Goal: Task Accomplishment & Management: Manage account settings

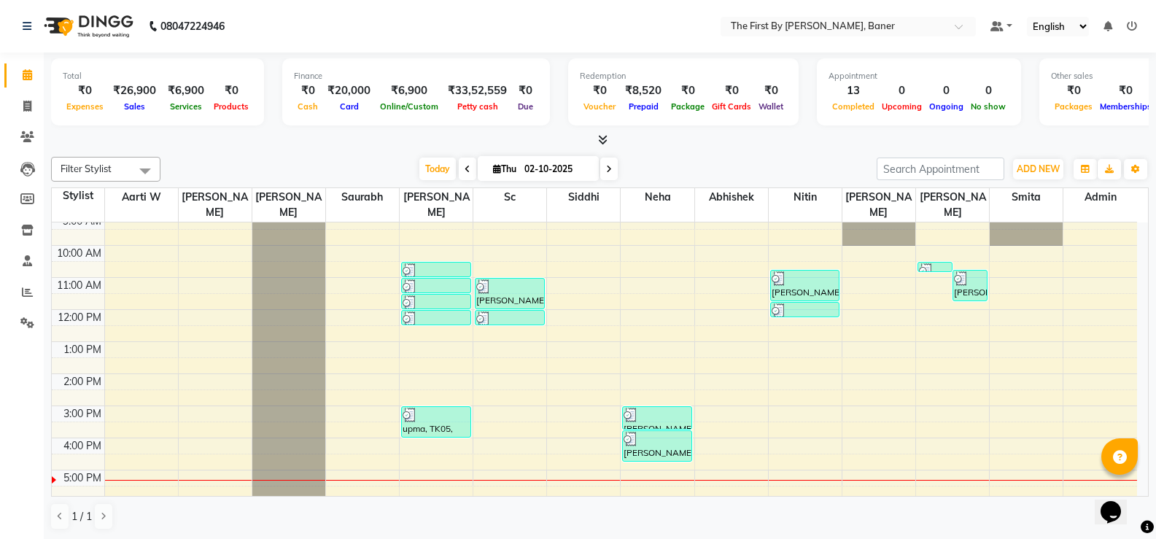
scroll to position [73, 0]
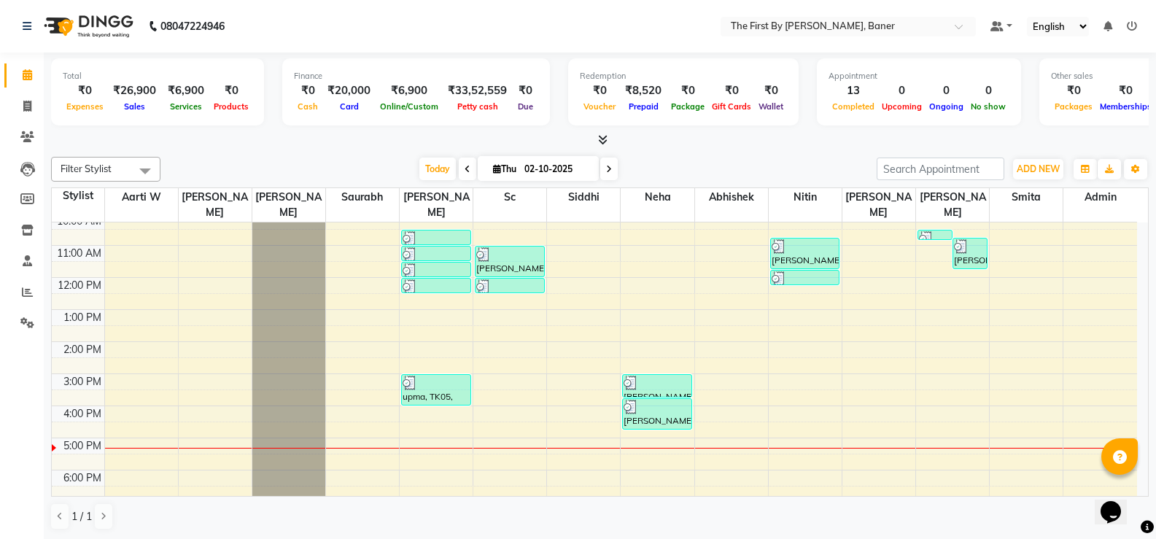
click at [424, 428] on div "8:00 AM 9:00 AM 10:00 AM 11:00 AM 12:00 PM 1:00 PM 2:00 PM 3:00 PM 4:00 PM 5:00…" at bounding box center [594, 358] width 1085 height 416
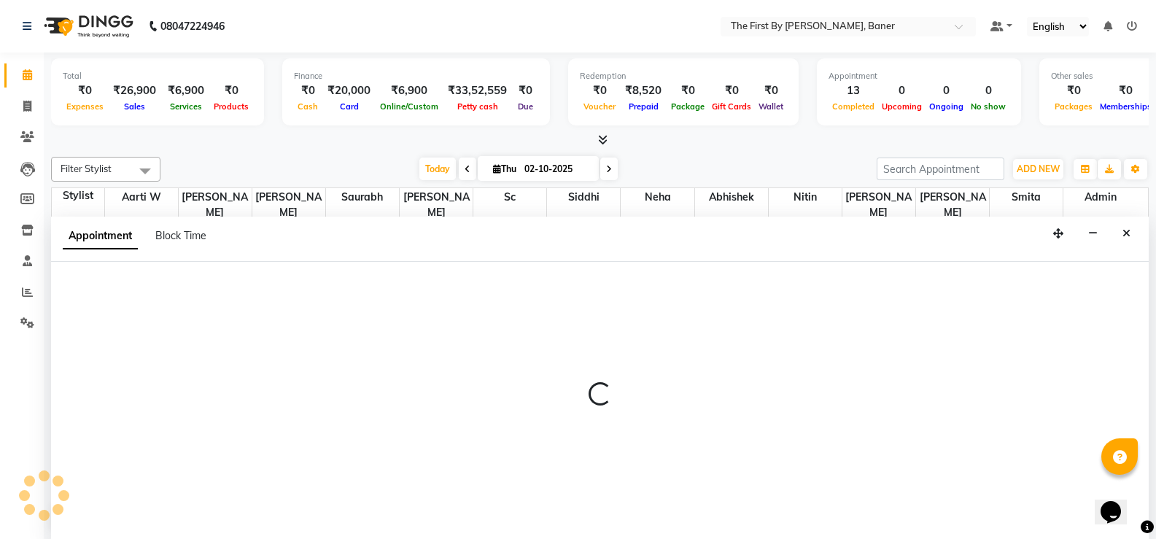
scroll to position [1, 0]
select select "49040"
select select "tentative"
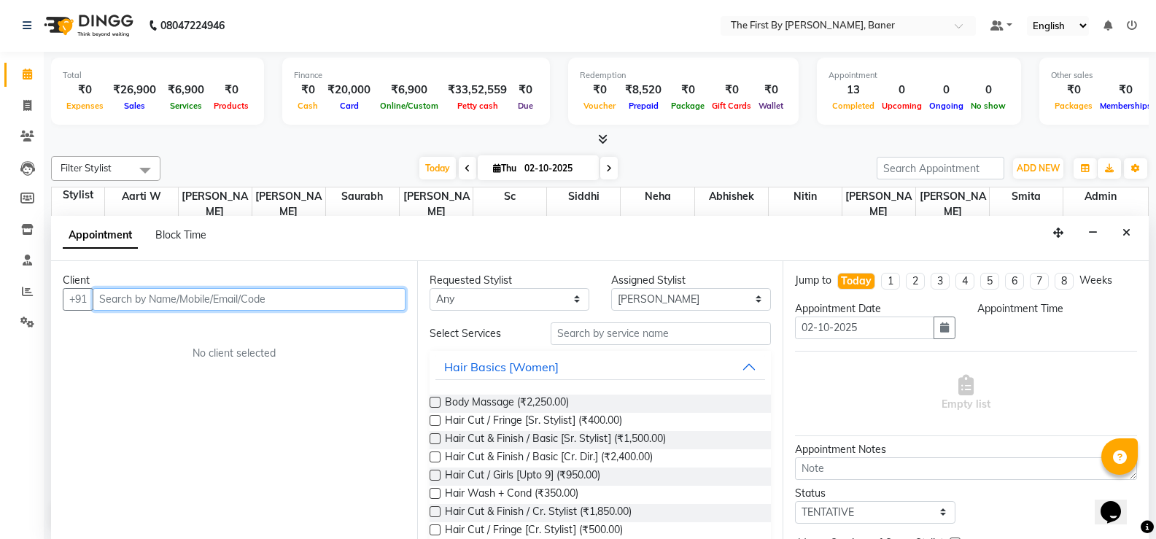
select select "1020"
drag, startPoint x: 161, startPoint y: 301, endPoint x: 77, endPoint y: 311, distance: 85.2
click at [77, 311] on div "Client +91 kritika ti Add Client No client selected" at bounding box center [234, 400] width 366 height 278
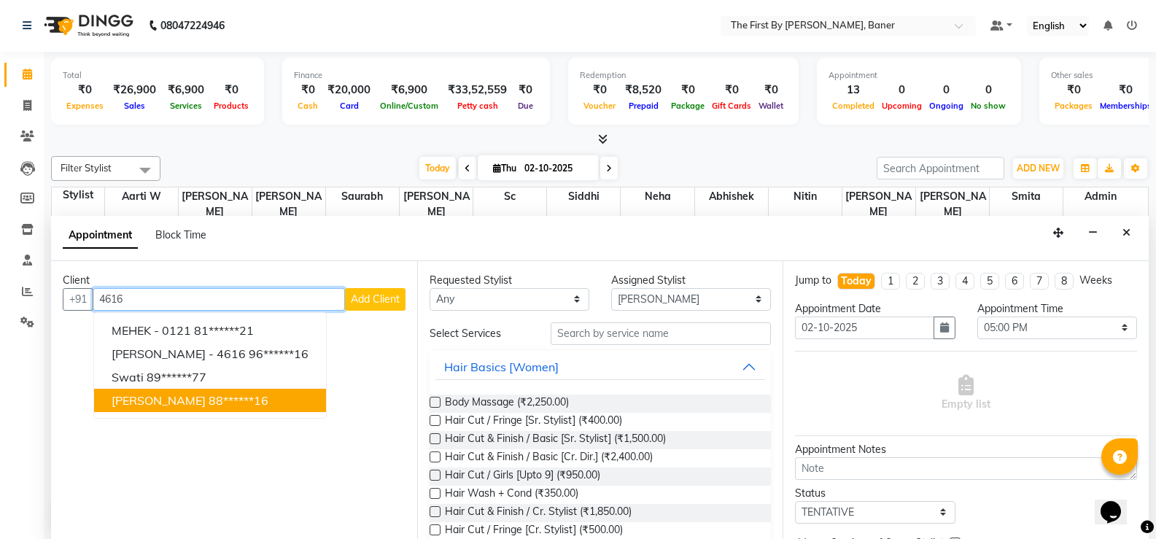
click at [136, 402] on span "[PERSON_NAME]" at bounding box center [159, 400] width 94 height 15
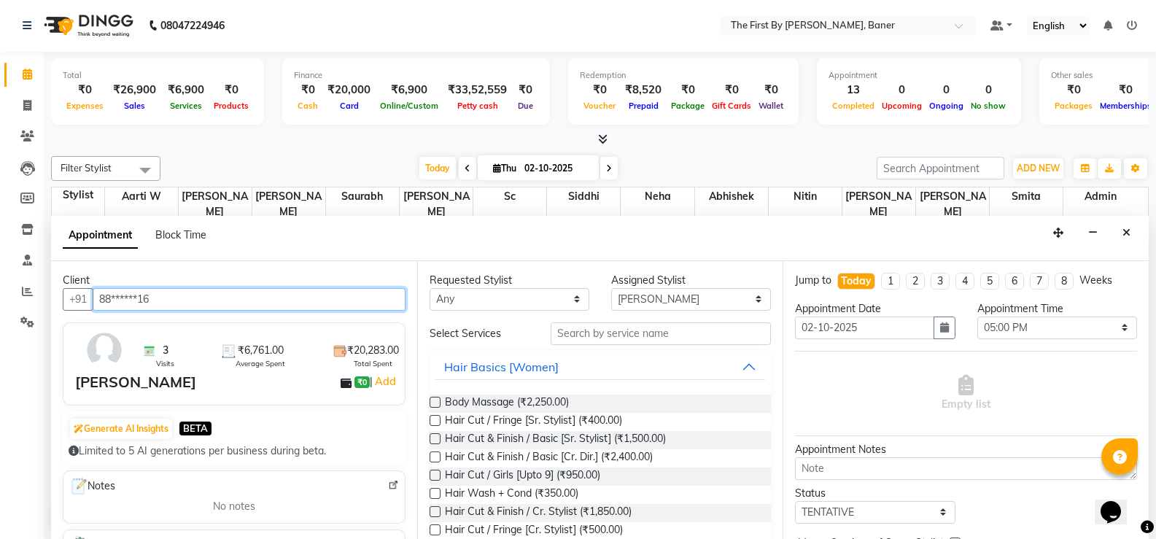
type input "88******16"
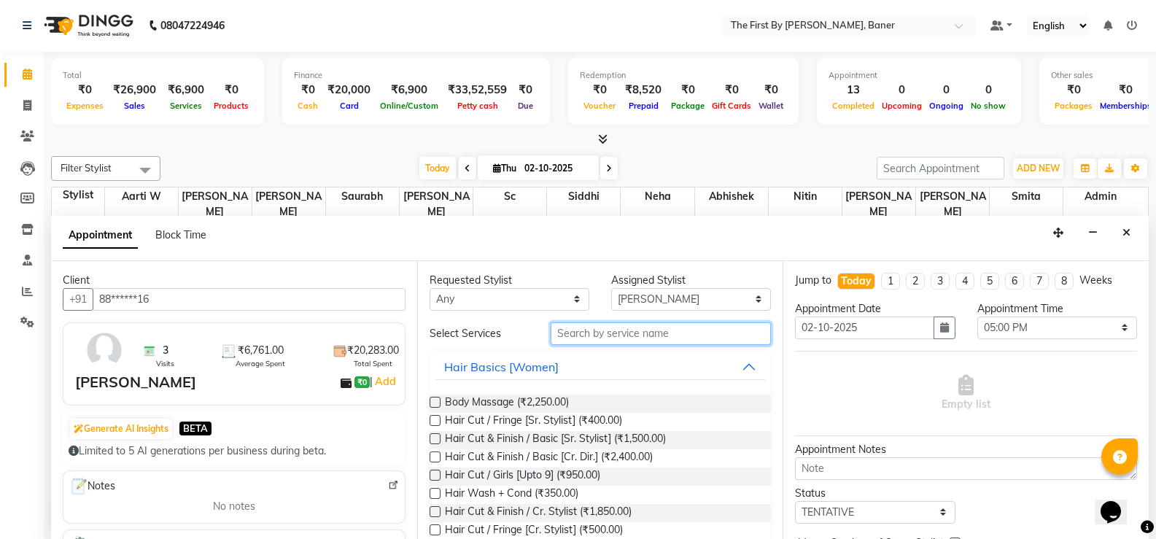
click at [619, 327] on input "text" at bounding box center [661, 333] width 220 height 23
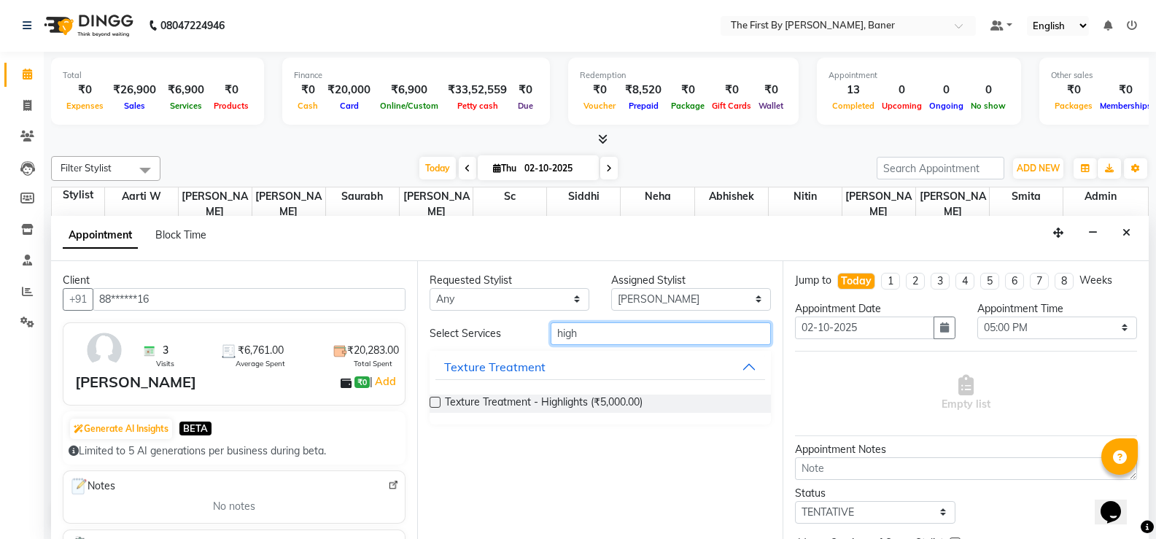
type input "high"
drag, startPoint x: 592, startPoint y: 391, endPoint x: 590, endPoint y: 405, distance: 13.9
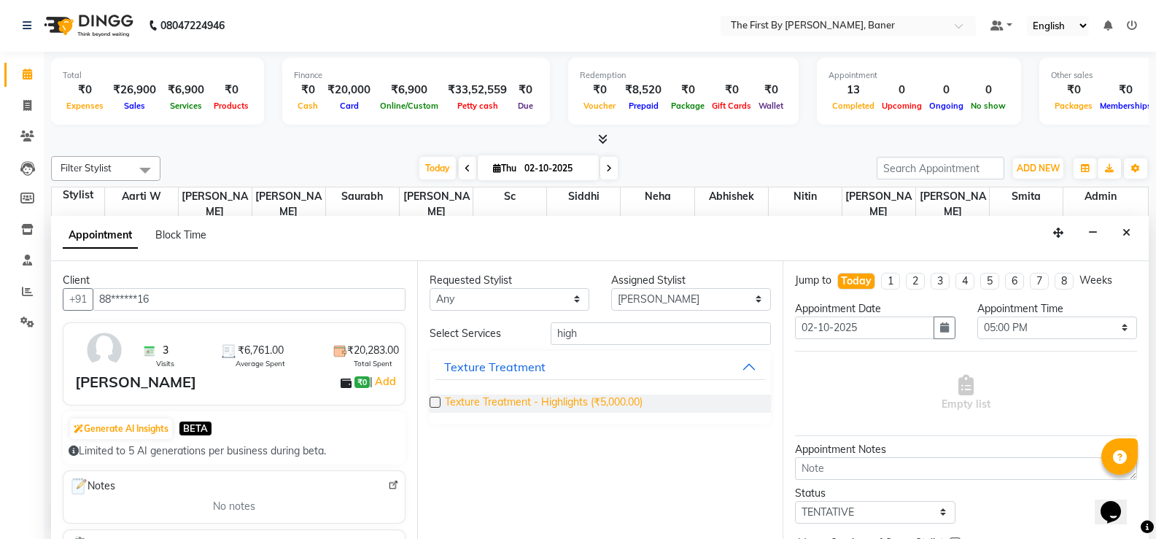
click at [591, 392] on div "Texture Treatment - Highlights (₹5,000.00)" at bounding box center [601, 404] width 342 height 42
drag, startPoint x: 589, startPoint y: 407, endPoint x: 597, endPoint y: 403, distance: 9.1
click at [590, 406] on span "Texture Treatment - Highlights (₹5,000.00)" at bounding box center [544, 404] width 198 height 18
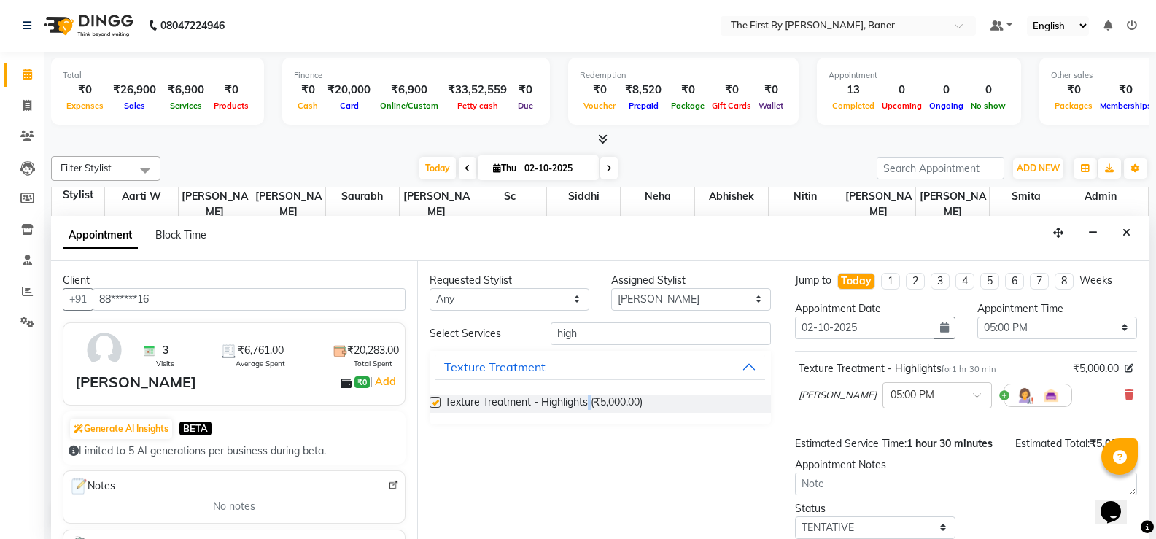
checkbox input "false"
click at [1016, 397] on img at bounding box center [1025, 396] width 18 height 18
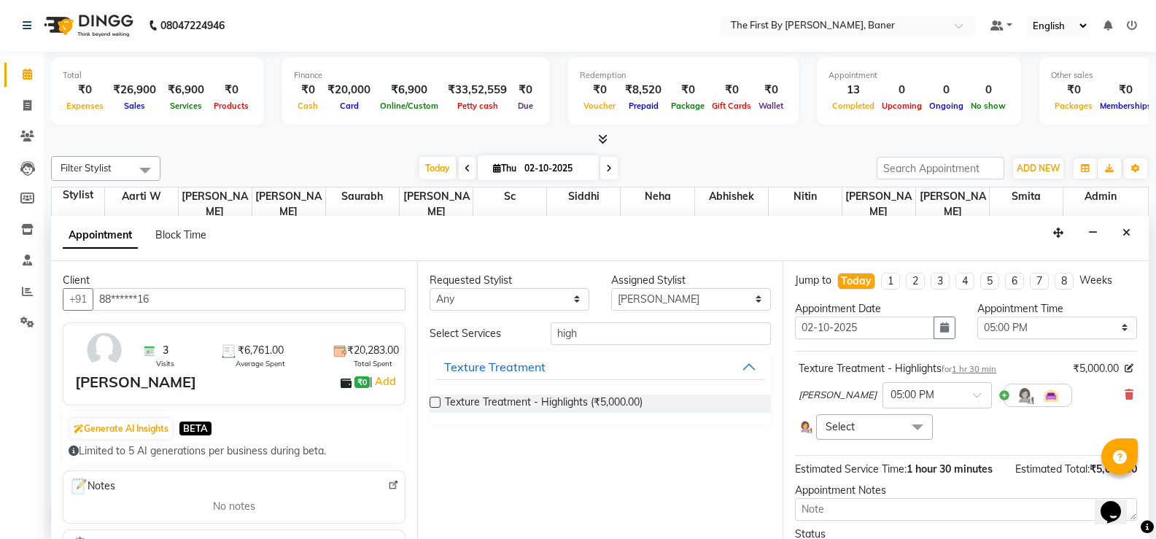
click at [872, 422] on span "Select" at bounding box center [874, 427] width 116 height 26
click at [853, 494] on input "multiselect-search" at bounding box center [874, 497] width 100 height 15
type input "neh"
click at [853, 522] on div "Neha" at bounding box center [874, 525] width 100 height 15
checkbox input "true"
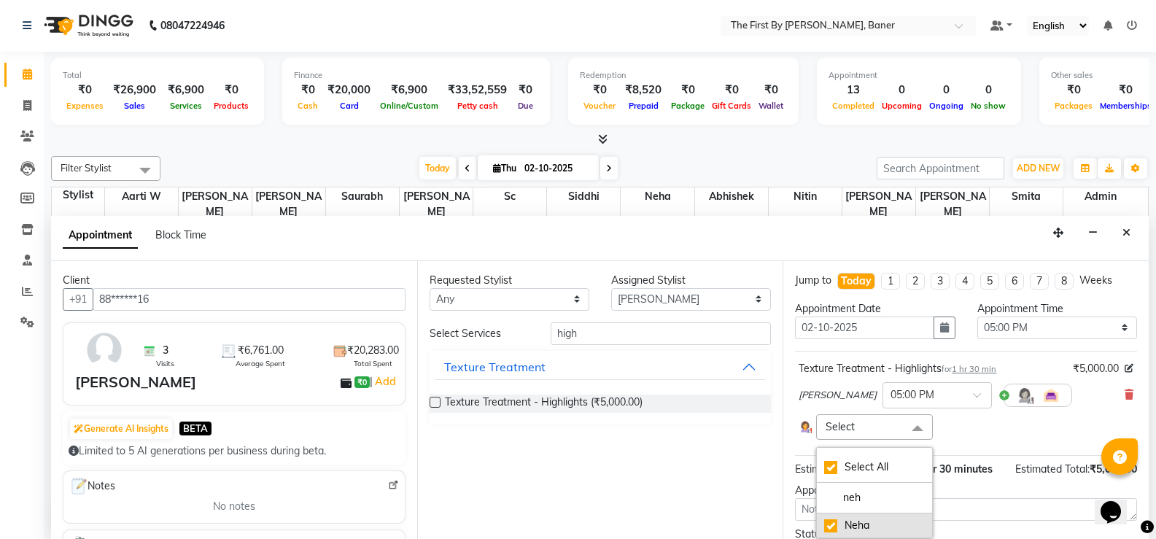
checkbox input "true"
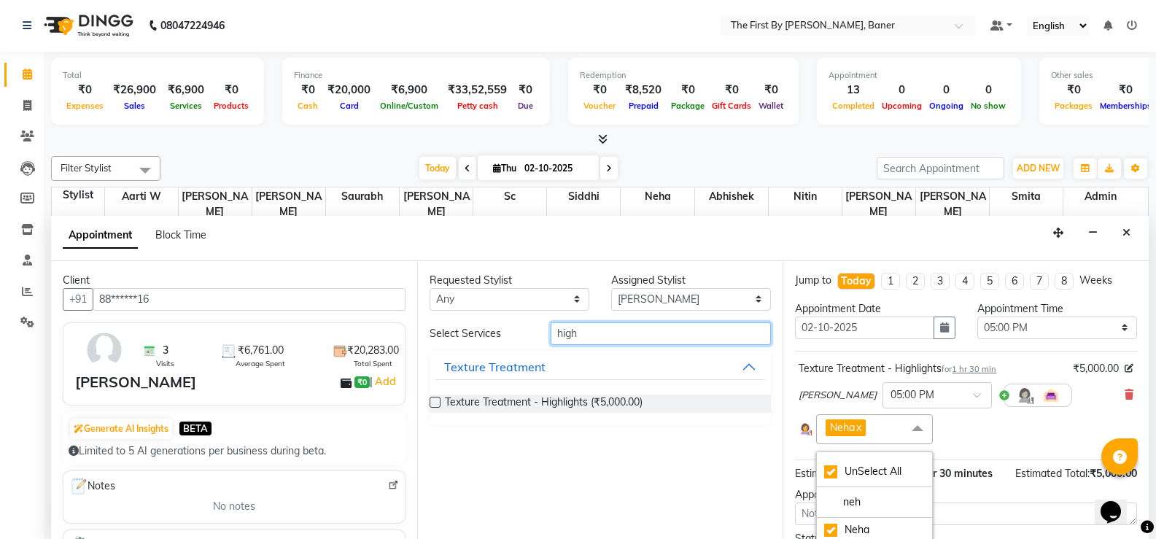
click at [574, 334] on input "high" at bounding box center [661, 333] width 220 height 23
type input "glo"
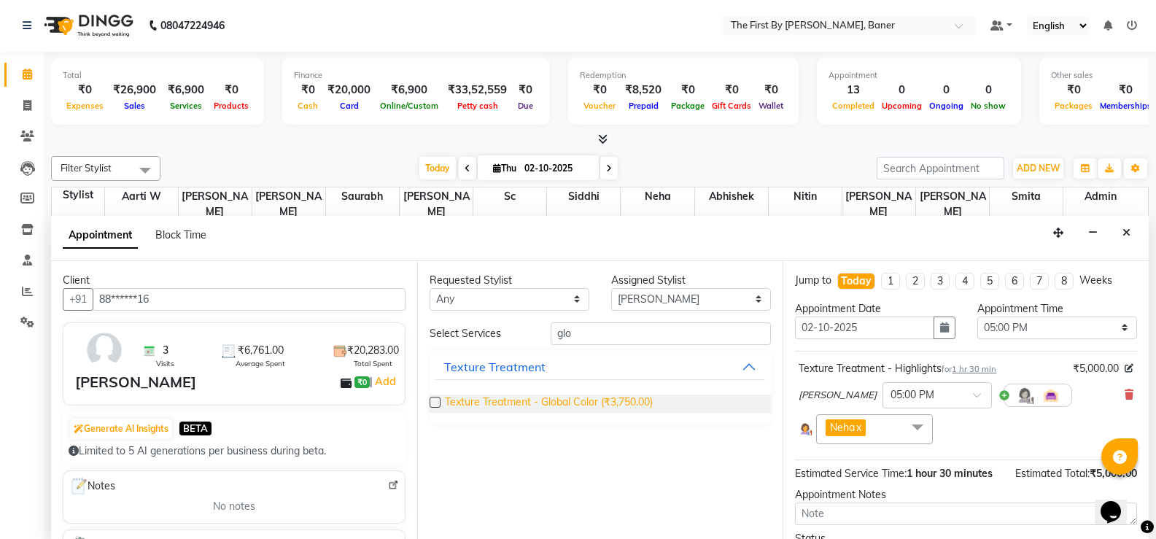
click at [575, 400] on span "Texture Treatment - Global Color (₹3,750.00)" at bounding box center [549, 404] width 208 height 18
checkbox input "false"
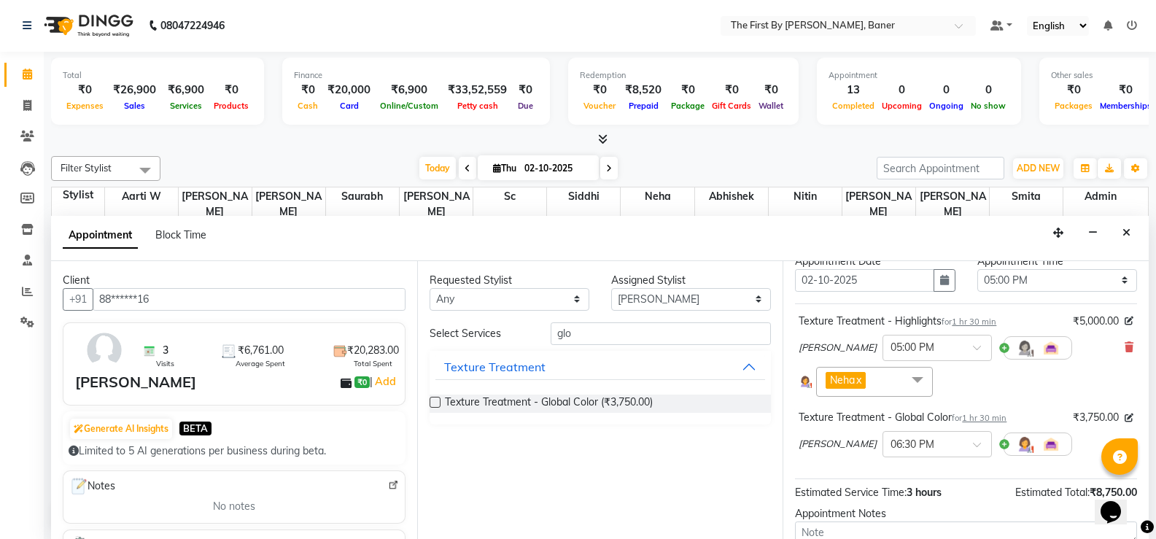
scroll to position [73, 0]
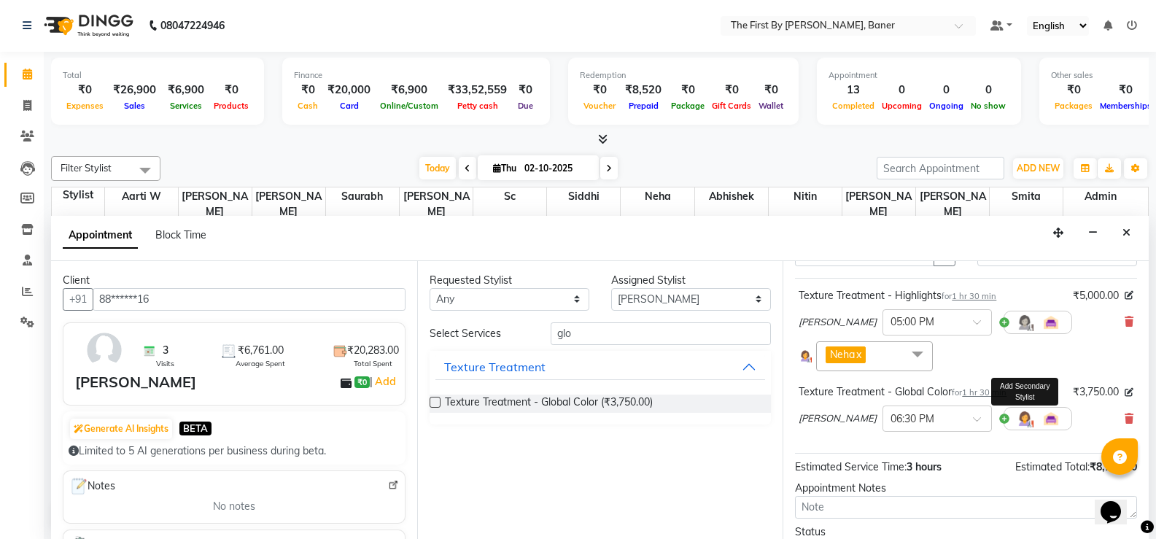
click at [1016, 419] on img at bounding box center [1025, 419] width 18 height 18
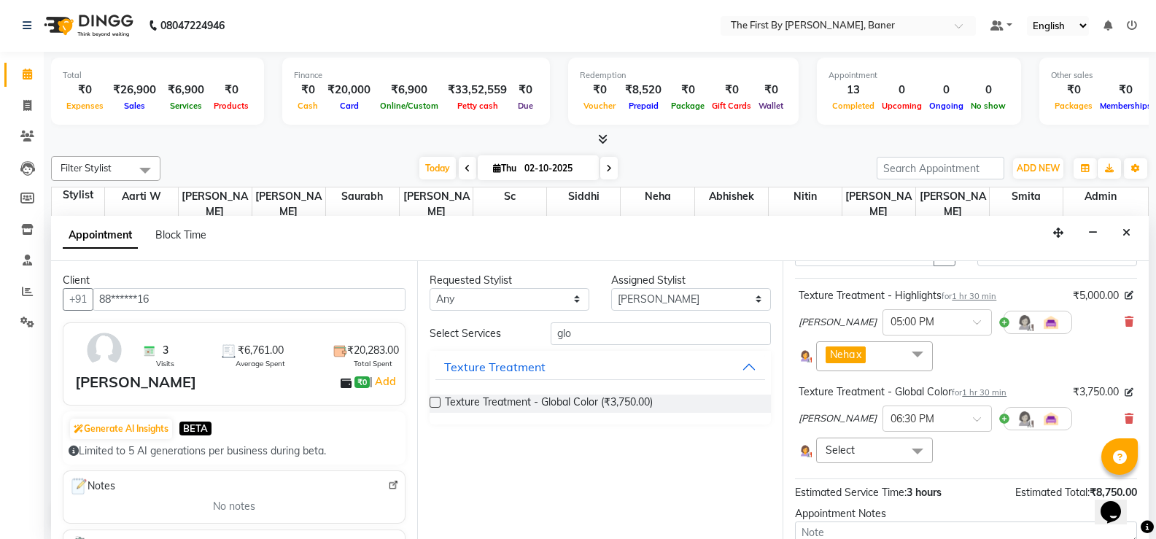
click at [909, 451] on span at bounding box center [917, 452] width 29 height 28
click at [845, 519] on input "multiselect-search" at bounding box center [874, 520] width 100 height 15
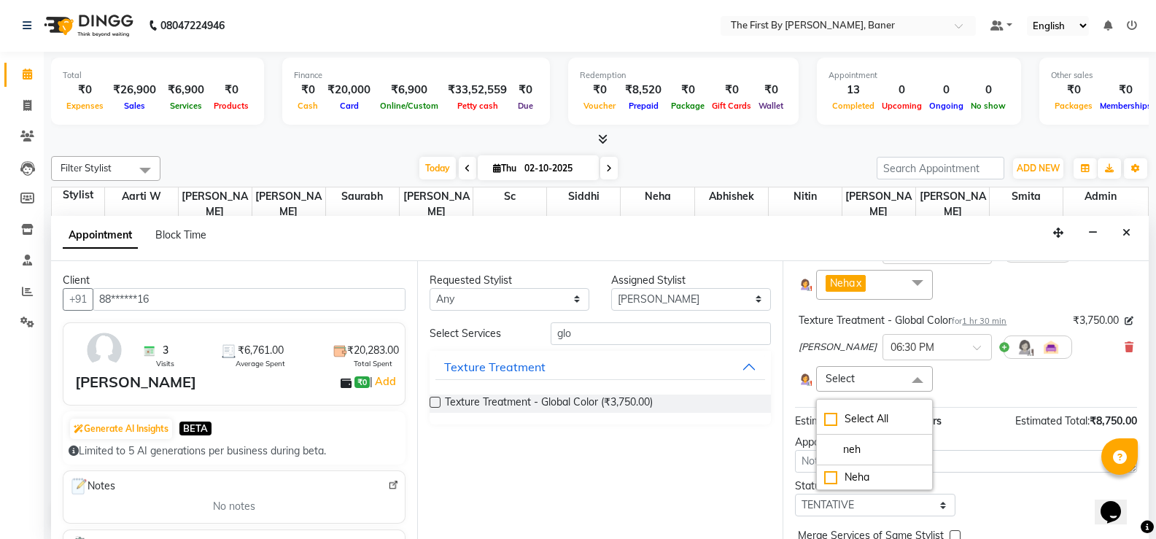
scroll to position [214, 0]
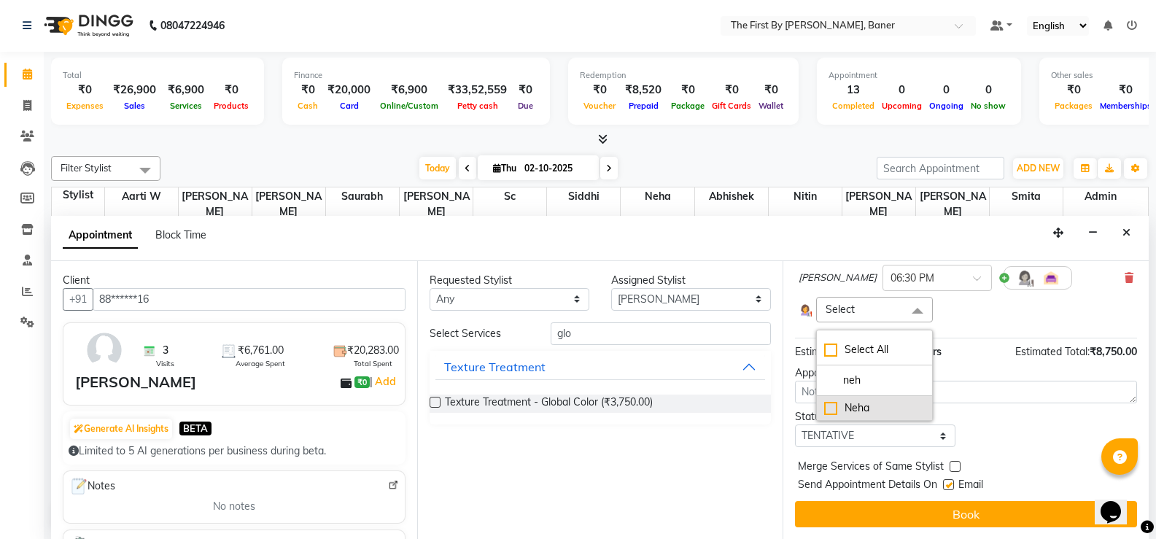
type input "neh"
drag, startPoint x: 840, startPoint y: 406, endPoint x: 878, endPoint y: 487, distance: 90.4
click at [840, 408] on div "Neha" at bounding box center [874, 407] width 100 height 15
checkbox input "true"
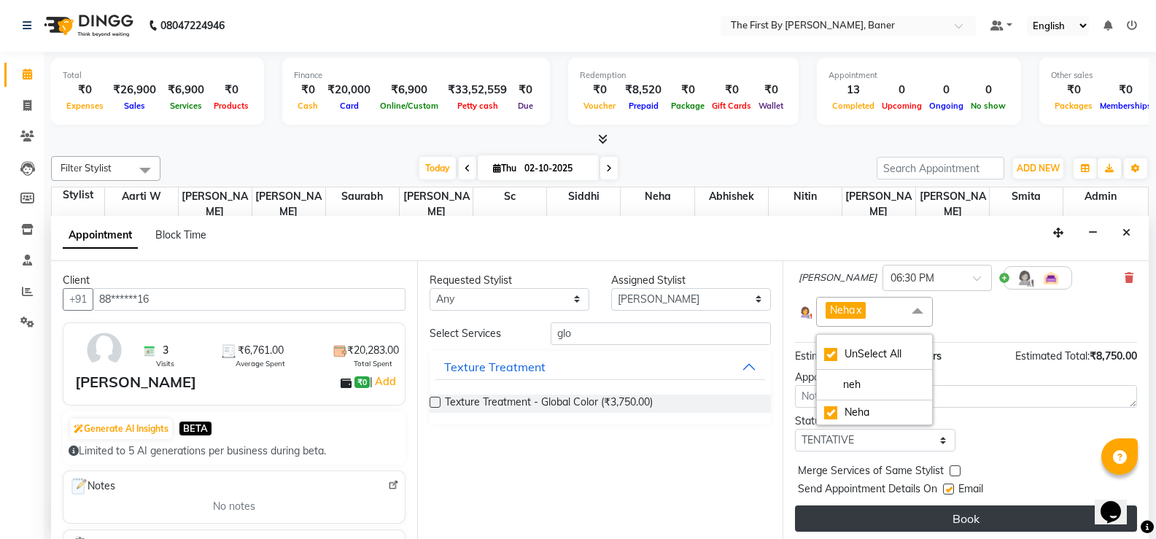
click at [888, 520] on button "Book" at bounding box center [966, 518] width 342 height 26
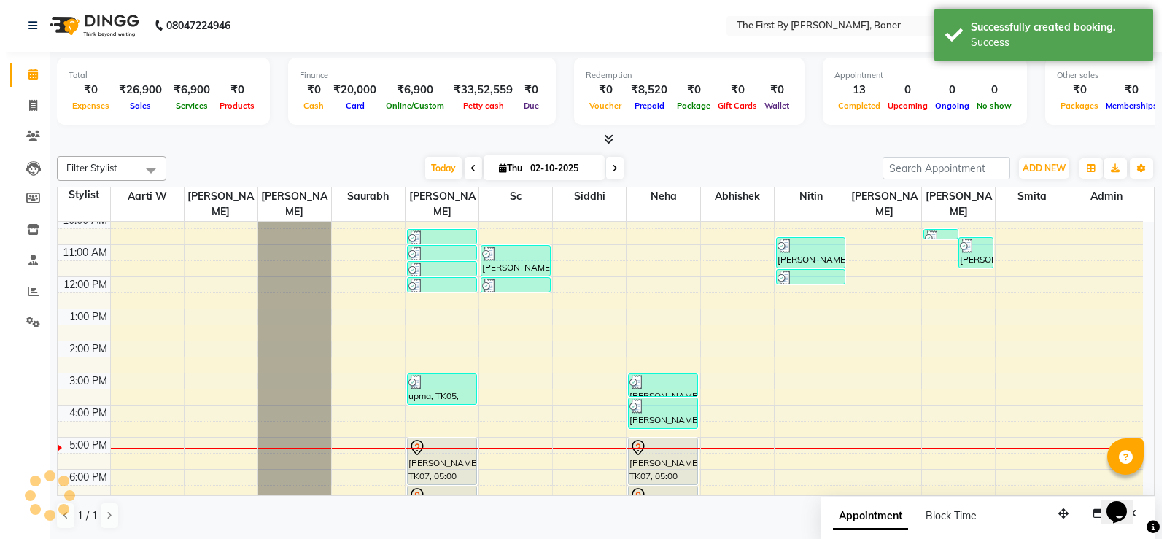
scroll to position [0, 0]
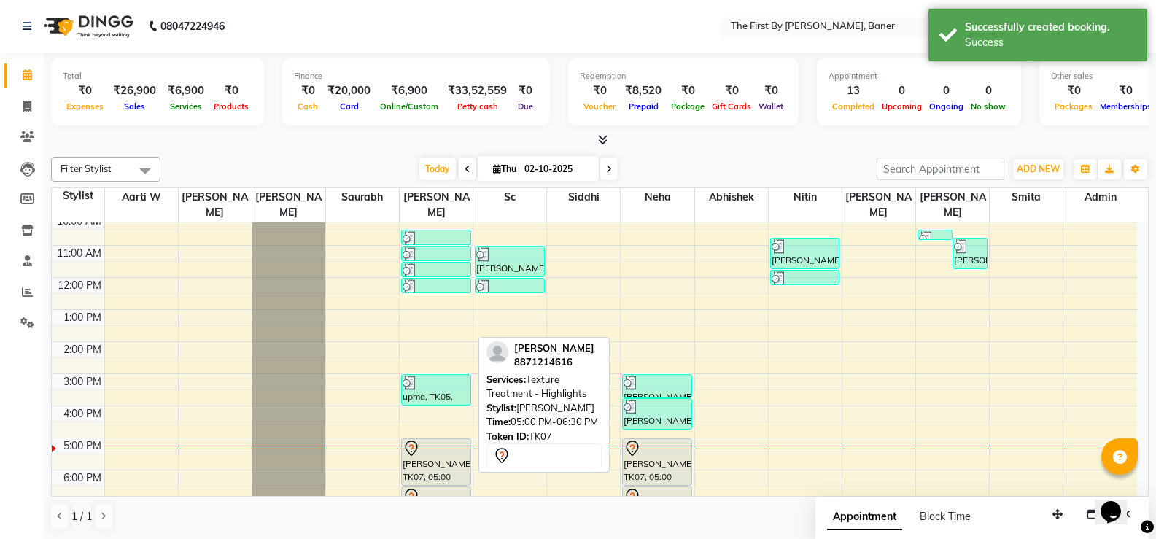
click at [453, 444] on div "[PERSON_NAME], TK07, 05:00 PM-06:30 PM, Texture Treatment - Highlights" at bounding box center [436, 462] width 69 height 46
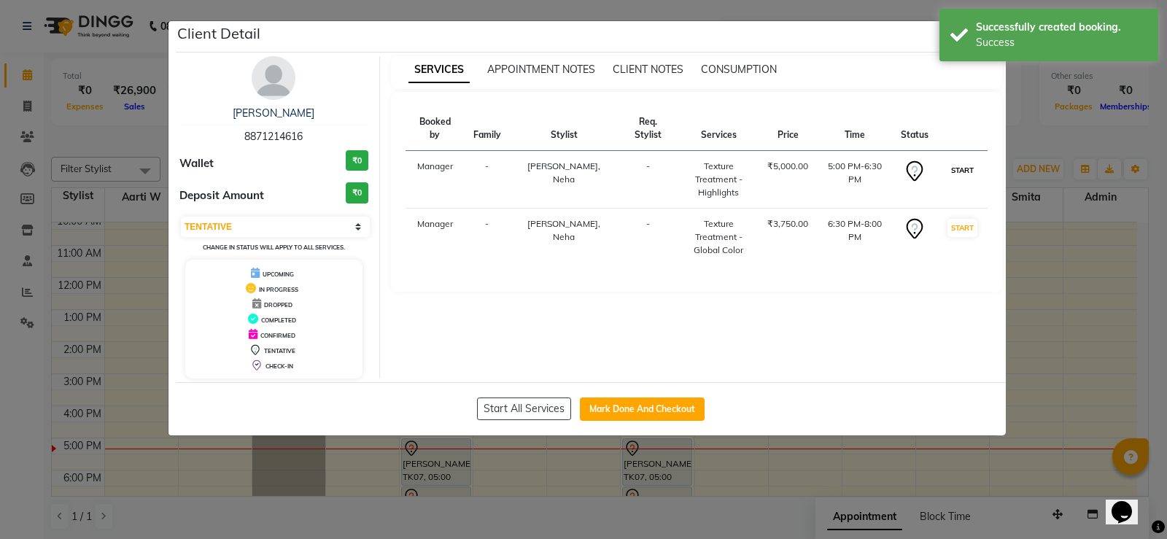
click at [957, 161] on button "START" at bounding box center [962, 170] width 30 height 18
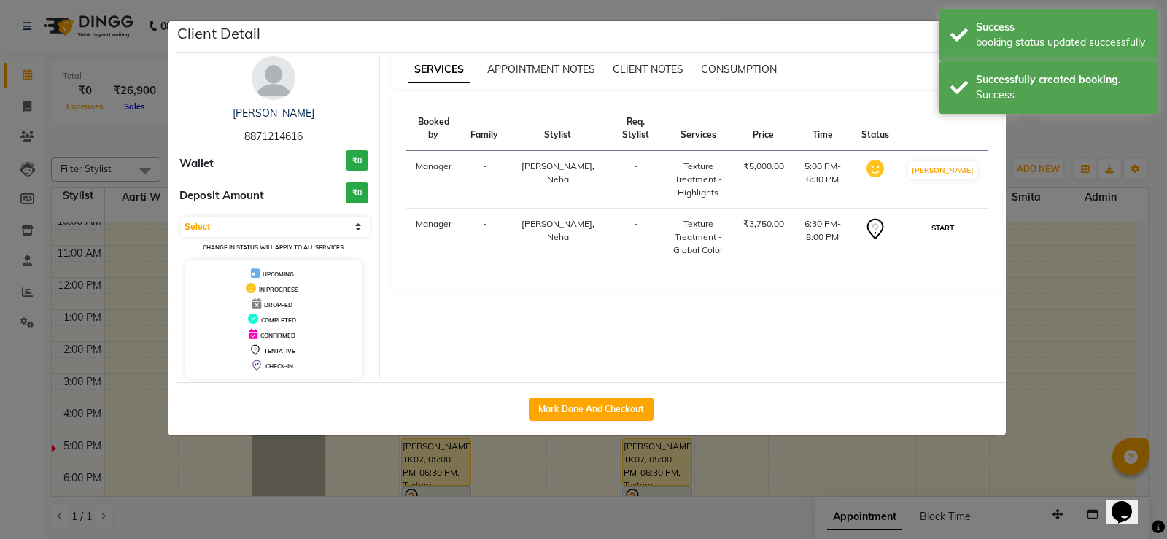
click at [951, 225] on button "START" at bounding box center [943, 228] width 30 height 18
select select "1"
click at [292, 108] on div "[PERSON_NAME]" at bounding box center [273, 113] width 189 height 15
click at [286, 109] on link "[PERSON_NAME]" at bounding box center [274, 112] width 82 height 13
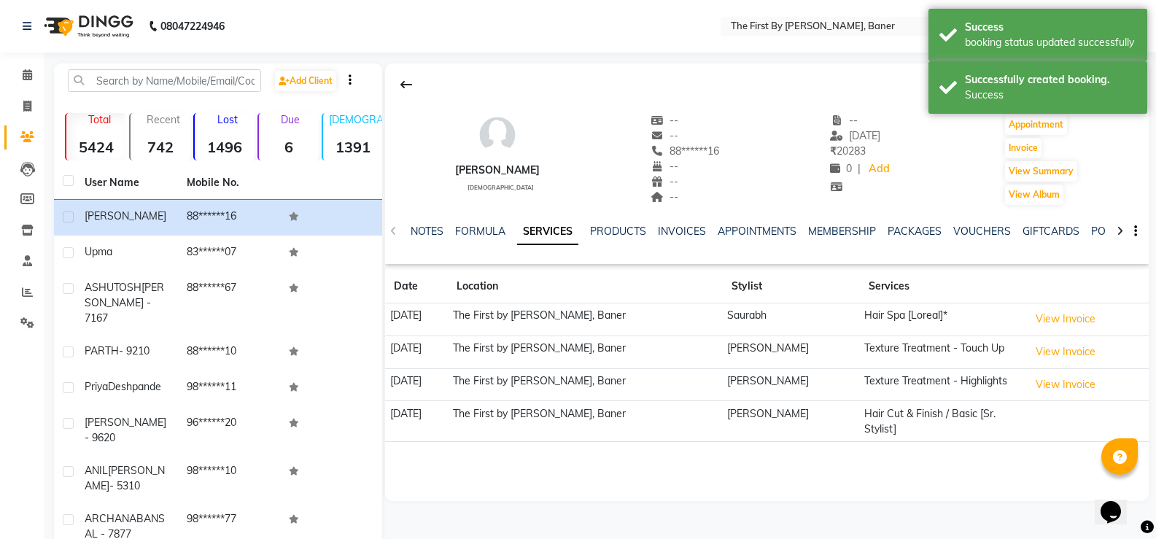
click at [959, 383] on td "Texture Treatment - Highlights" at bounding box center [942, 384] width 165 height 33
click at [1050, 383] on button "View Invoice" at bounding box center [1065, 384] width 73 height 23
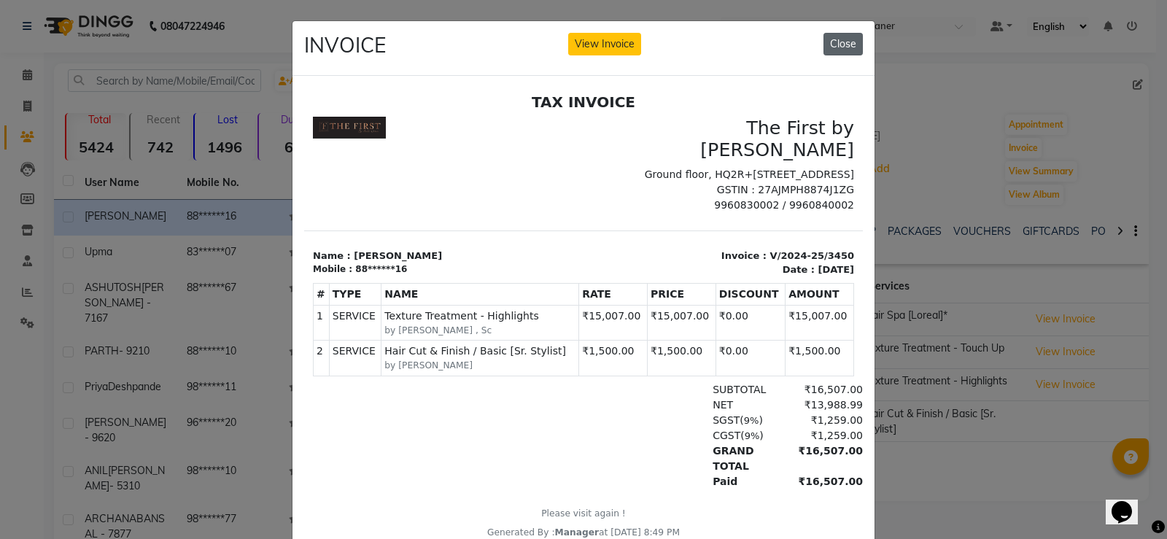
drag, startPoint x: 840, startPoint y: 28, endPoint x: 835, endPoint y: 40, distance: 13.1
click at [839, 28] on div "INVOICE View Invoice Close" at bounding box center [583, 48] width 582 height 55
click at [834, 41] on button "Close" at bounding box center [842, 44] width 39 height 23
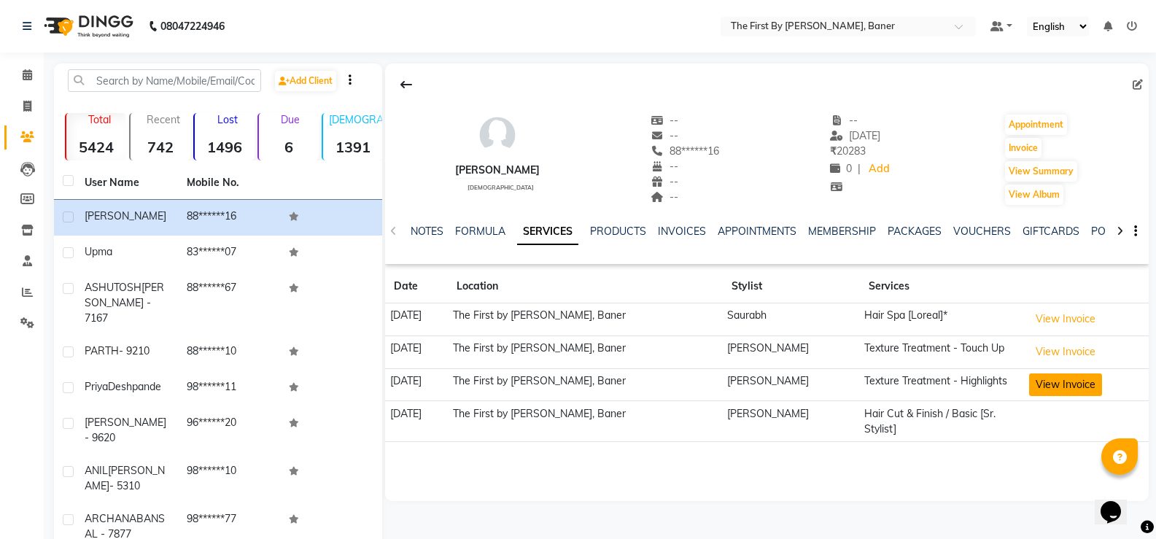
click at [1076, 384] on button "View Invoice" at bounding box center [1065, 384] width 73 height 23
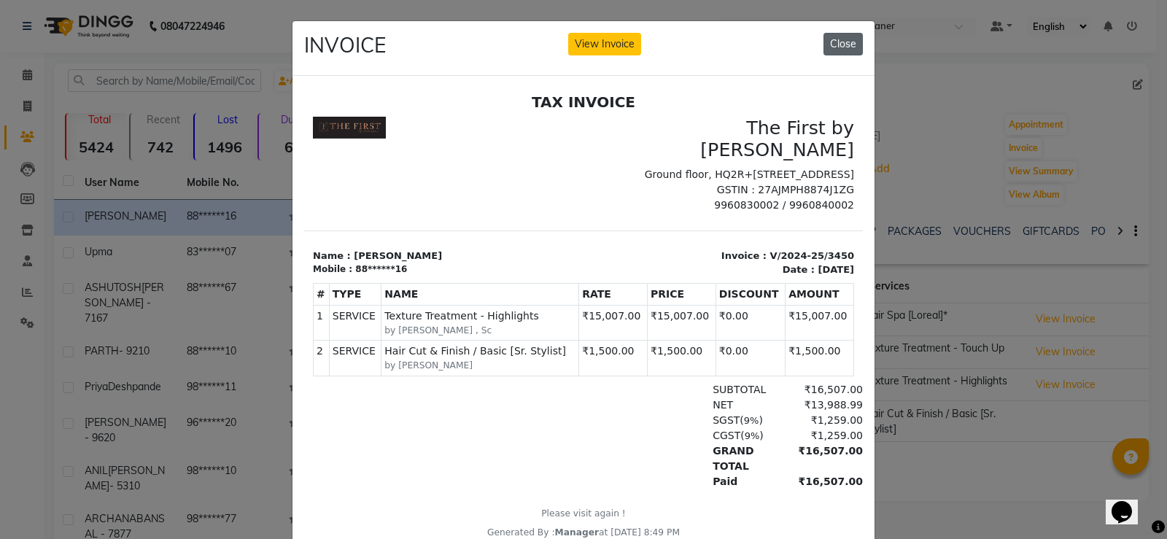
click at [850, 44] on button "Close" at bounding box center [842, 44] width 39 height 23
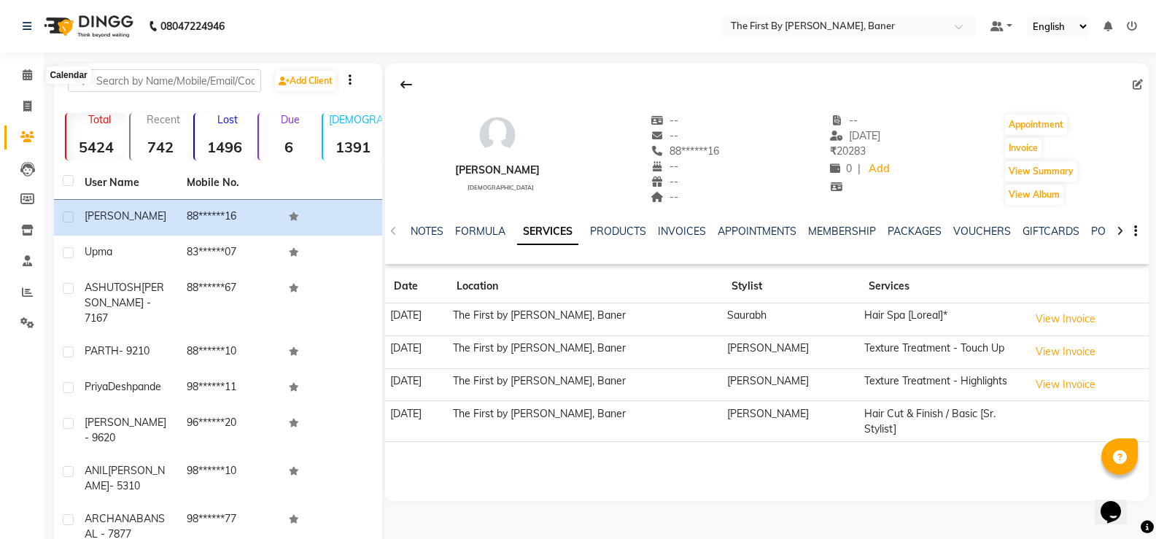
click at [42, 71] on li "Calendar" at bounding box center [22, 75] width 44 height 31
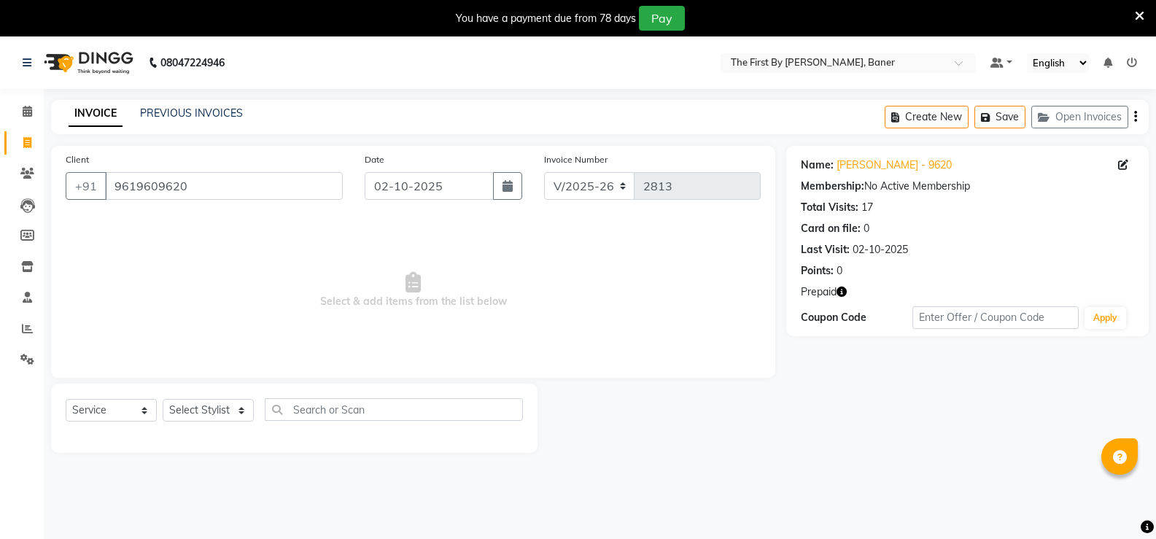
select select "6411"
select select "service"
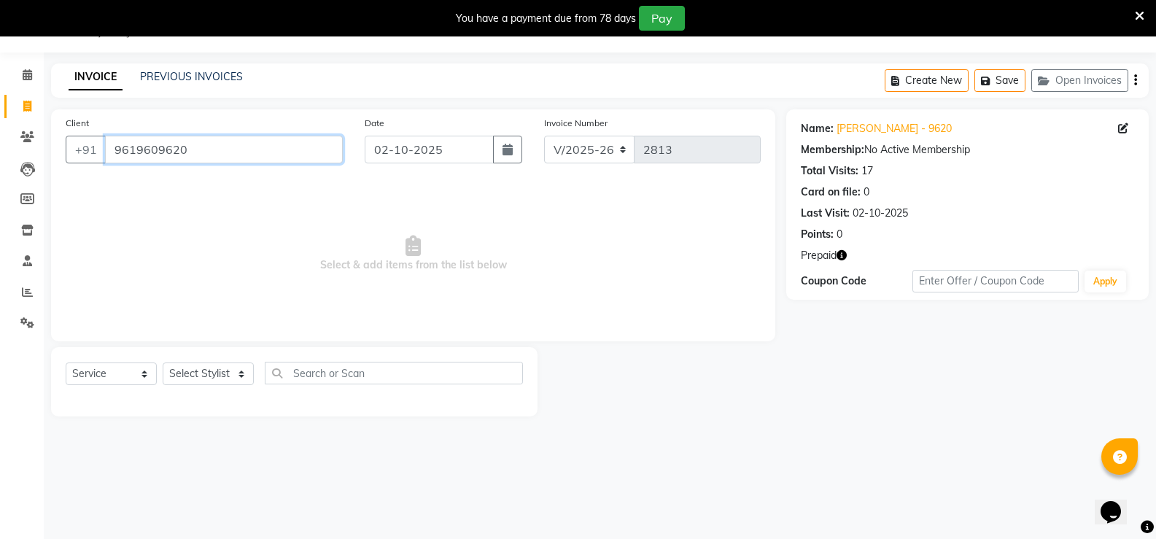
drag, startPoint x: 178, startPoint y: 158, endPoint x: 145, endPoint y: 158, distance: 32.8
click at [153, 158] on input "9619609620" at bounding box center [224, 150] width 238 height 28
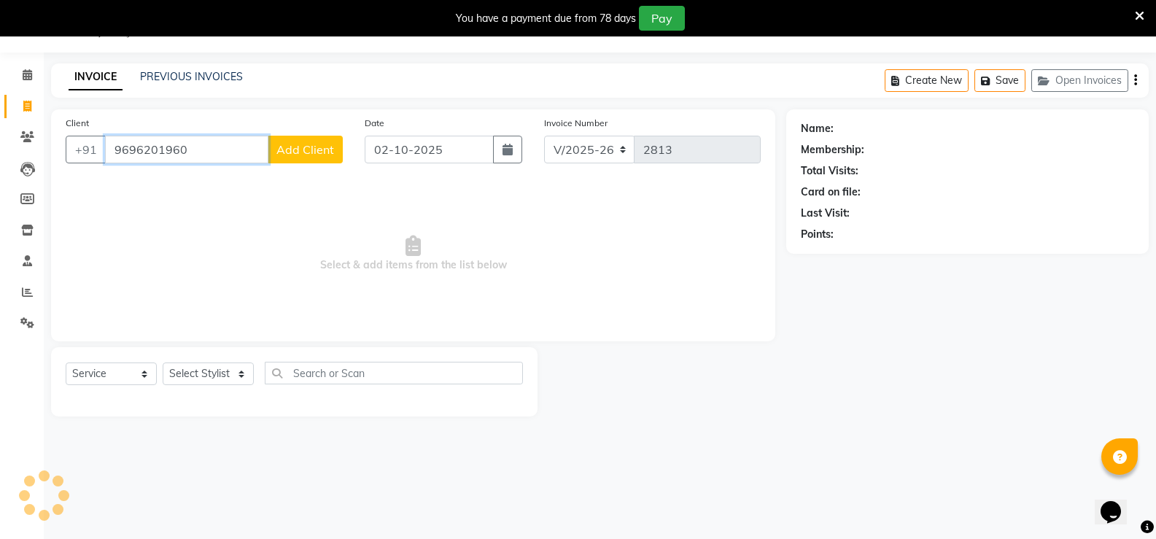
type input "9619609620"
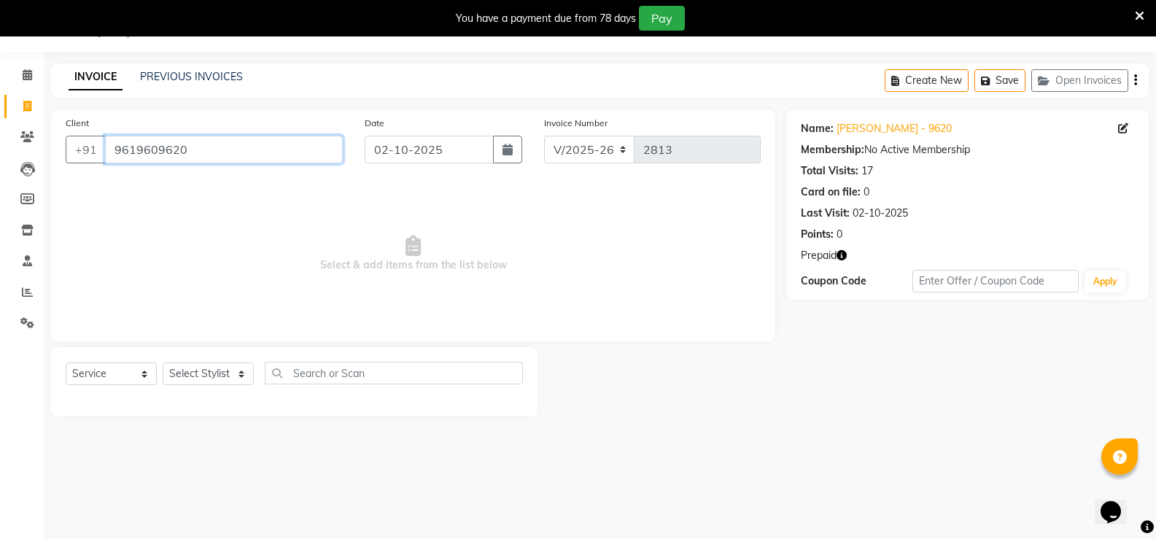
click at [187, 153] on input "9619609620" at bounding box center [224, 150] width 238 height 28
click at [21, 85] on link "Calendar" at bounding box center [21, 75] width 35 height 24
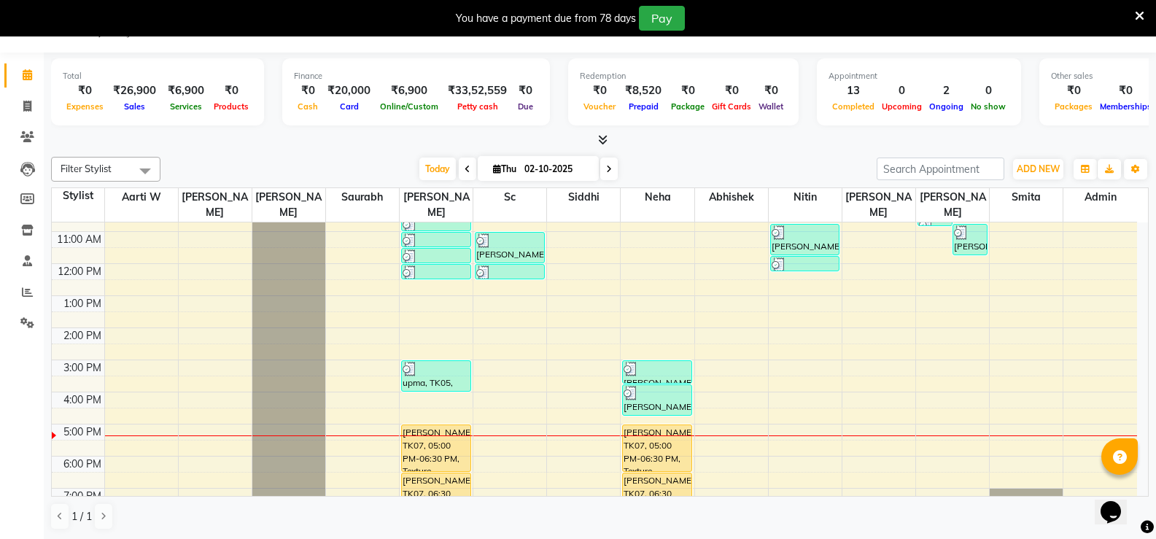
scroll to position [55, 0]
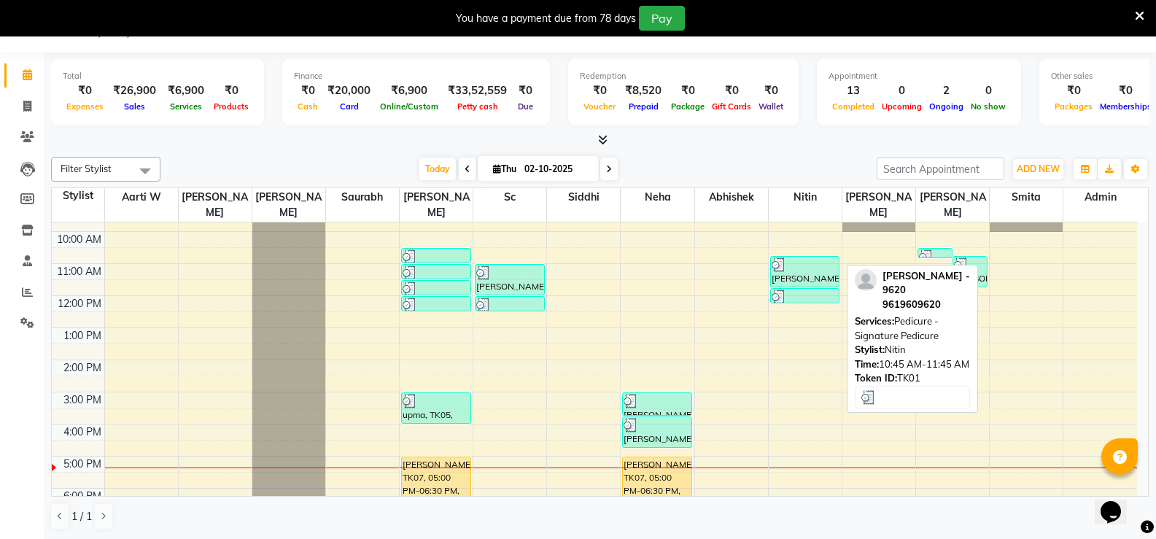
click at [823, 262] on div "[PERSON_NAME] - 9620, TK01, 10:45 AM-11:45 AM, Pedicure - Signature Pedicure" at bounding box center [805, 272] width 69 height 30
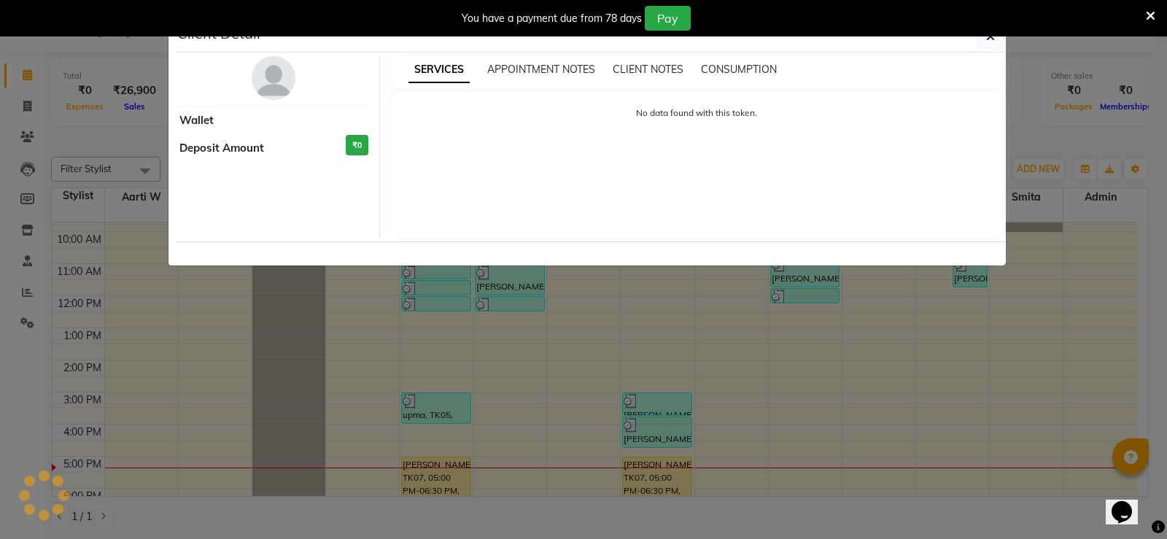
select select "3"
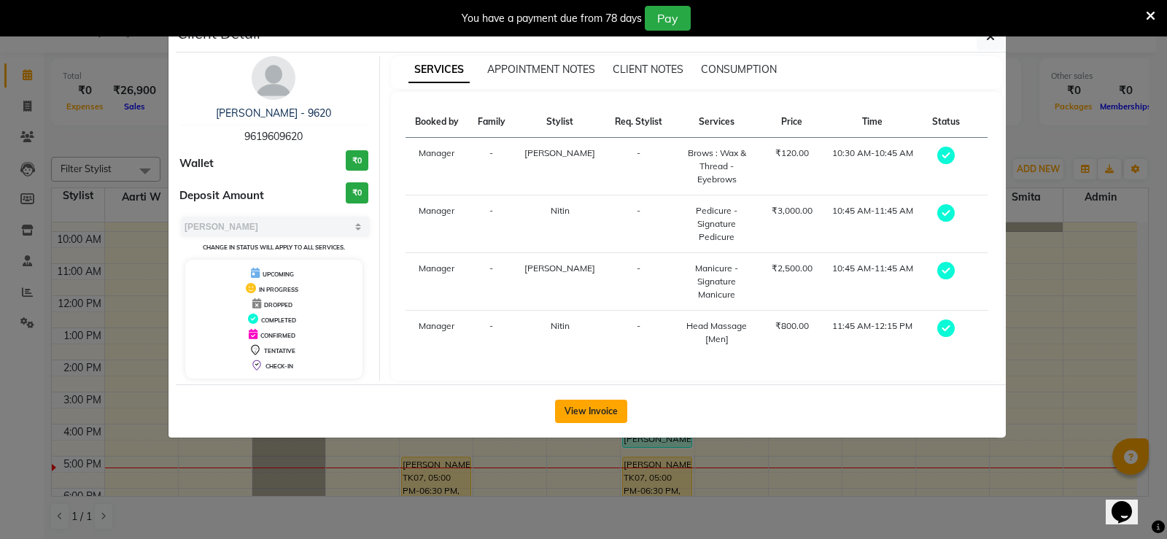
click at [613, 412] on button "View Invoice" at bounding box center [591, 411] width 72 height 23
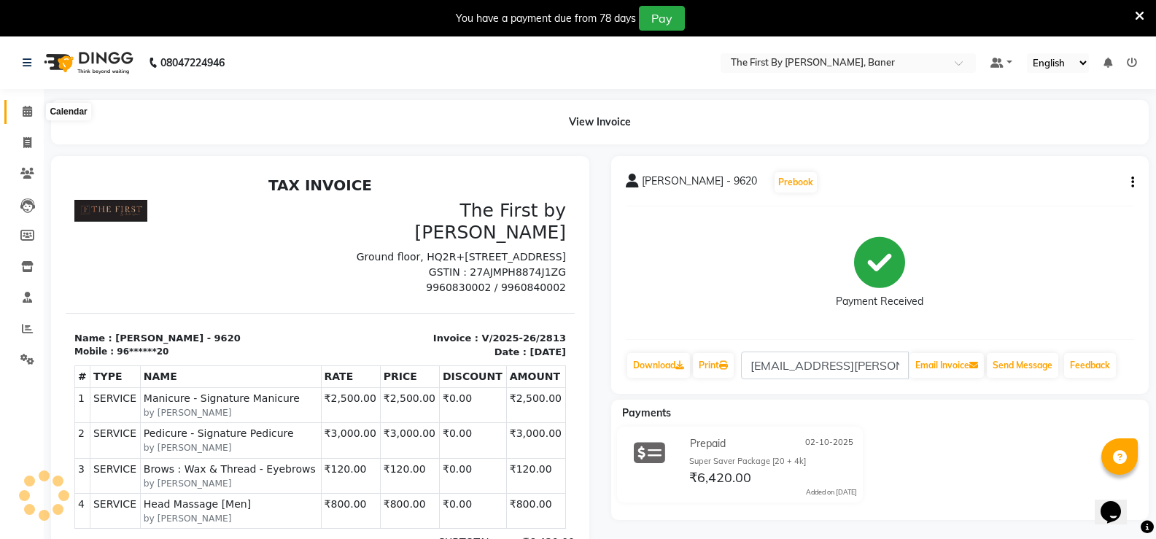
click at [25, 115] on icon at bounding box center [27, 111] width 9 height 11
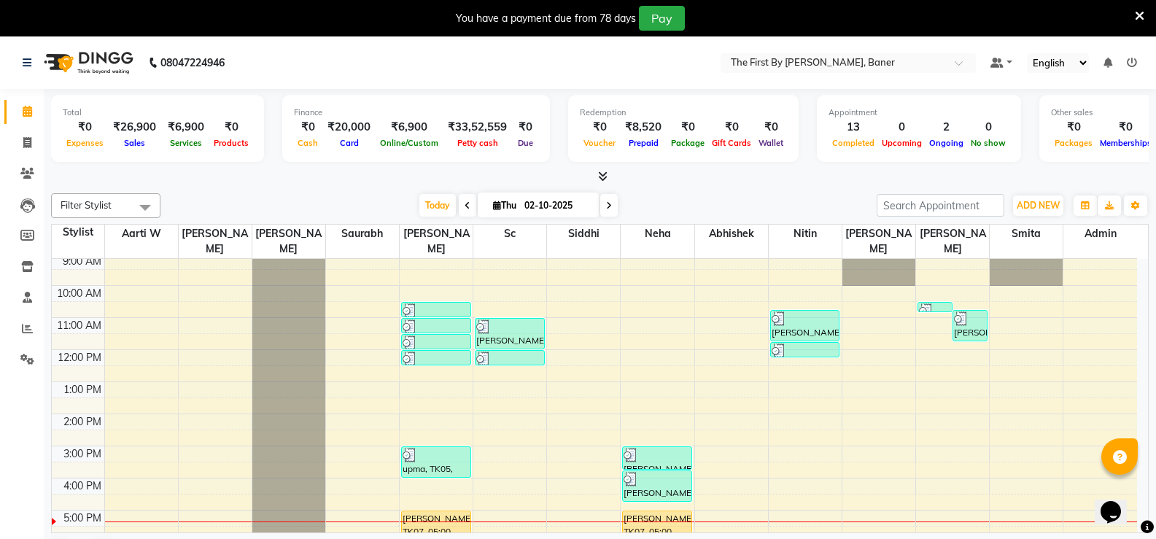
scroll to position [128, 0]
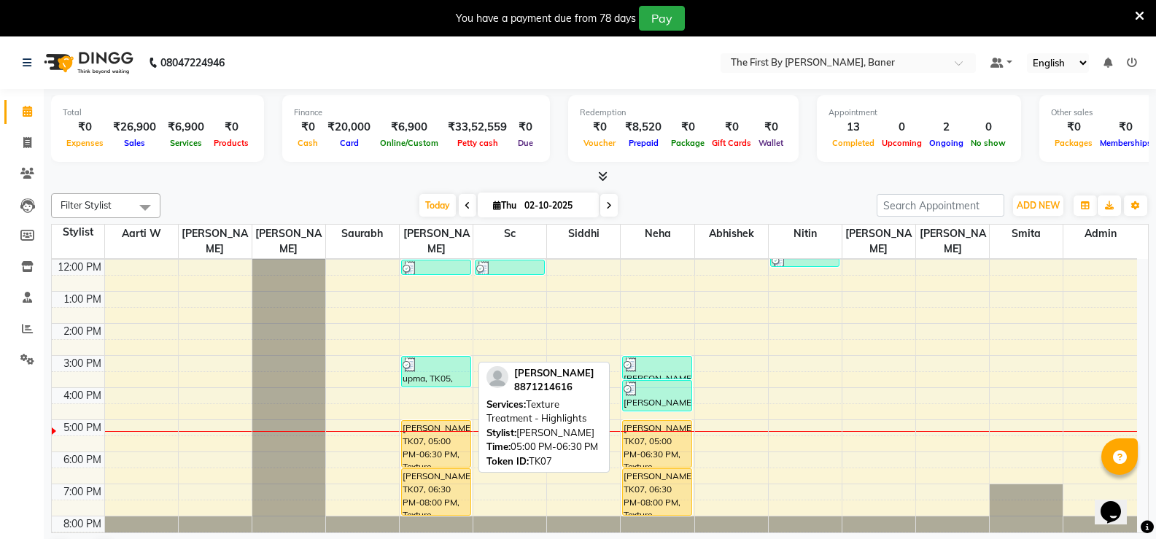
click at [439, 428] on div "[PERSON_NAME], TK07, 05:00 PM-06:30 PM, Texture Treatment - Highlights" at bounding box center [436, 444] width 69 height 46
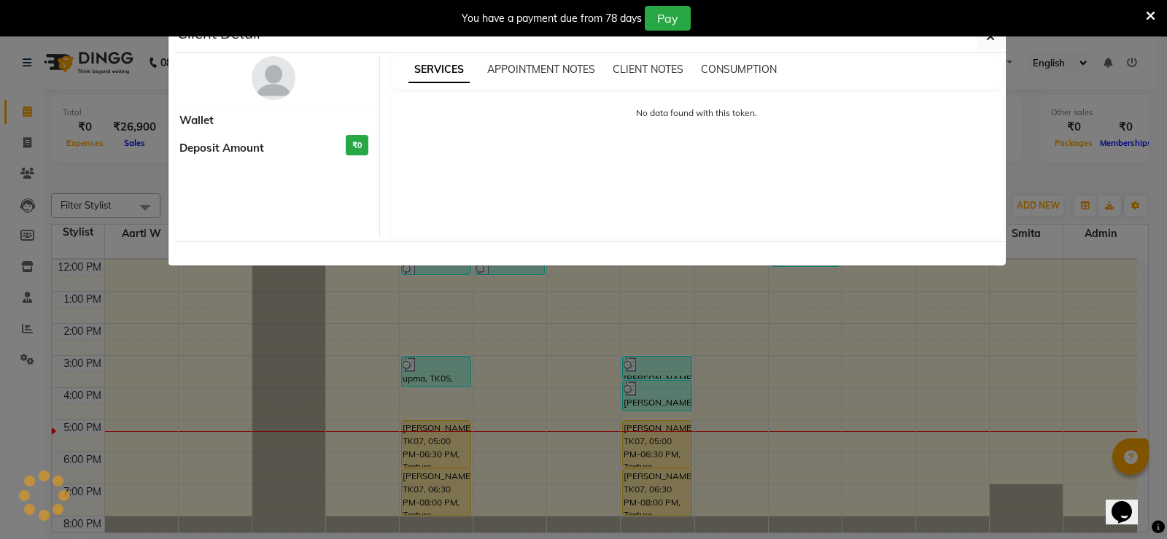
select select "1"
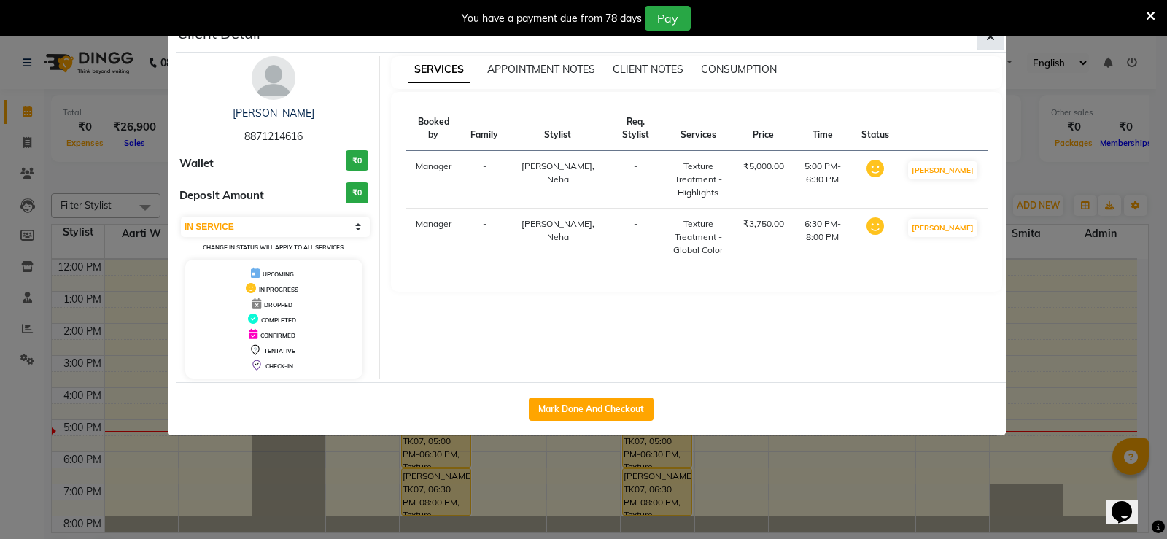
click at [982, 41] on button "button" at bounding box center [991, 37] width 28 height 28
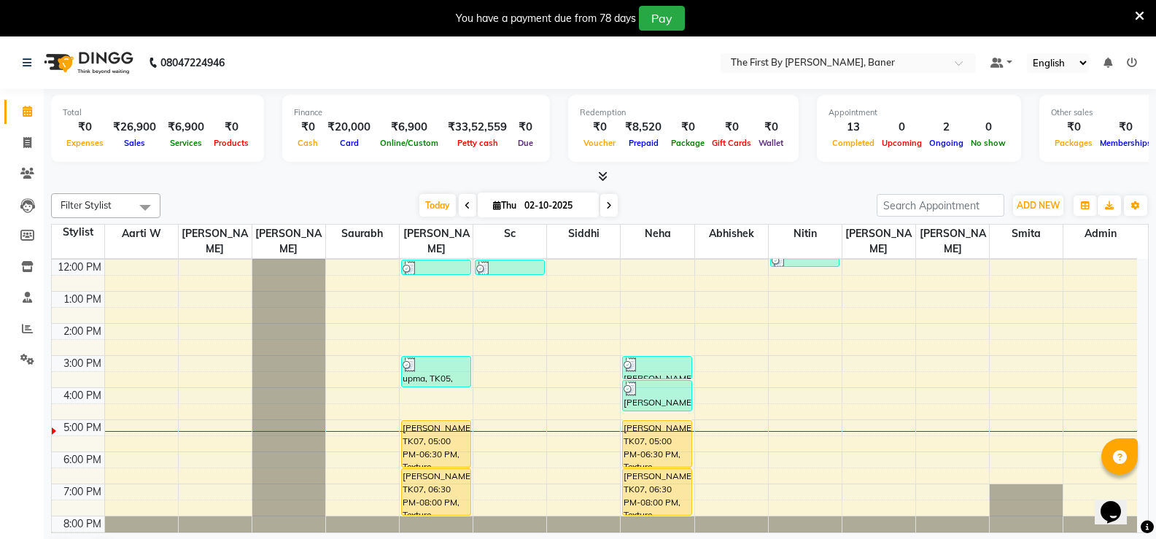
scroll to position [37, 0]
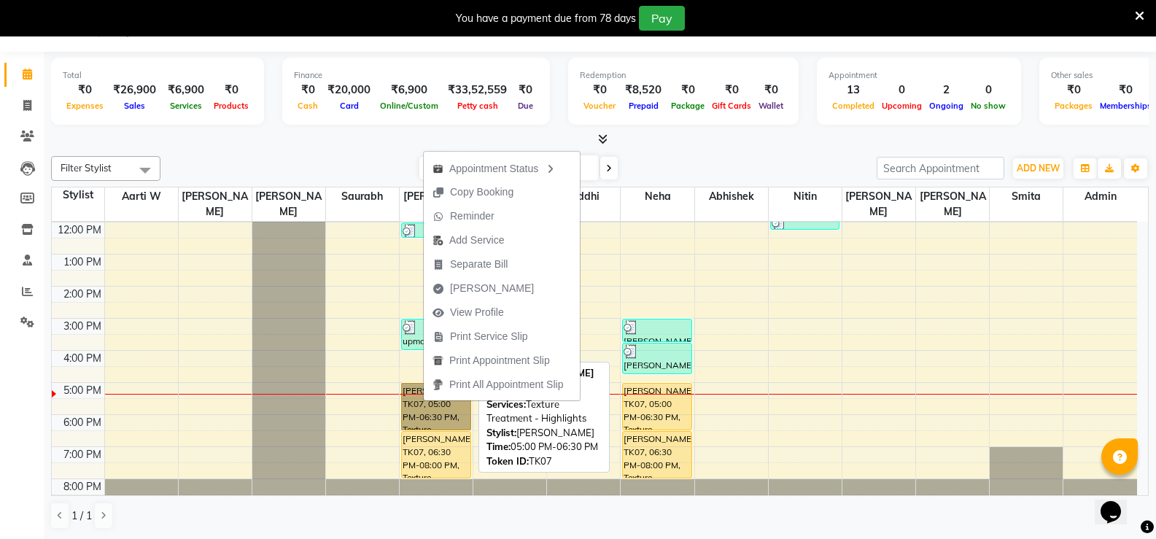
click at [414, 406] on link "[PERSON_NAME], TK07, 05:00 PM-06:30 PM, Texture Treatment - Highlights" at bounding box center [436, 406] width 70 height 47
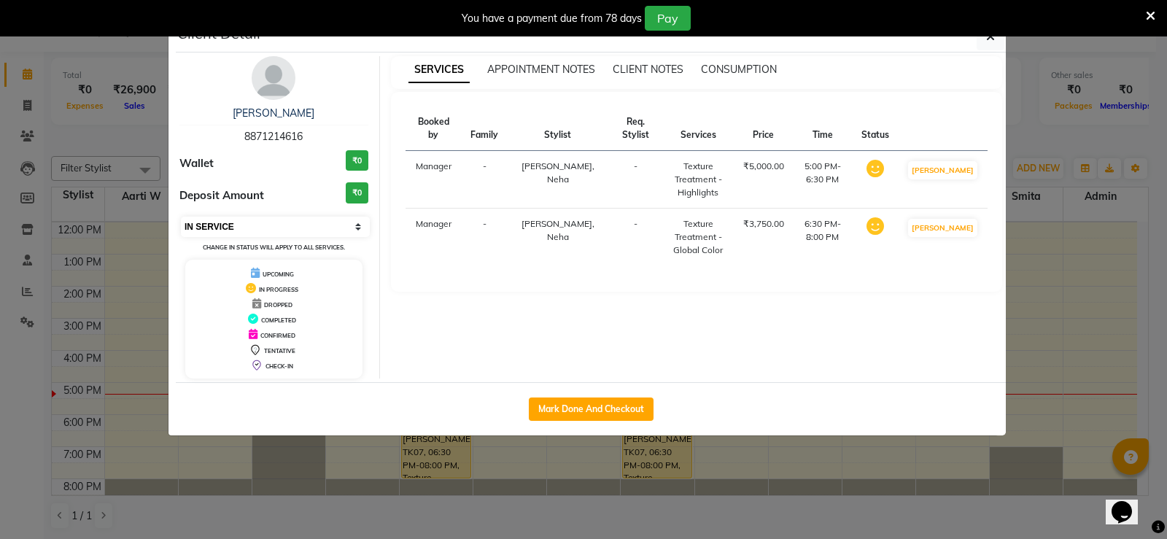
click at [260, 221] on select "Select IN SERVICE CONFIRMED TENTATIVE CHECK IN MARK DONE DROPPED UPCOMING" at bounding box center [275, 227] width 189 height 20
select select "7"
click at [181, 217] on select "Select IN SERVICE CONFIRMED TENTATIVE CHECK IN MARK DONE DROPPED UPCOMING" at bounding box center [275, 227] width 189 height 20
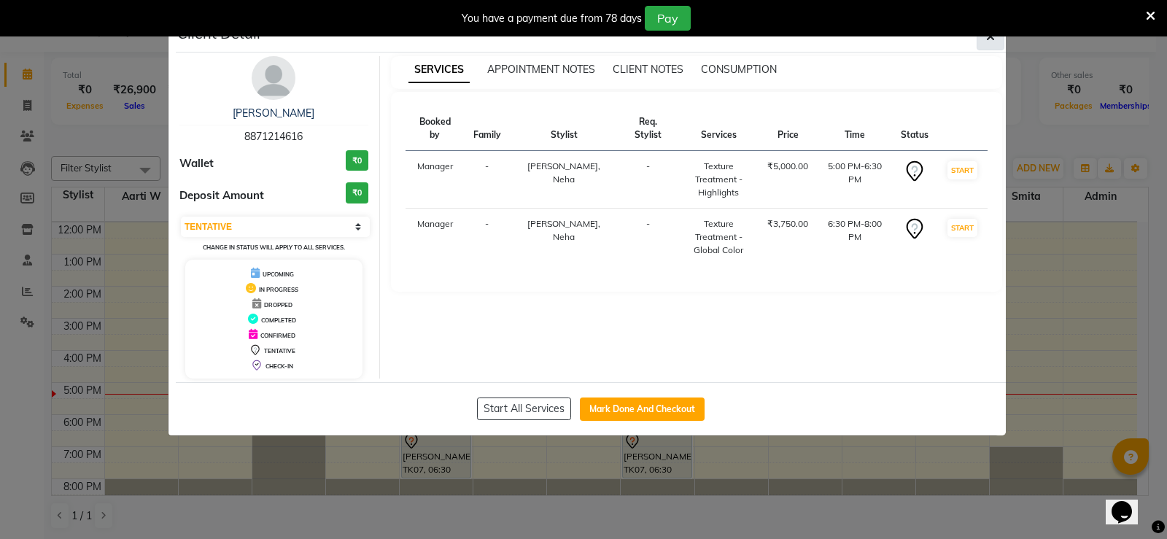
click at [997, 39] on button "button" at bounding box center [991, 37] width 28 height 28
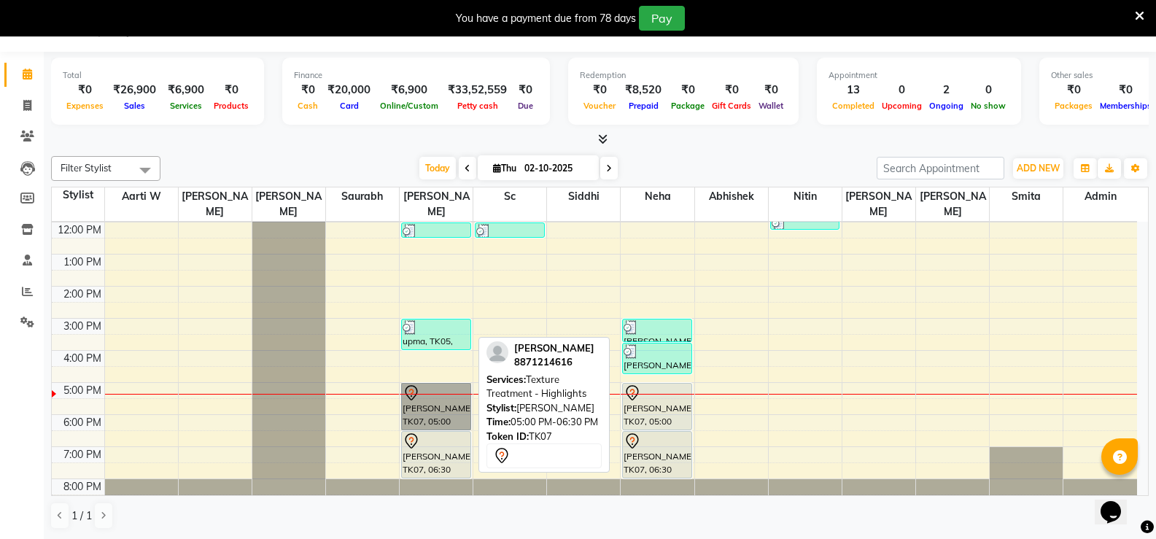
click at [458, 395] on link "[PERSON_NAME], TK07, 05:00 PM-06:30 PM, Texture Treatment - Highlights" at bounding box center [436, 406] width 70 height 47
select select "7"
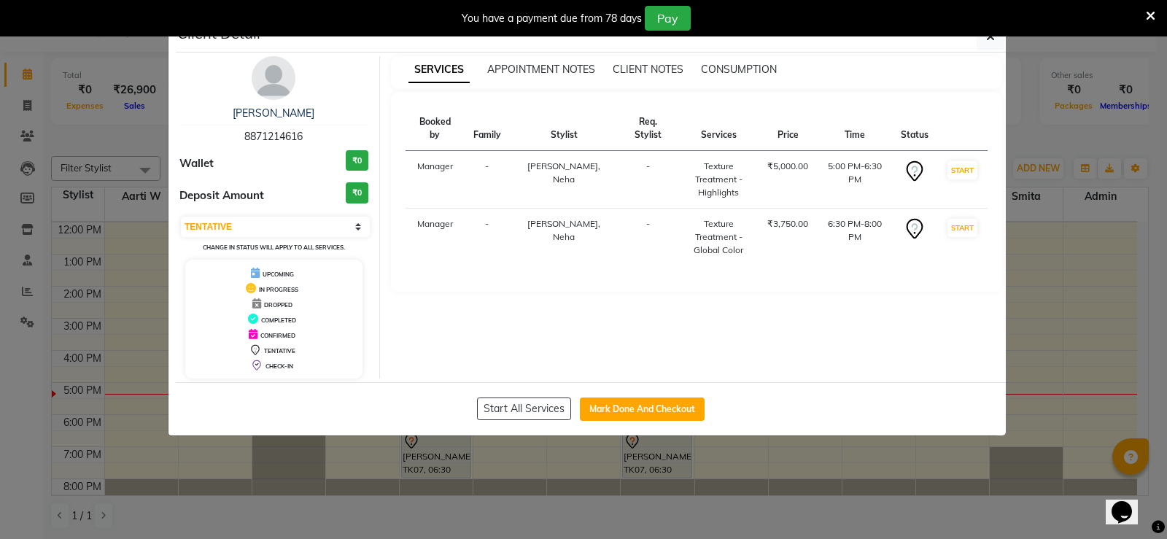
click at [775, 217] on div "₹3,750.00" at bounding box center [787, 223] width 41 height 13
click at [996, 39] on button "button" at bounding box center [991, 37] width 28 height 28
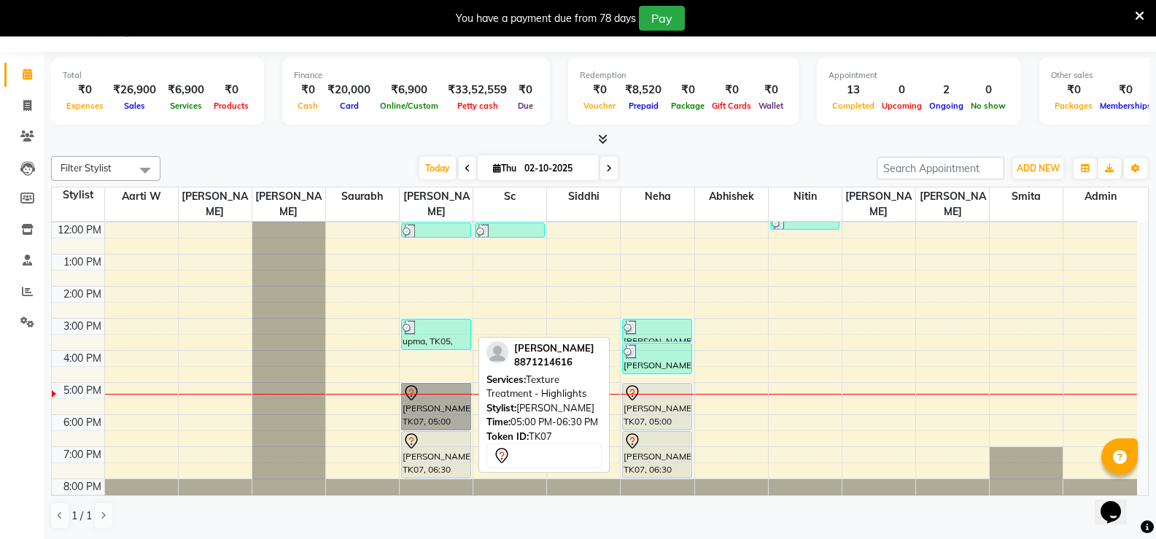
click at [441, 396] on link "[PERSON_NAME], TK07, 05:00 PM-06:30 PM, Texture Treatment - Highlights" at bounding box center [436, 406] width 70 height 47
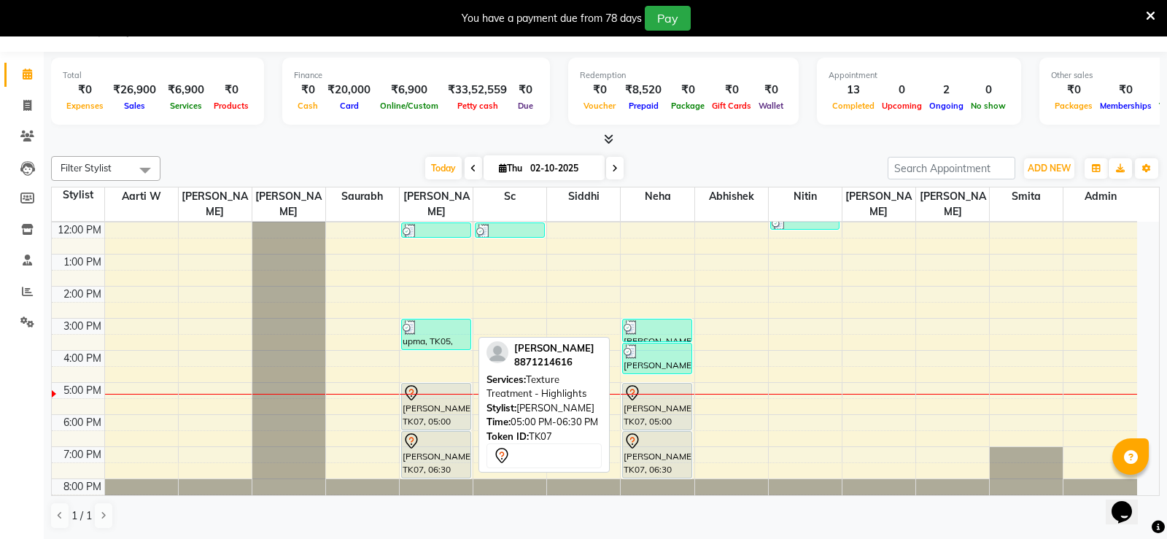
select select "7"
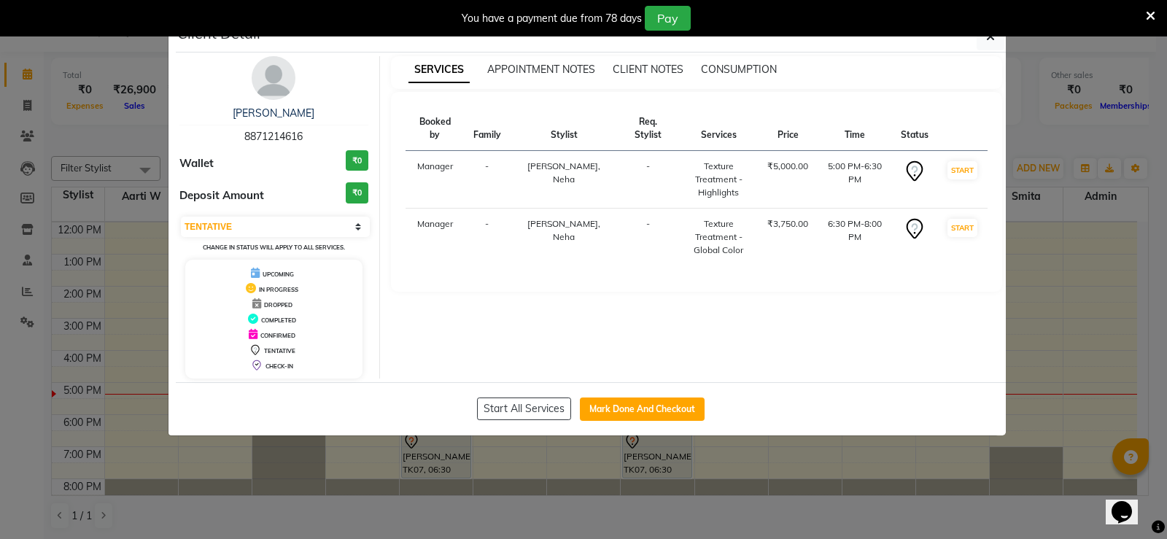
click at [989, 35] on div "You have a payment due from 78 days Pay" at bounding box center [583, 18] width 1167 height 36
drag, startPoint x: 982, startPoint y: 31, endPoint x: 982, endPoint y: 39, distance: 8.0
click at [982, 31] on div "You have a payment due from 78 days Pay" at bounding box center [583, 18] width 1167 height 36
click at [983, 39] on button "button" at bounding box center [991, 37] width 28 height 28
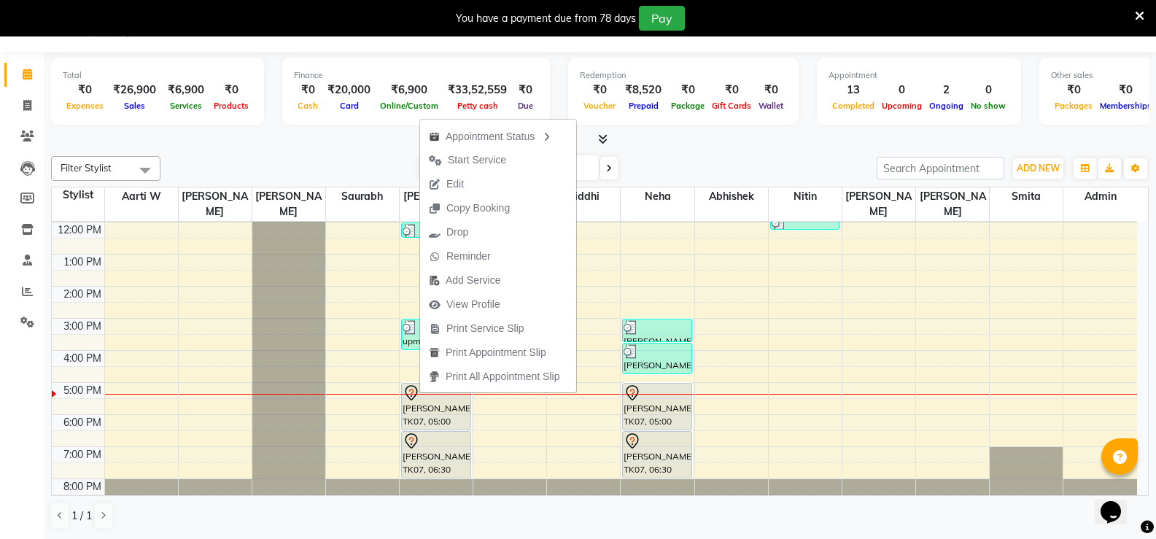
click at [445, 179] on span "Edit" at bounding box center [446, 184] width 53 height 24
select select "tentative"
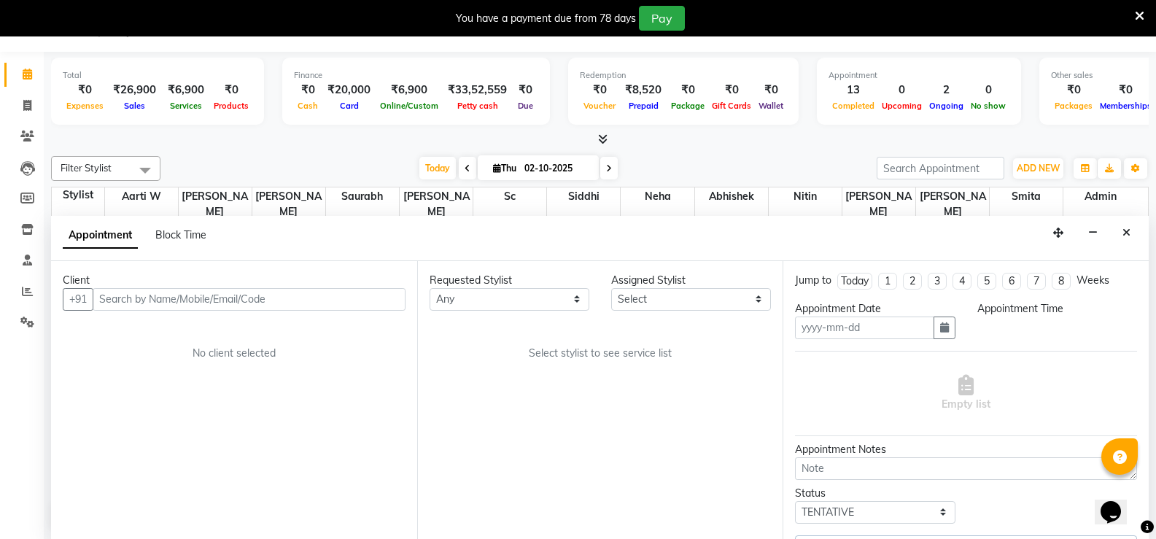
type input "02-10-2025"
select select "1020"
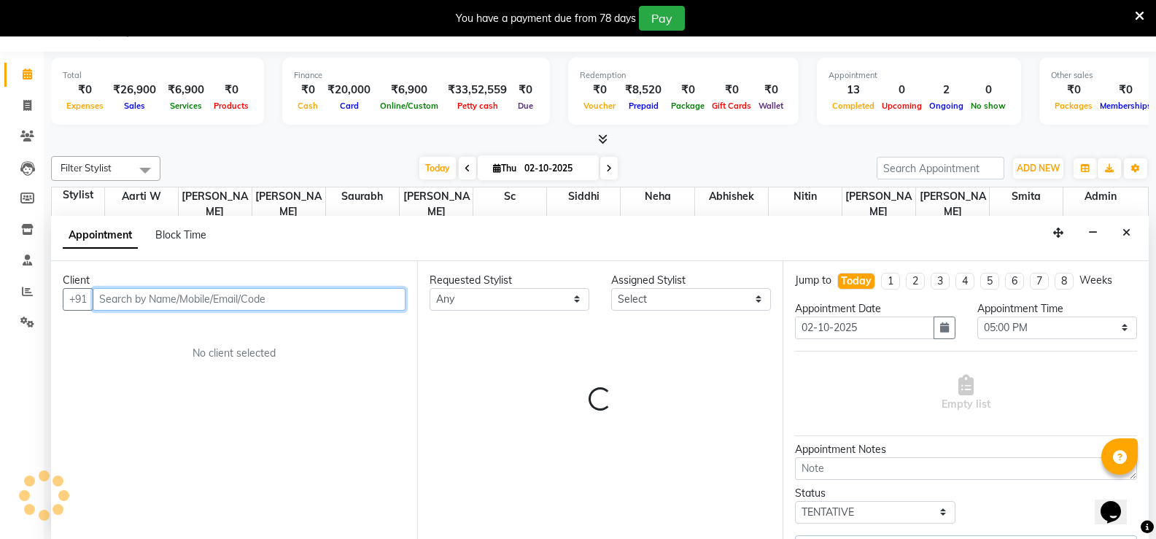
scroll to position [128, 0]
select select "49040"
select select "3211"
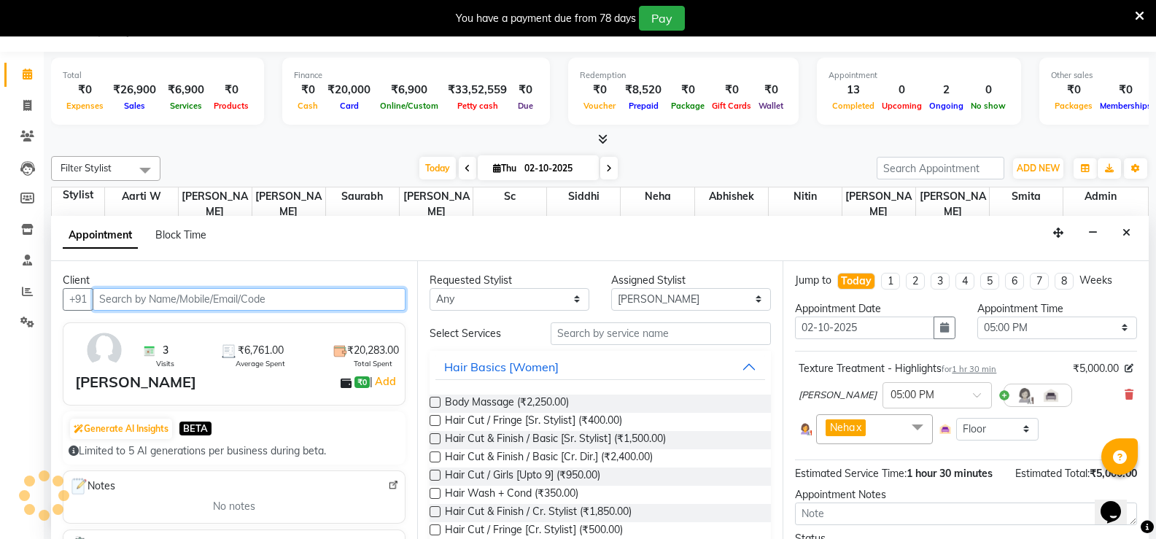
select select "3211"
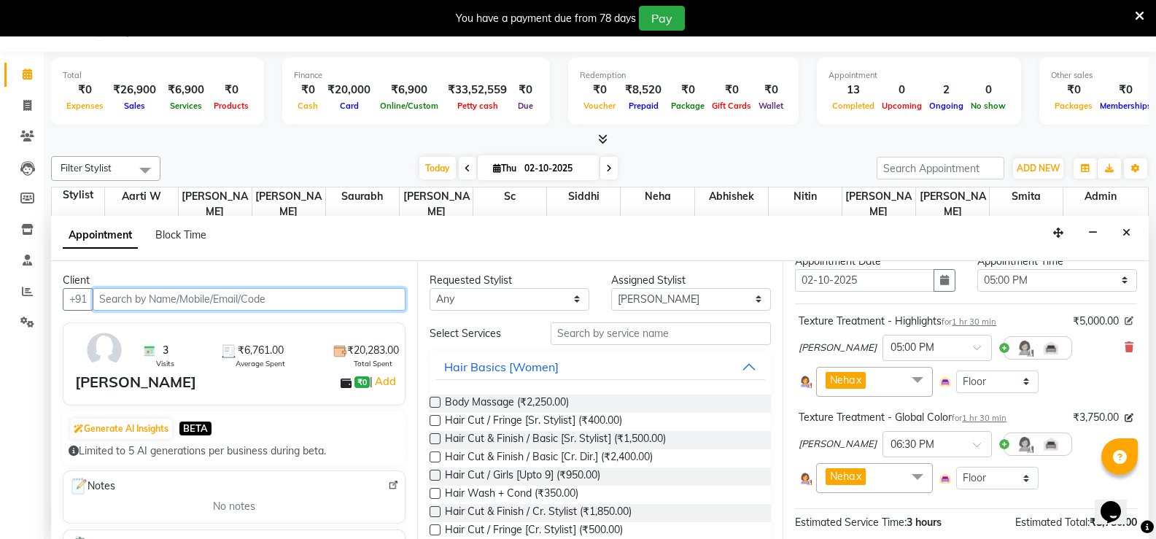
scroll to position [73, 0]
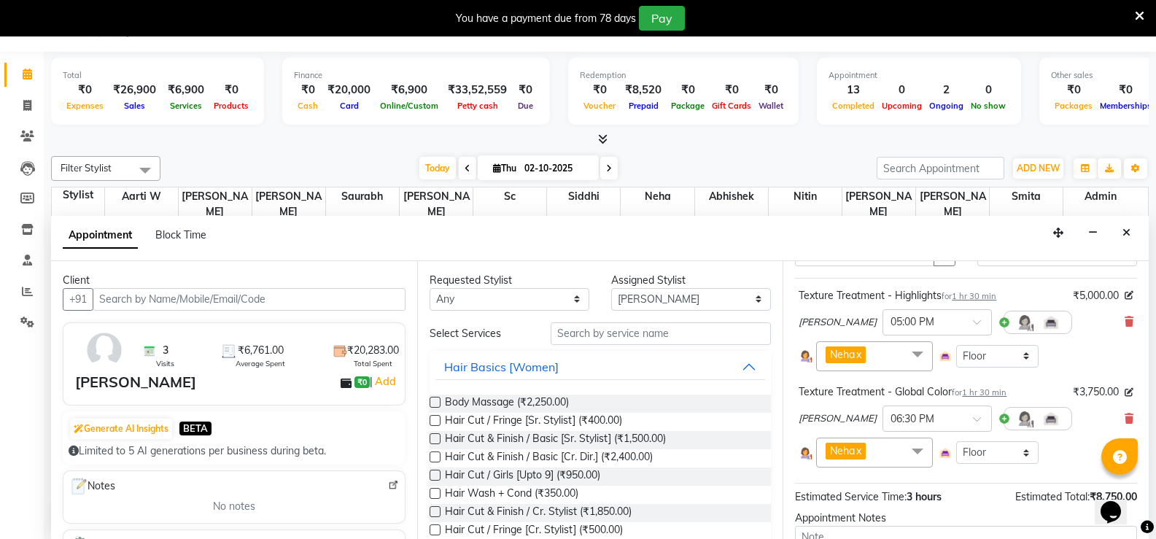
click at [1125, 289] on div "Texture Treatment - Highlights for 1 hr 30 min ₹5,000.00 Edit [PERSON_NAME] × 0…" at bounding box center [966, 329] width 342 height 90
click at [1125, 295] on icon at bounding box center [1129, 295] width 9 height 9
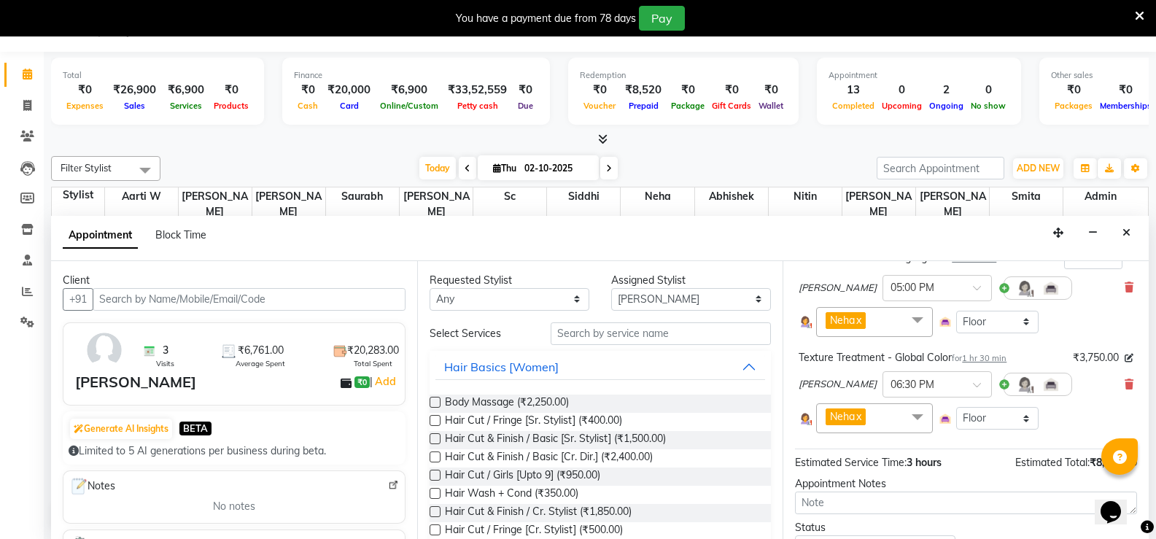
scroll to position [183, 0]
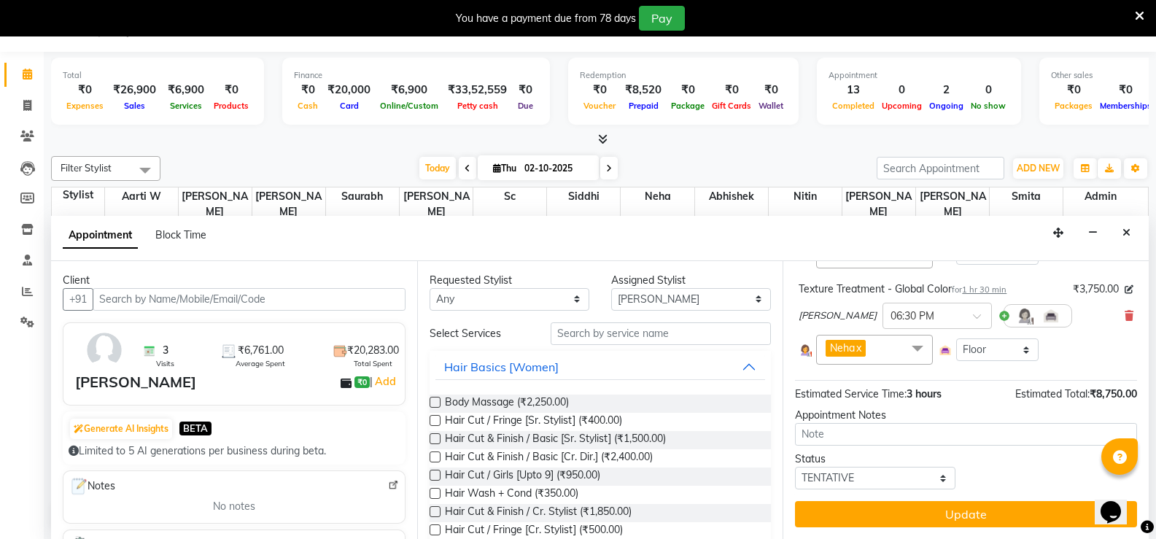
click at [986, 513] on button "Update" at bounding box center [966, 514] width 342 height 26
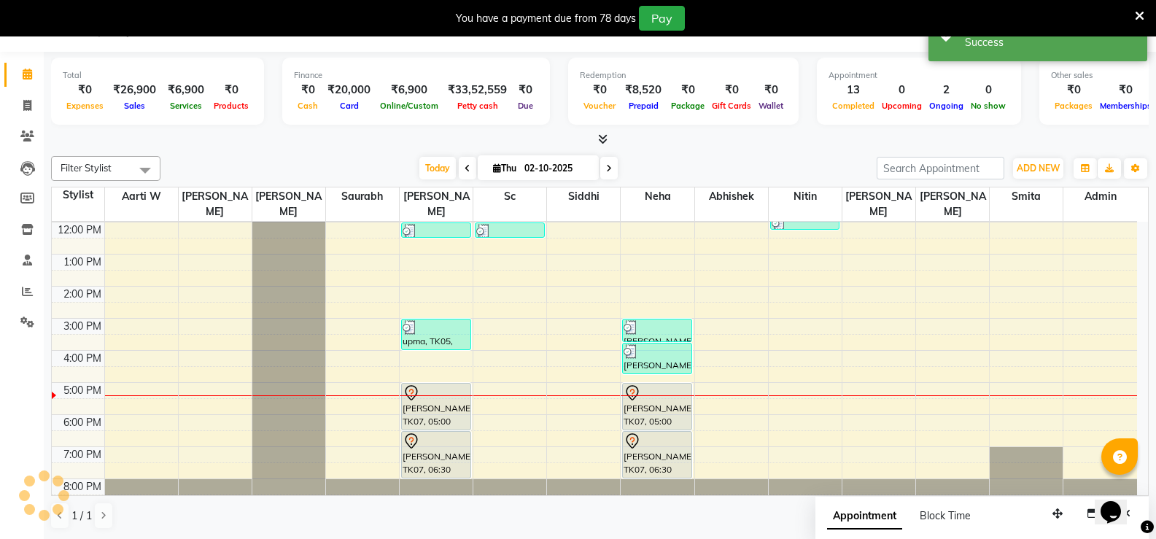
scroll to position [0, 0]
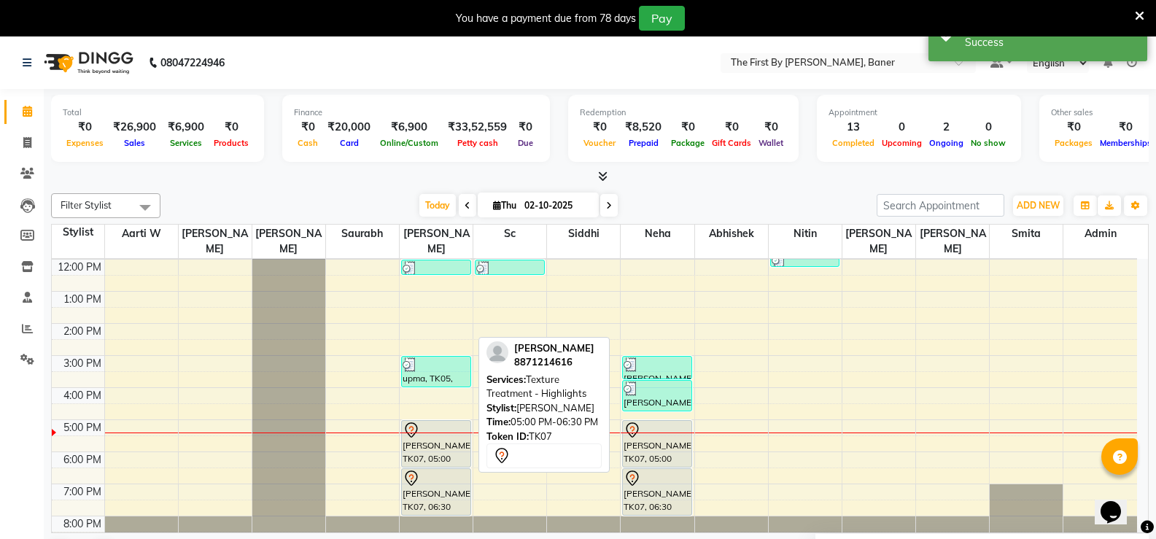
click at [438, 433] on div "[PERSON_NAME], TK07, 05:00 PM-06:30 PM, Texture Treatment - Highlights" at bounding box center [436, 444] width 69 height 46
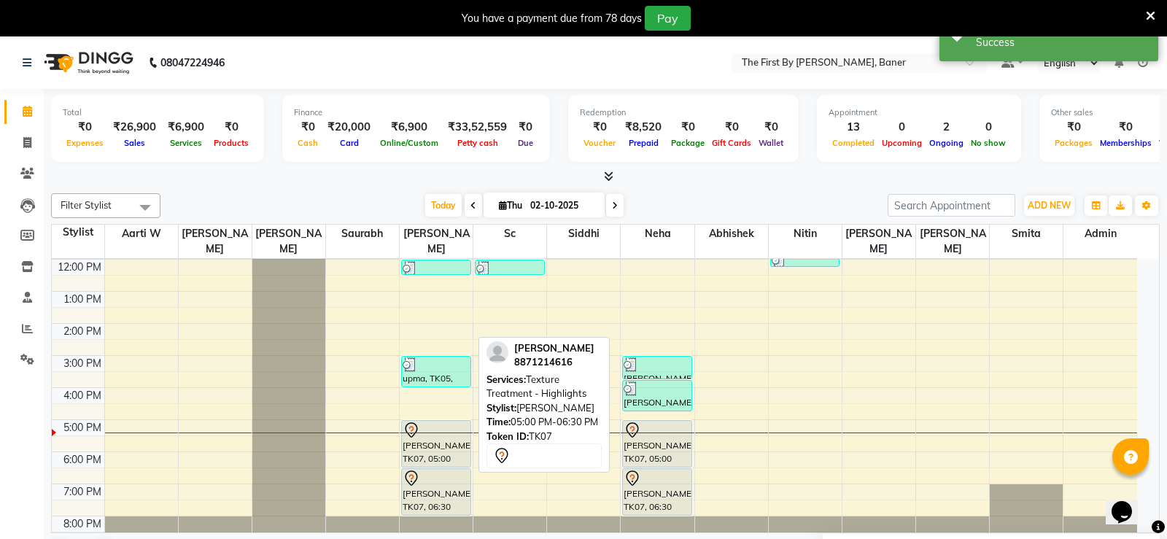
select select "7"
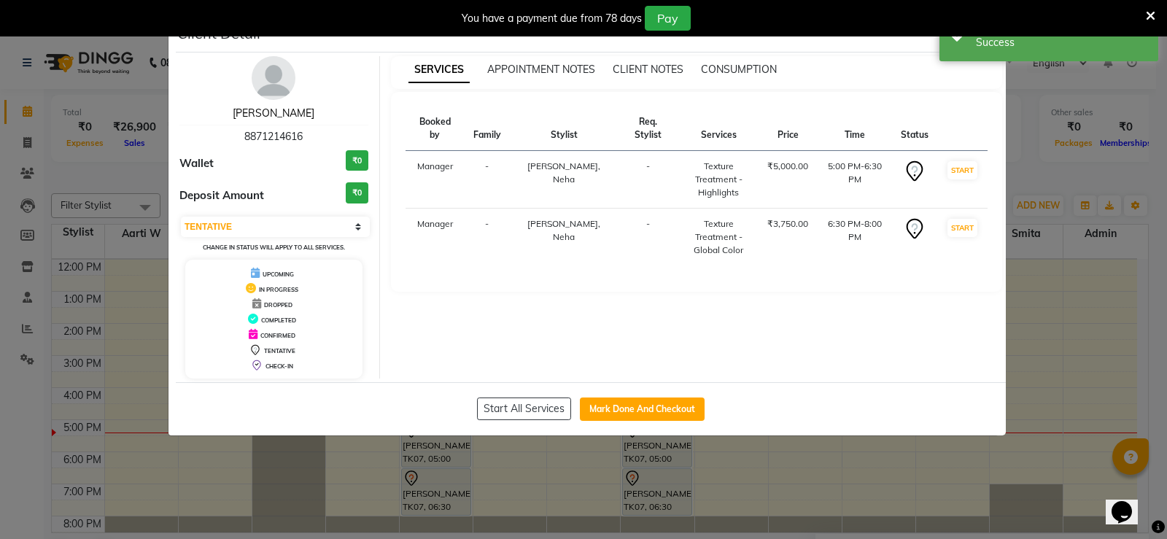
click at [272, 118] on link "[PERSON_NAME]" at bounding box center [274, 112] width 82 height 13
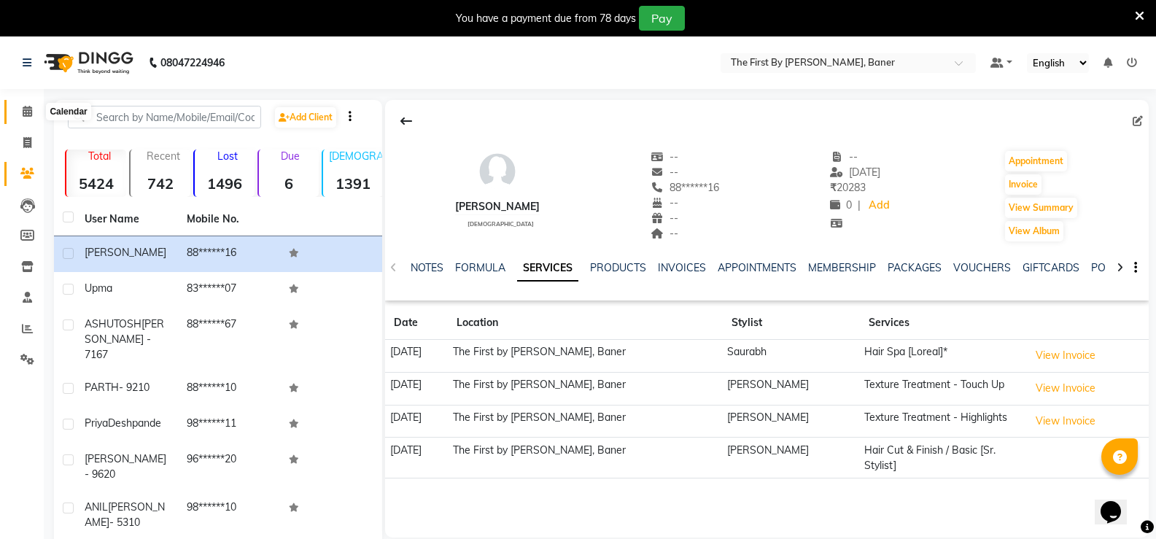
click at [23, 112] on icon at bounding box center [27, 111] width 9 height 11
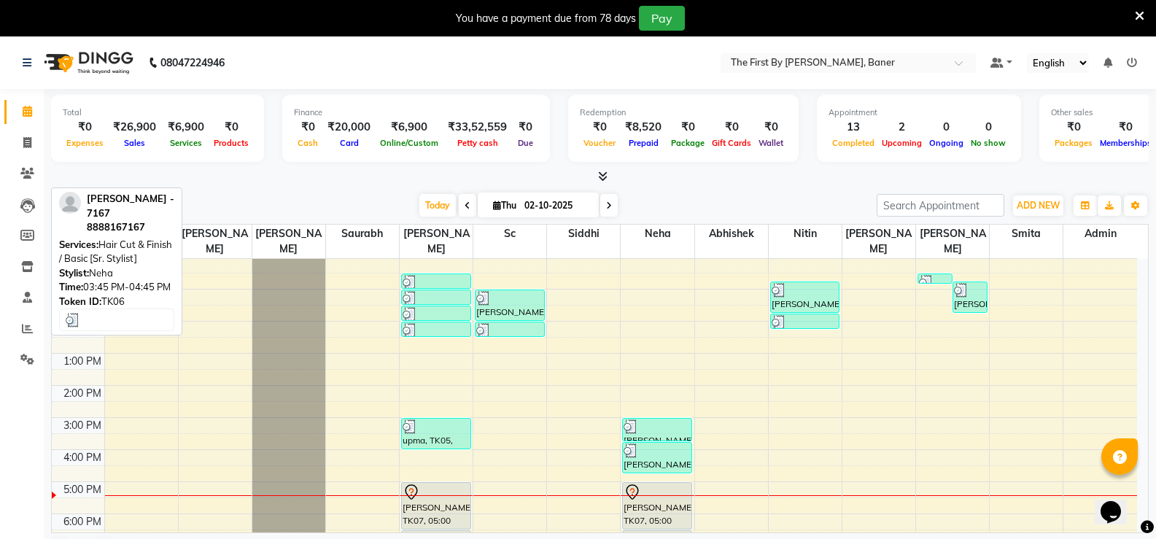
scroll to position [128, 0]
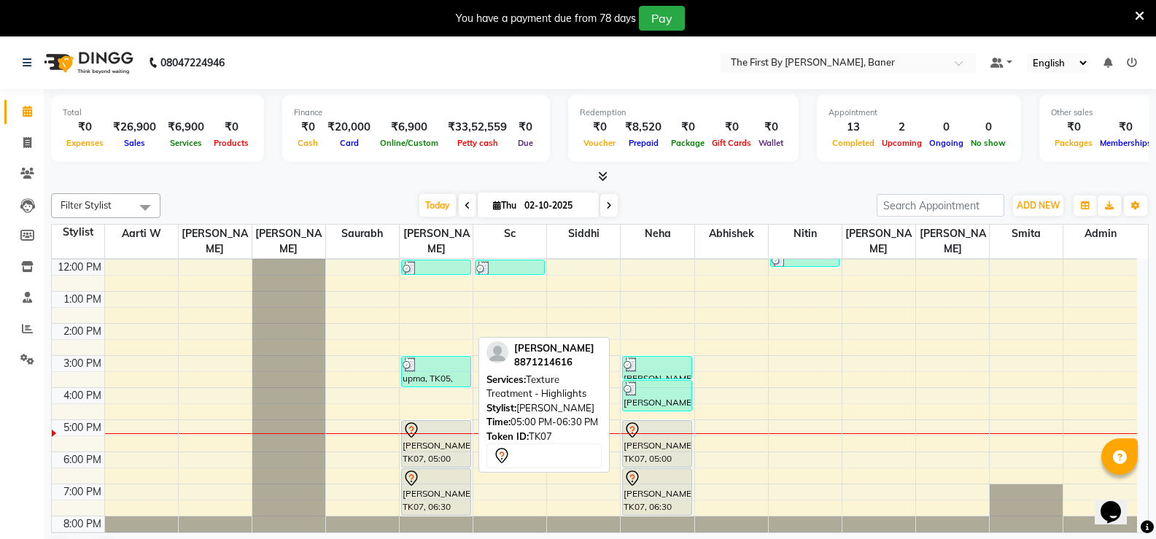
click at [416, 437] on div "[PERSON_NAME], TK07, 05:00 PM-06:30 PM, Texture Treatment - Highlights" at bounding box center [436, 444] width 69 height 46
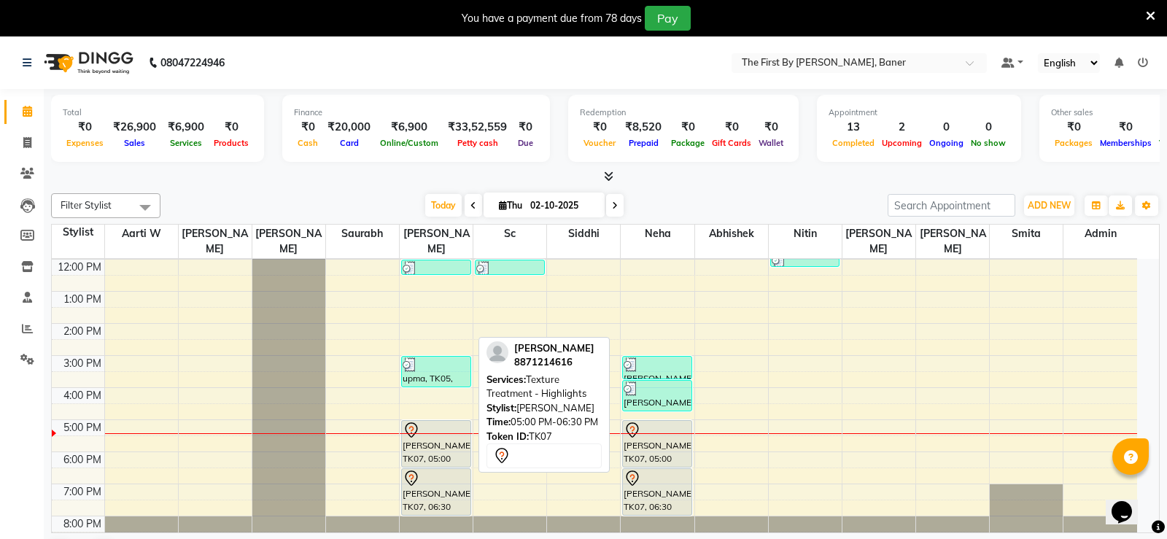
select select "7"
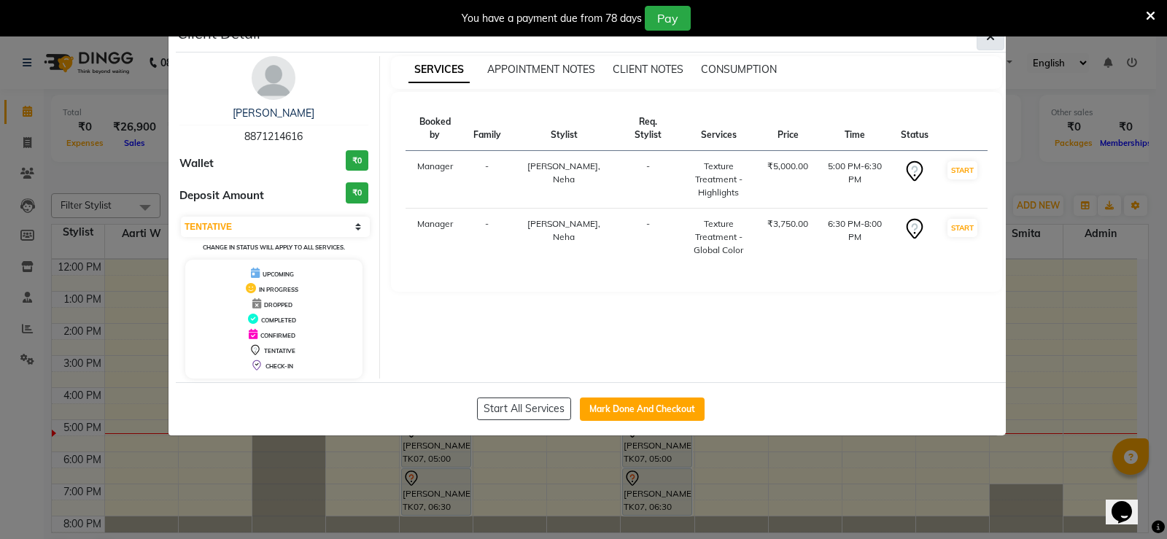
click at [985, 44] on button "button" at bounding box center [991, 37] width 28 height 28
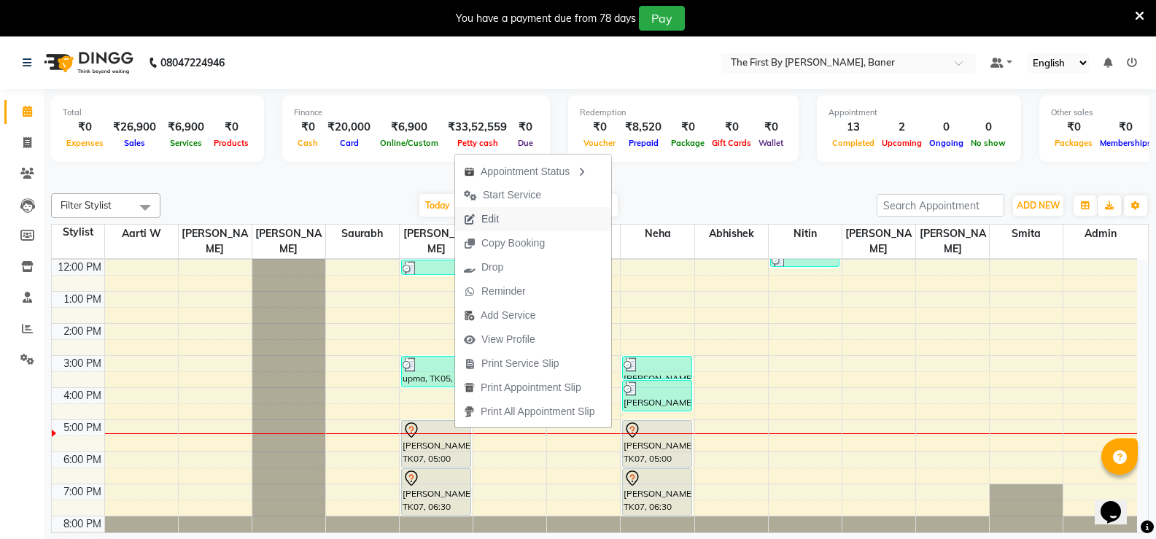
drag, startPoint x: 485, startPoint y: 218, endPoint x: 493, endPoint y: 217, distance: 8.2
click at [487, 218] on span "Edit" at bounding box center [490, 219] width 18 height 15
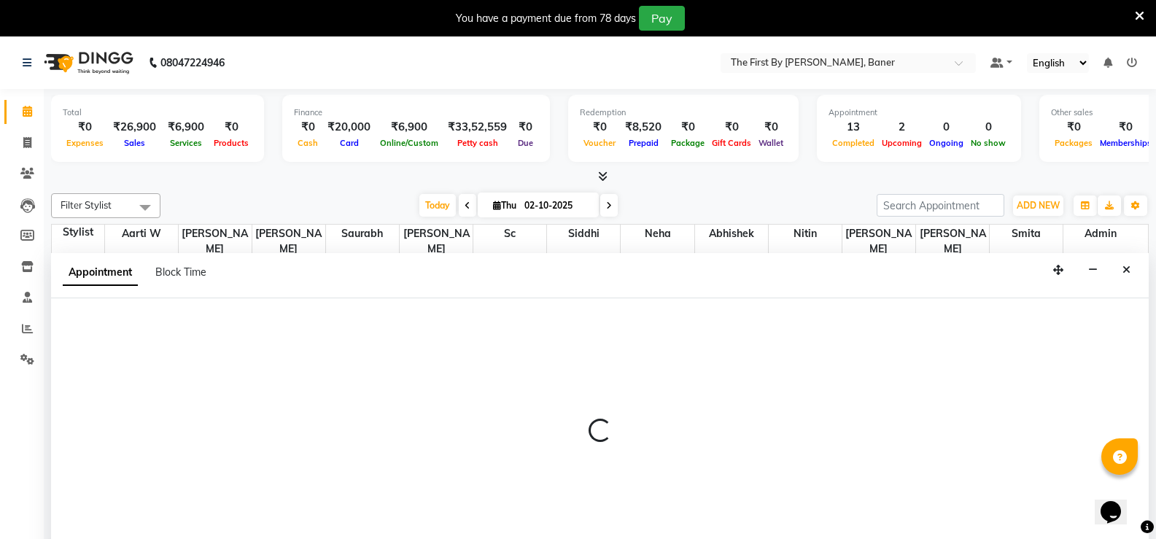
scroll to position [37, 0]
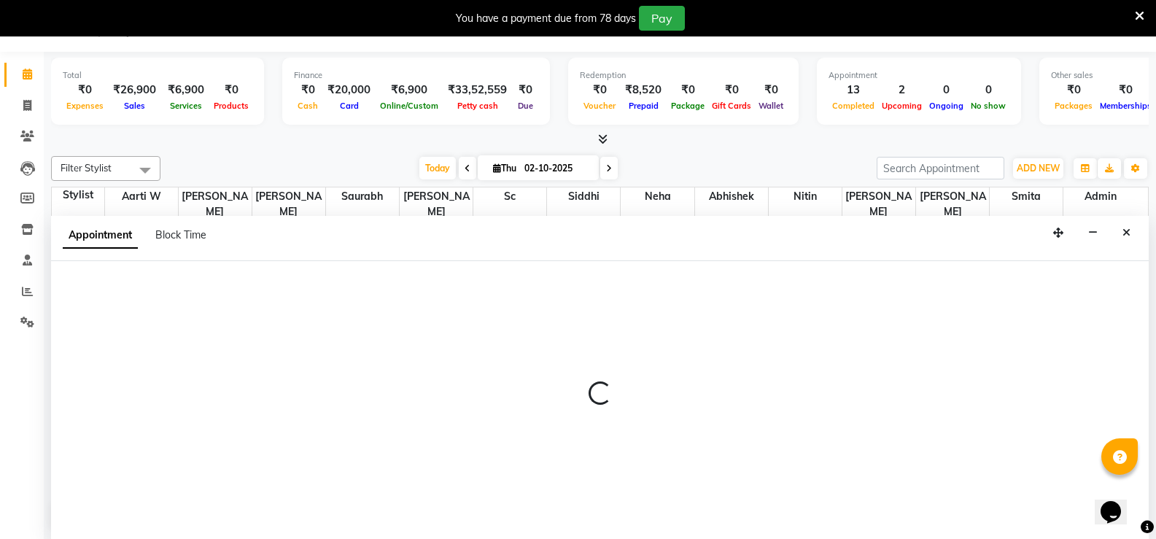
select select "tentative"
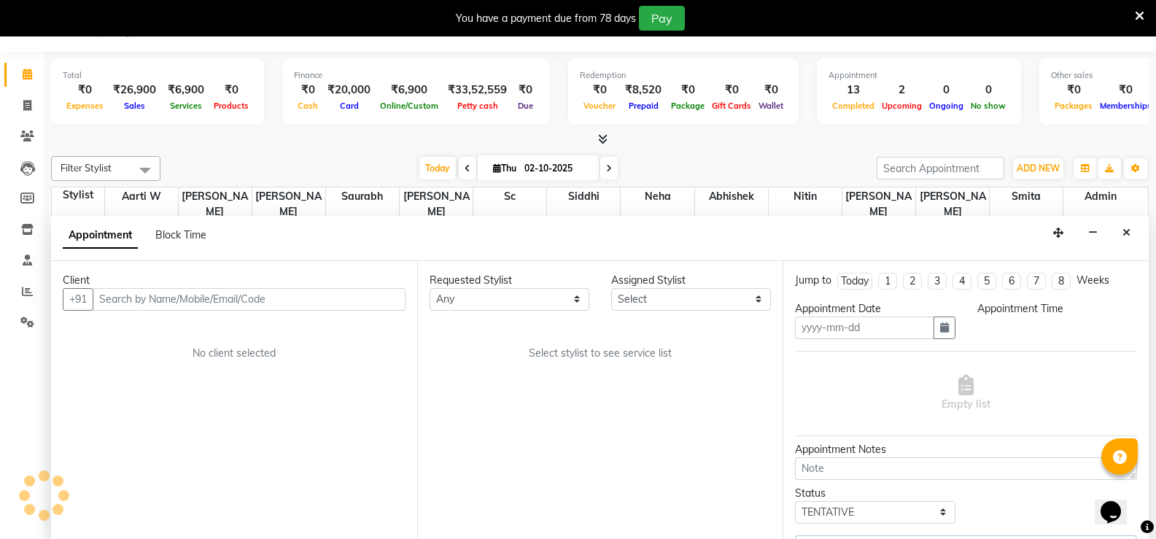
type input "02-10-2025"
select select "49040"
select select "1020"
select select "3211"
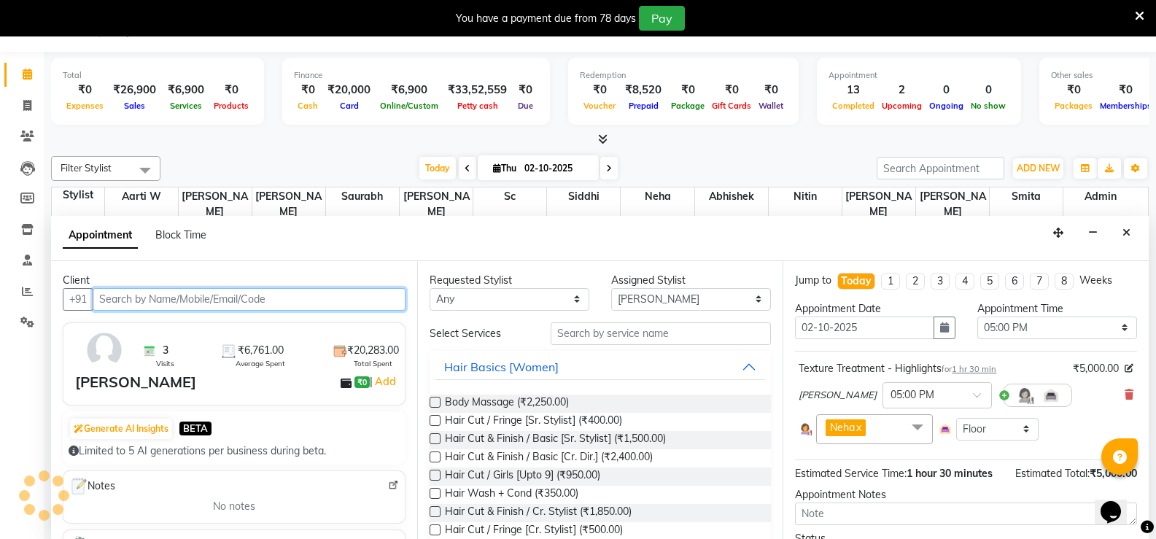
select select "3211"
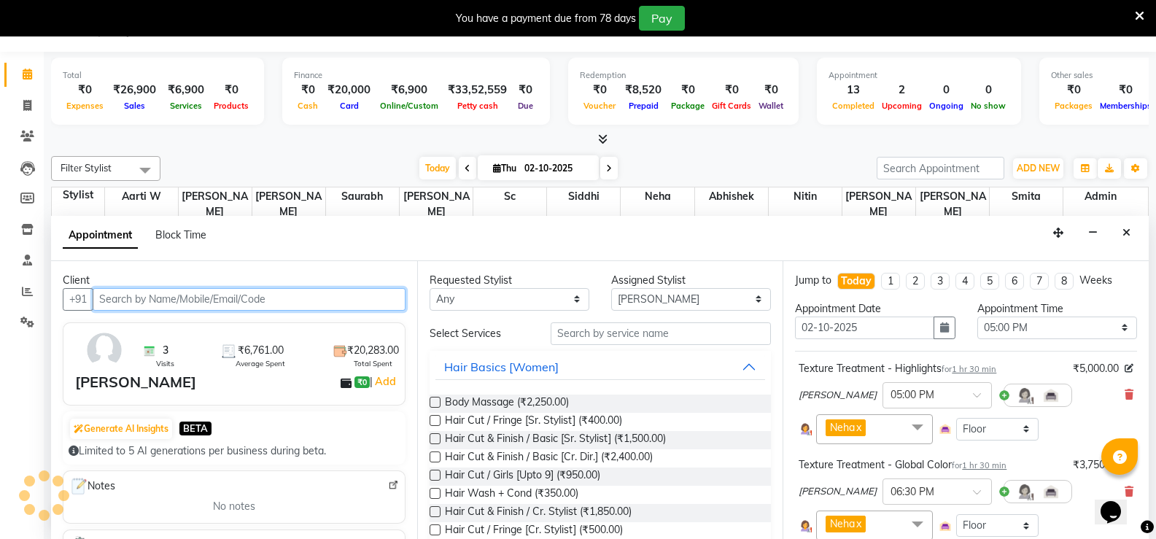
scroll to position [128, 0]
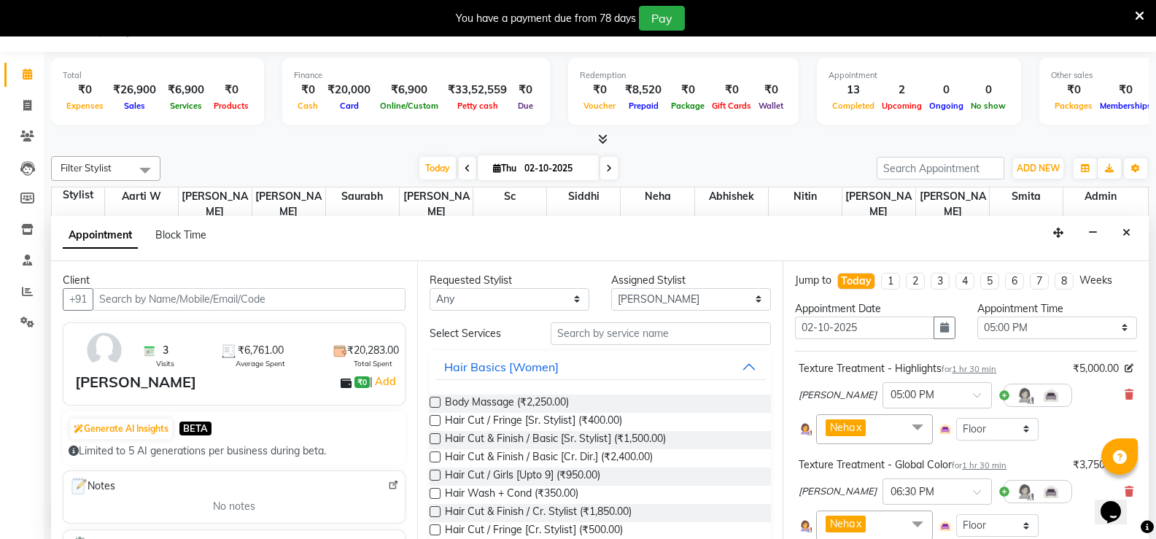
click at [1089, 371] on span "₹5,000.00" at bounding box center [1096, 368] width 46 height 15
click at [1112, 368] on div "₹5,000.00" at bounding box center [1103, 368] width 61 height 15
click at [1125, 368] on icon at bounding box center [1129, 368] width 9 height 9
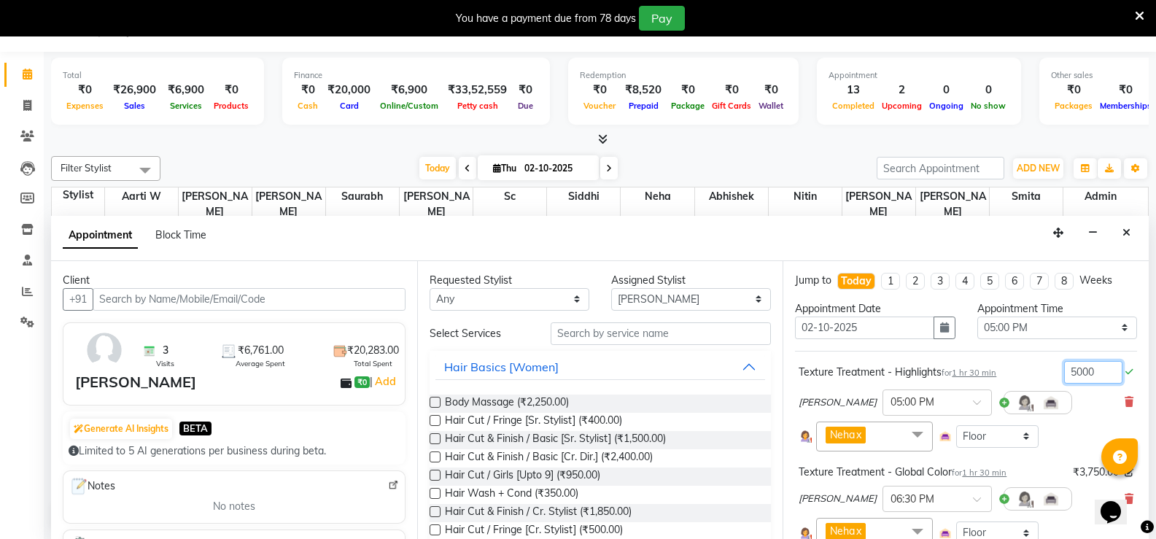
click at [1082, 368] on input "5000" at bounding box center [1093, 372] width 58 height 23
type input "17325"
click at [1071, 406] on div "[PERSON_NAME] × 05:00 PM" at bounding box center [966, 403] width 335 height 38
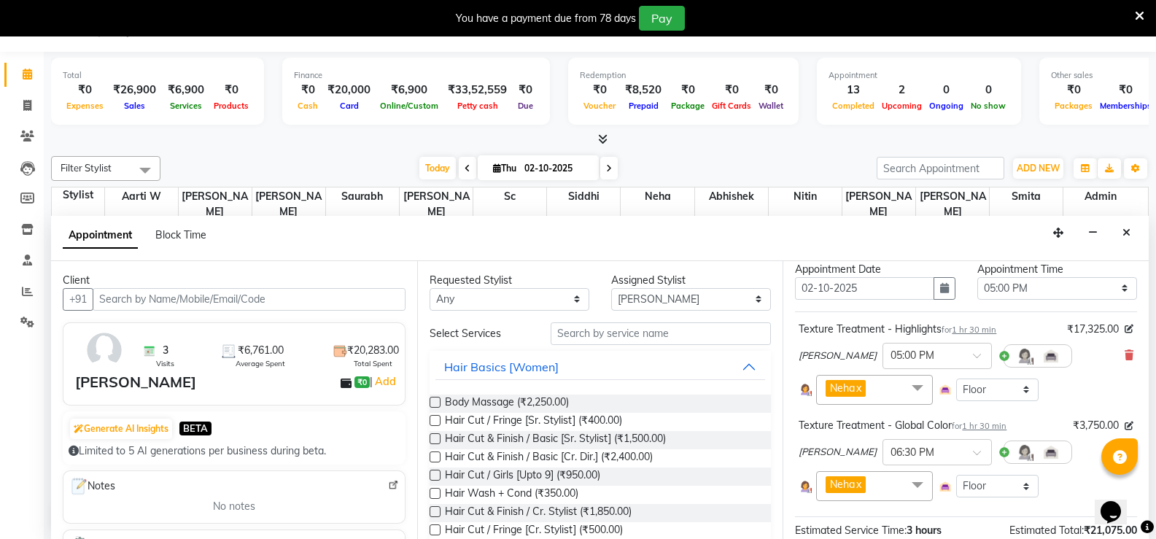
scroll to position [73, 0]
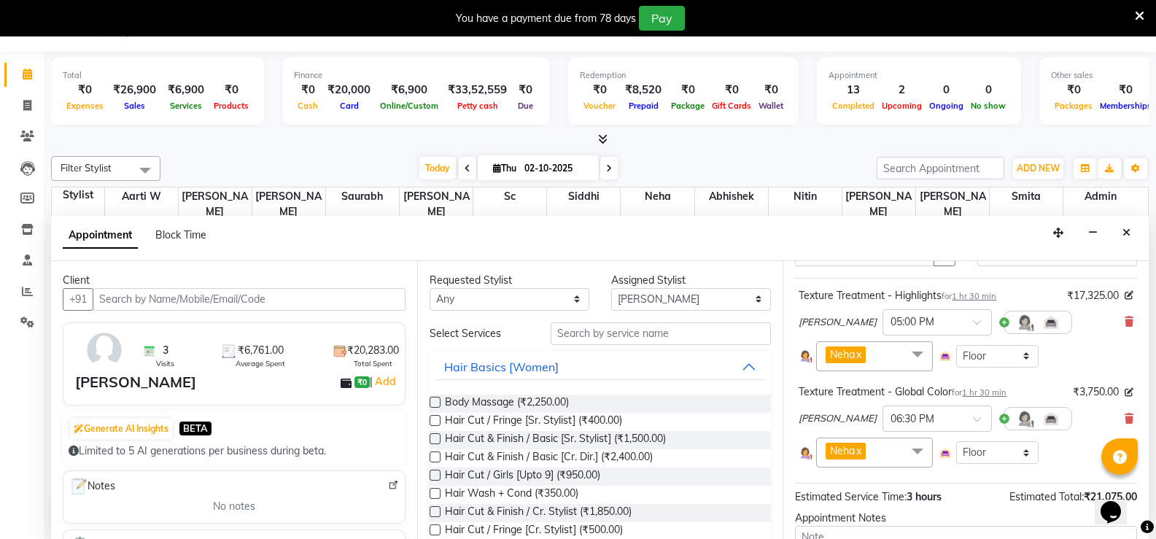
click at [1117, 286] on div "Texture Treatment - Highlights for 1 hr 30 min ₹17,325.00 [PERSON_NAME] × 05:00…" at bounding box center [966, 329] width 342 height 90
click at [1125, 295] on icon at bounding box center [1129, 295] width 9 height 9
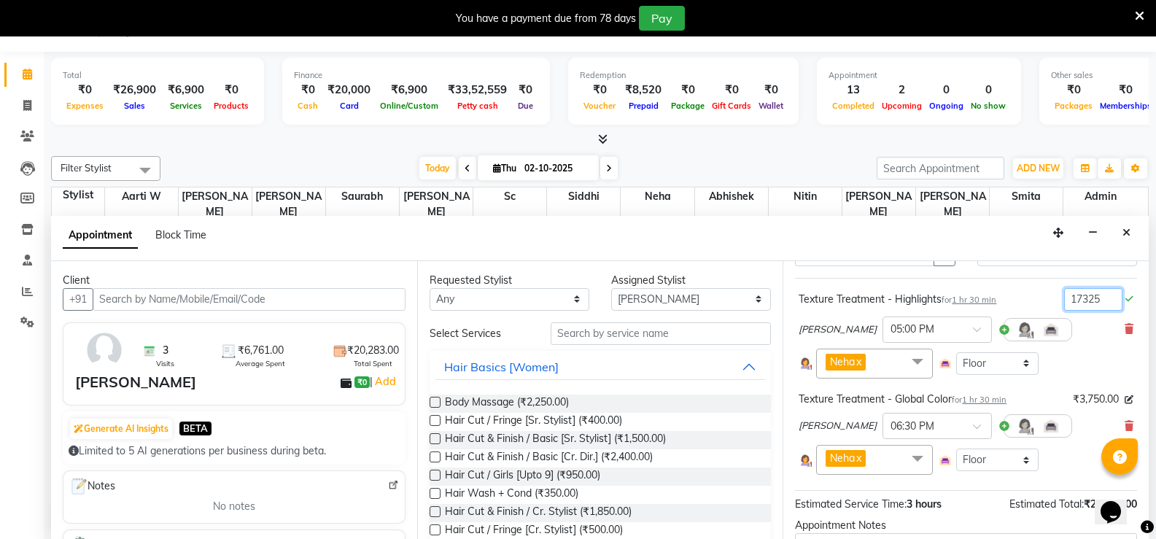
click at [1064, 301] on input "17325" at bounding box center [1093, 299] width 58 height 23
type input "9825"
click at [1118, 398] on div "₹3,750.00 Edit price" at bounding box center [1103, 399] width 61 height 15
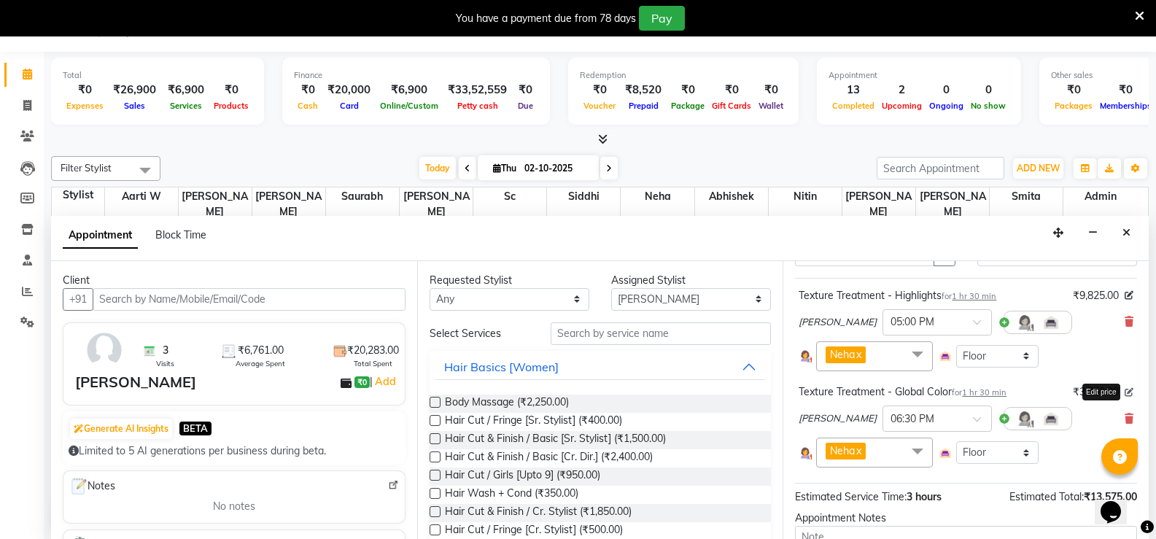
click at [1125, 392] on icon at bounding box center [1129, 392] width 9 height 9
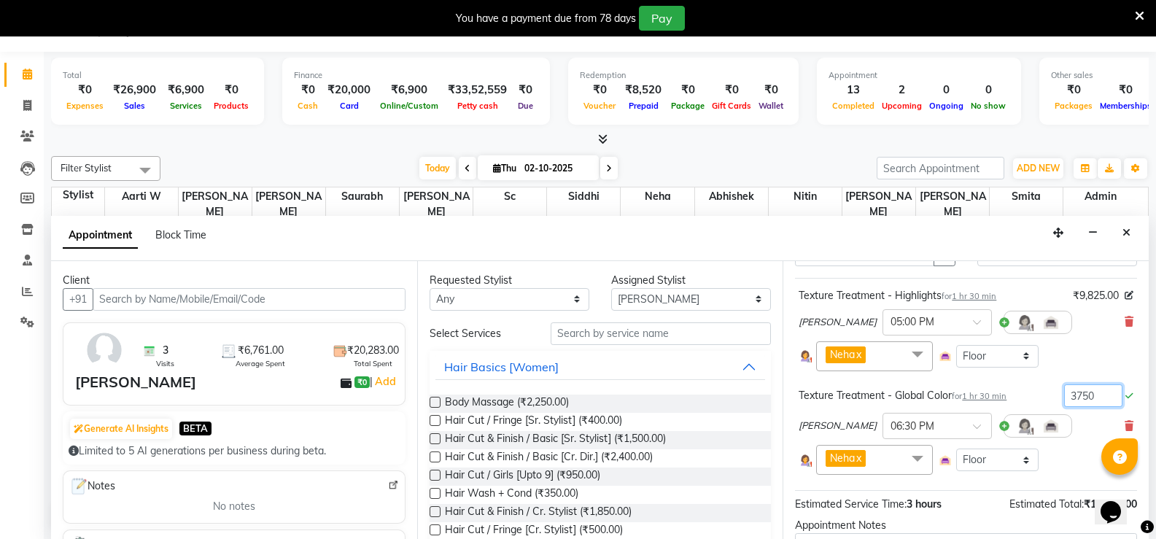
drag, startPoint x: 1093, startPoint y: 400, endPoint x: 1024, endPoint y: 400, distance: 69.3
click at [1023, 400] on div "Texture Treatment - Global Color for 1 hr 30 min 3750" at bounding box center [966, 395] width 335 height 23
type input "7500"
click at [1028, 403] on div "Texture Treatment - Global Color for 1 hr 30 min 7500 [PERSON_NAME] × 06:30 PM …" at bounding box center [966, 430] width 342 height 98
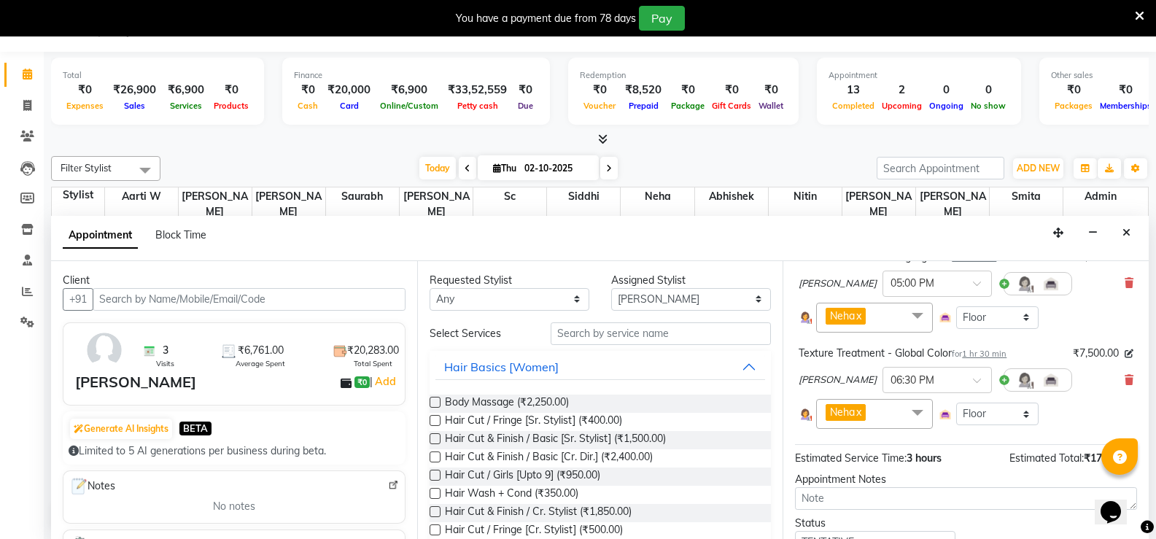
scroll to position [176, 0]
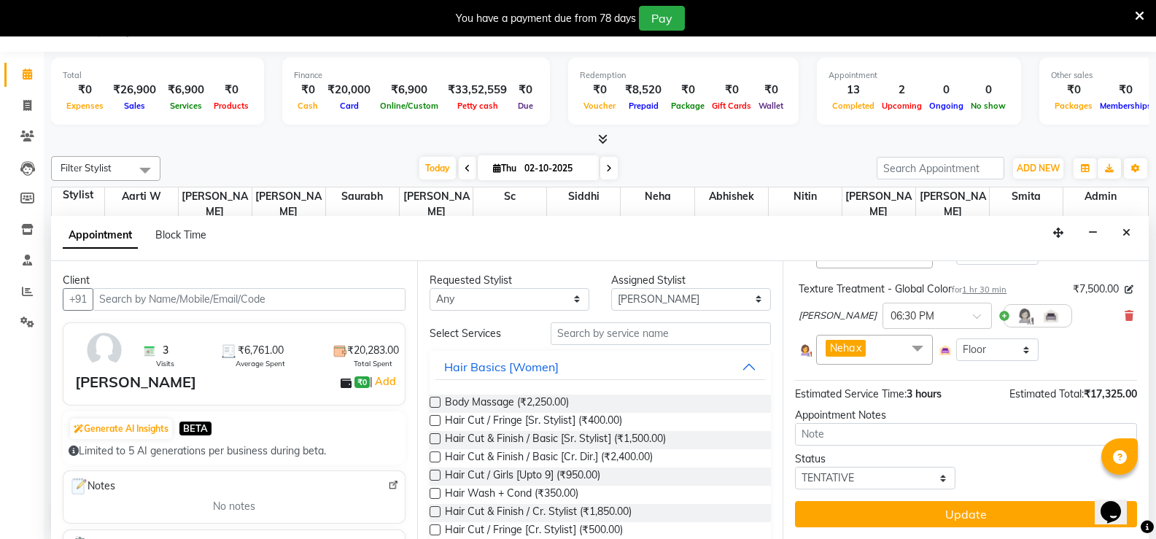
click at [971, 497] on div "Jump to [DATE] 1 2 3 4 5 6 7 8 Weeks Appointment Date [DATE] Appointment Time S…" at bounding box center [966, 400] width 366 height 278
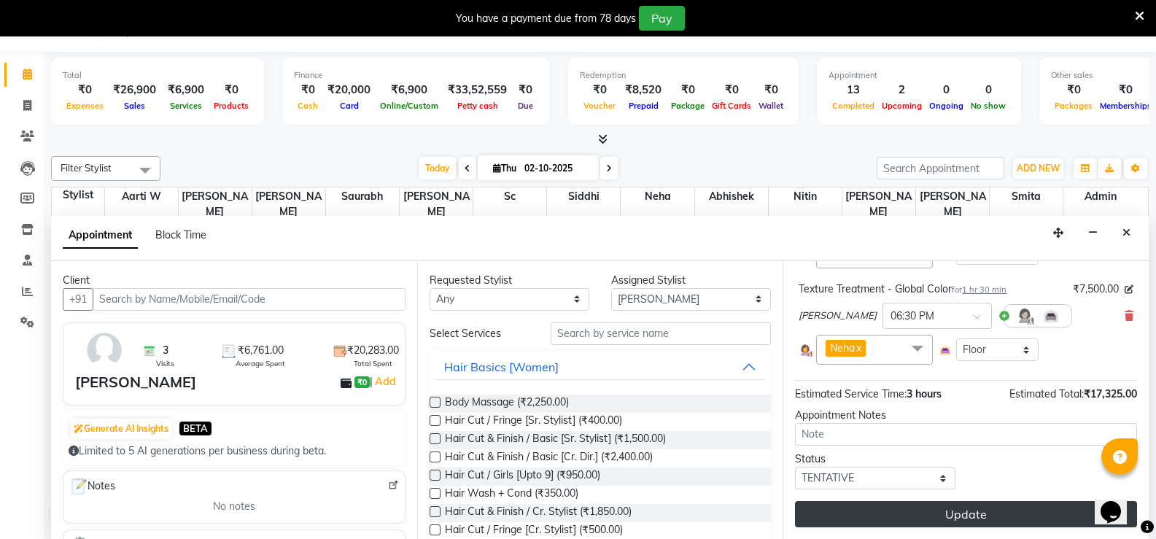
click at [971, 512] on button "Update" at bounding box center [966, 514] width 342 height 26
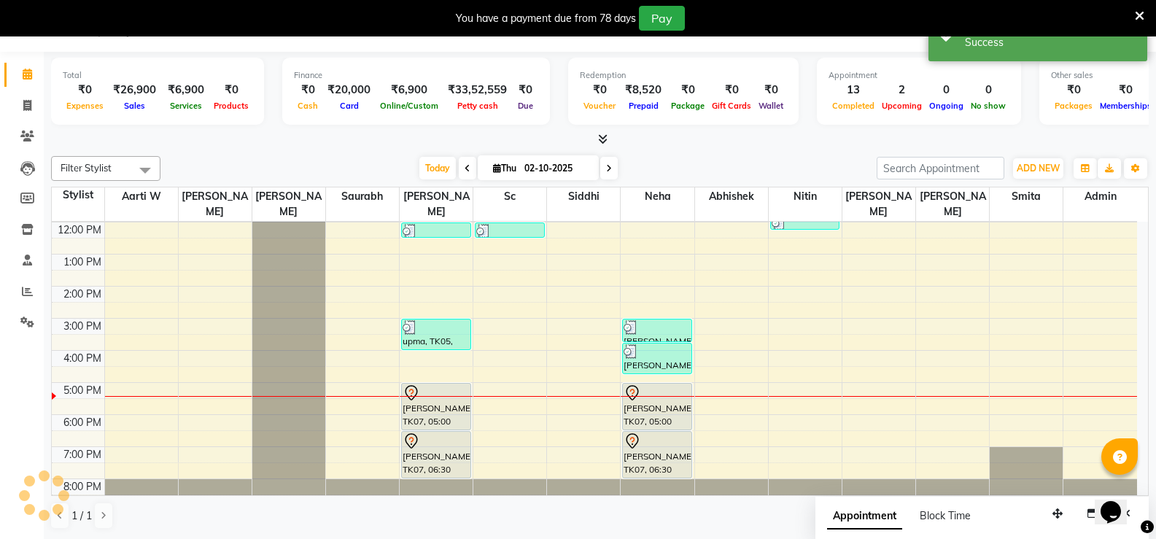
scroll to position [0, 0]
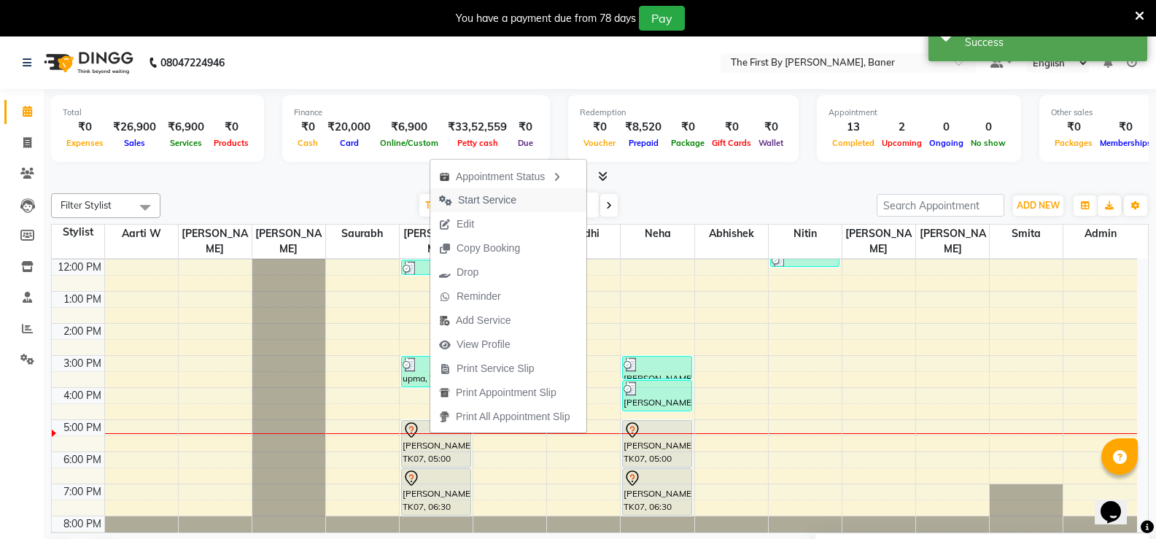
click at [477, 201] on span "Start Service" at bounding box center [487, 200] width 58 height 15
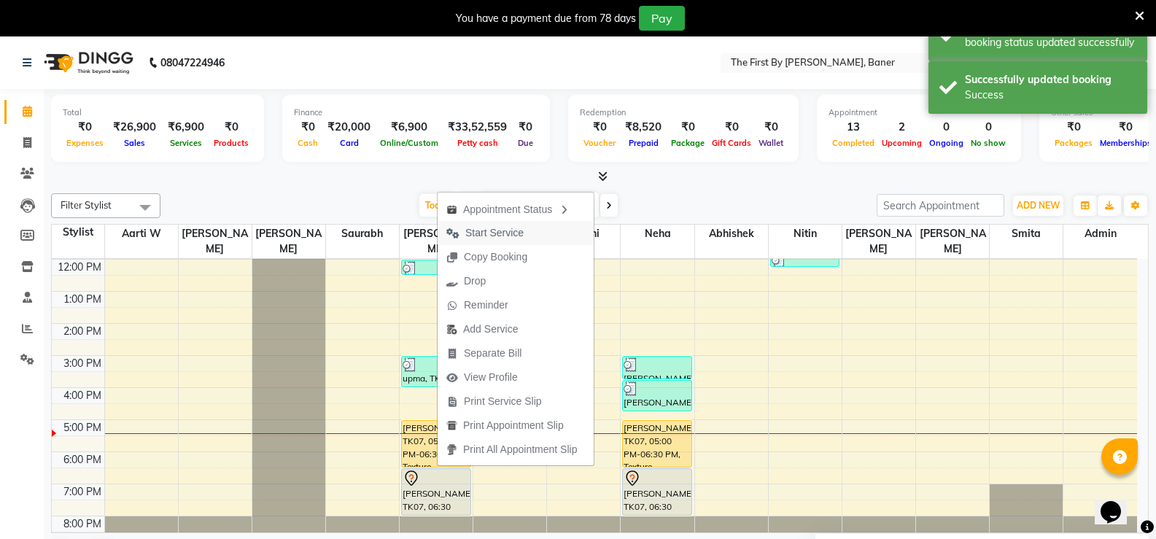
click at [471, 233] on span "Start Service" at bounding box center [494, 232] width 58 height 15
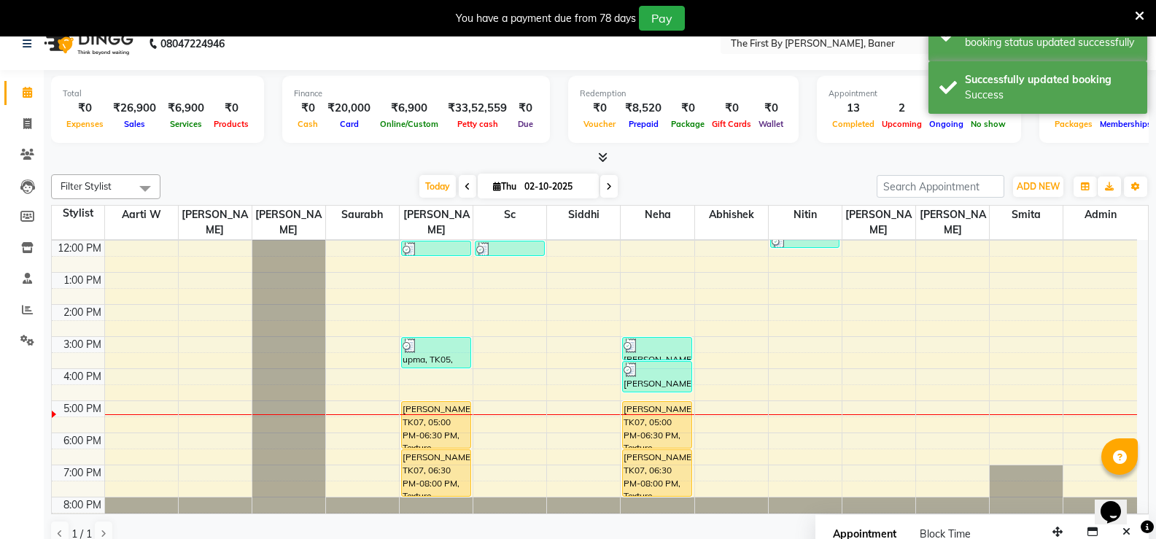
scroll to position [37, 0]
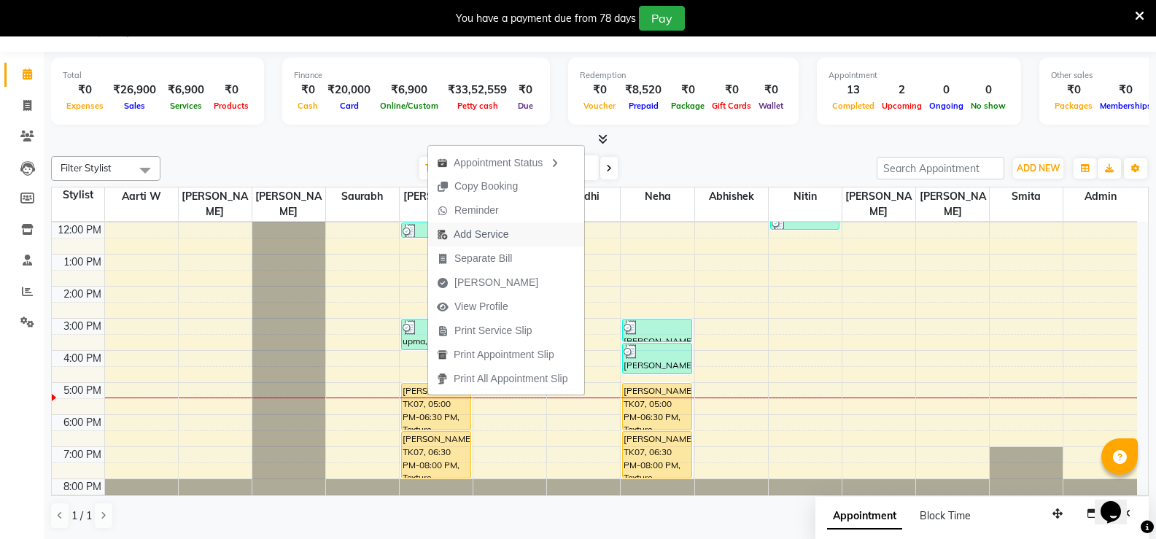
click at [469, 231] on span "Add Service" at bounding box center [481, 234] width 55 height 15
select select "49040"
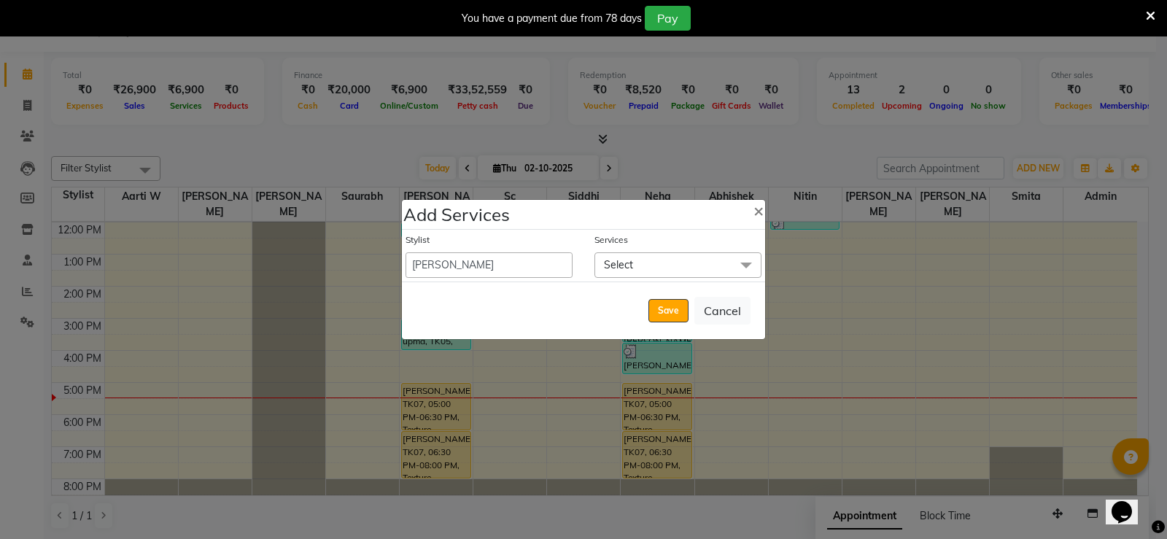
click at [622, 268] on span "Select" at bounding box center [618, 264] width 29 height 13
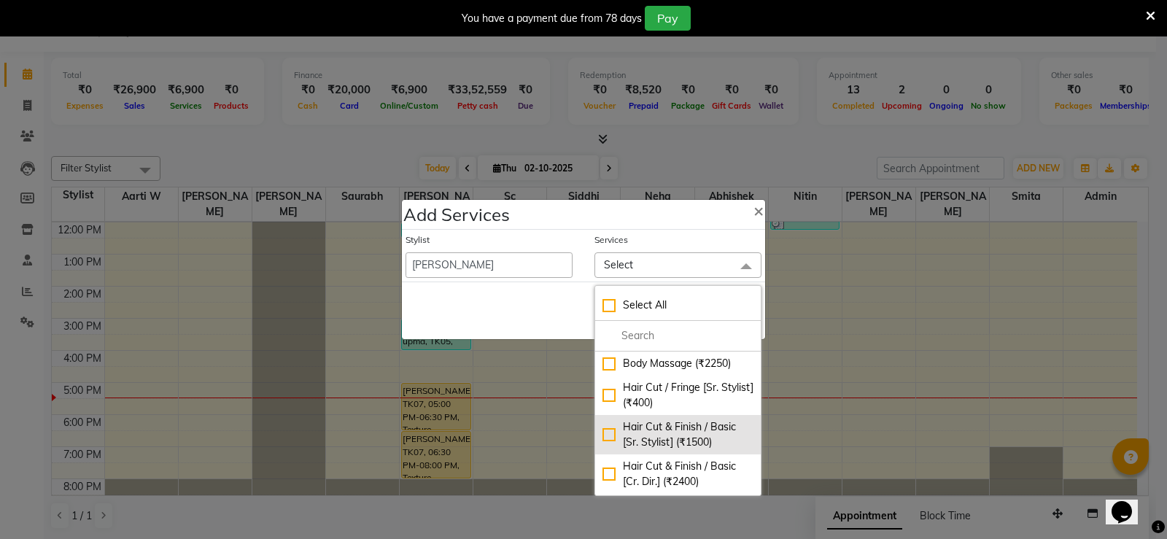
click at [686, 442] on div "Hair Cut & Finish / Basic [Sr. Stylist] (₹1500)" at bounding box center [677, 434] width 151 height 31
checkbox (₹1500)"] "true"
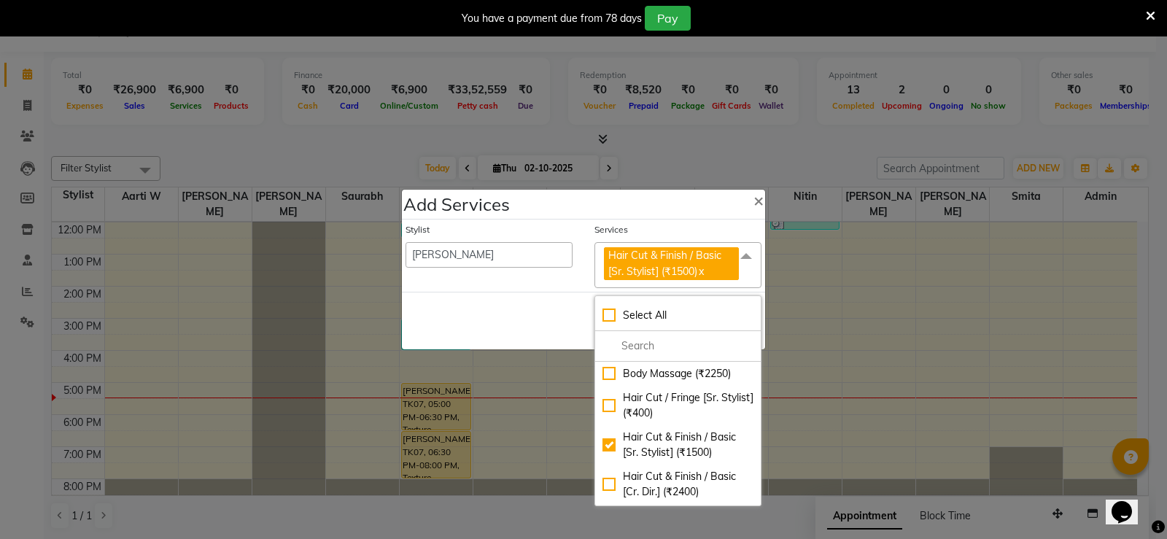
click at [512, 319] on div "Save Cancel" at bounding box center [583, 321] width 363 height 58
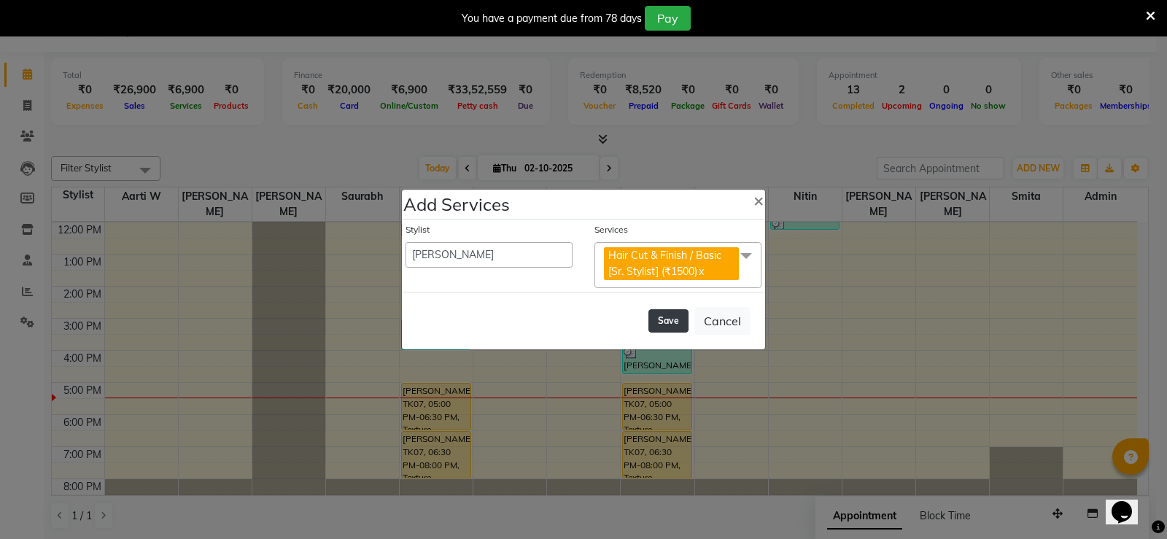
click at [670, 319] on button "Save" at bounding box center [668, 320] width 40 height 23
select select "49005"
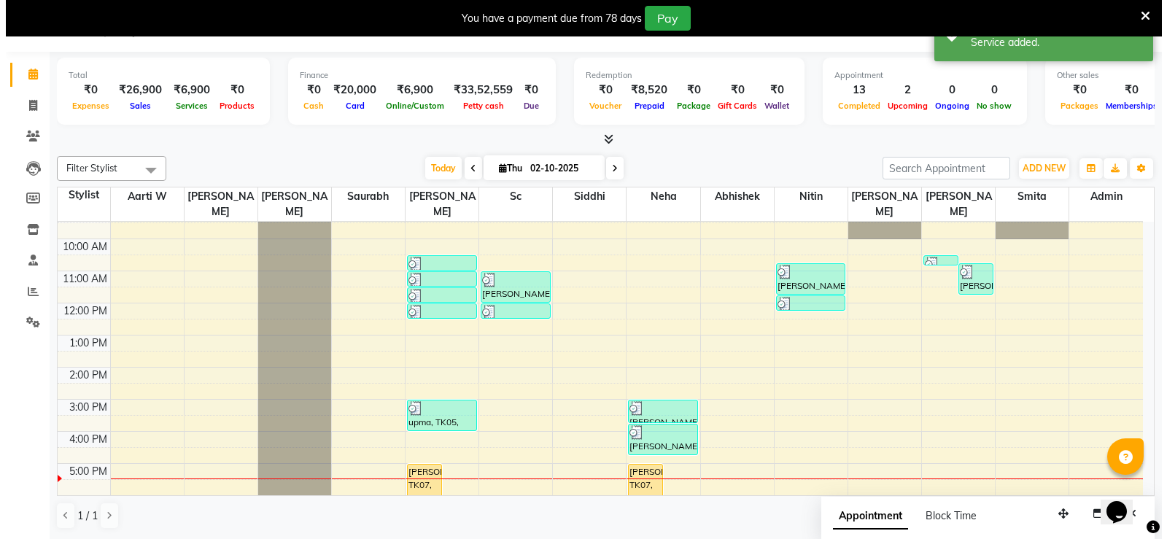
scroll to position [128, 0]
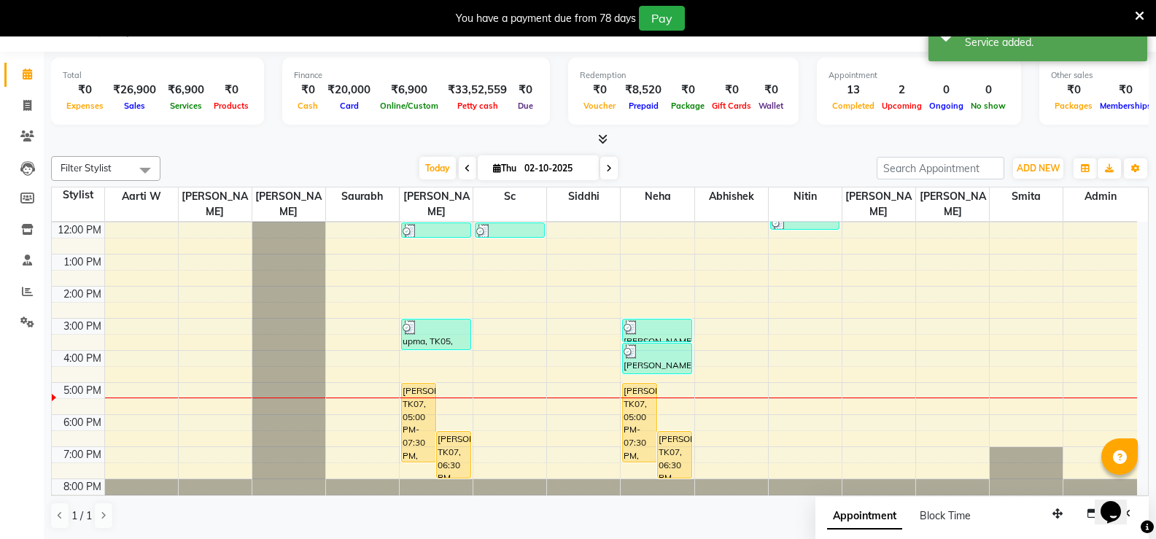
click at [450, 435] on div "[PERSON_NAME], TK07, 06:30 PM-08:00 PM, Texture Treatment - Global Color" at bounding box center [454, 455] width 34 height 46
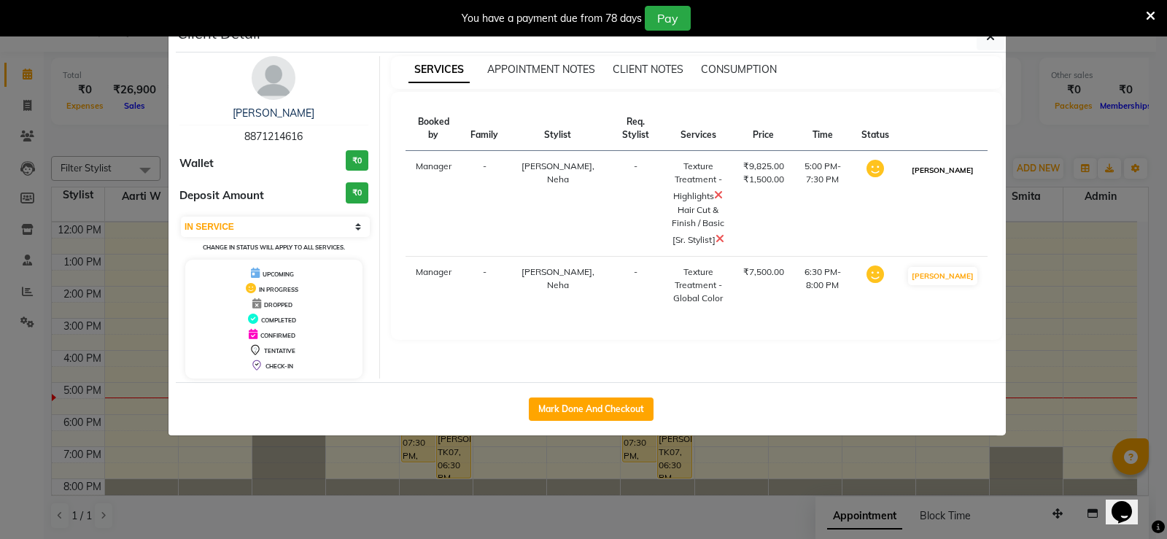
click at [950, 171] on button "[PERSON_NAME]" at bounding box center [942, 170] width 69 height 18
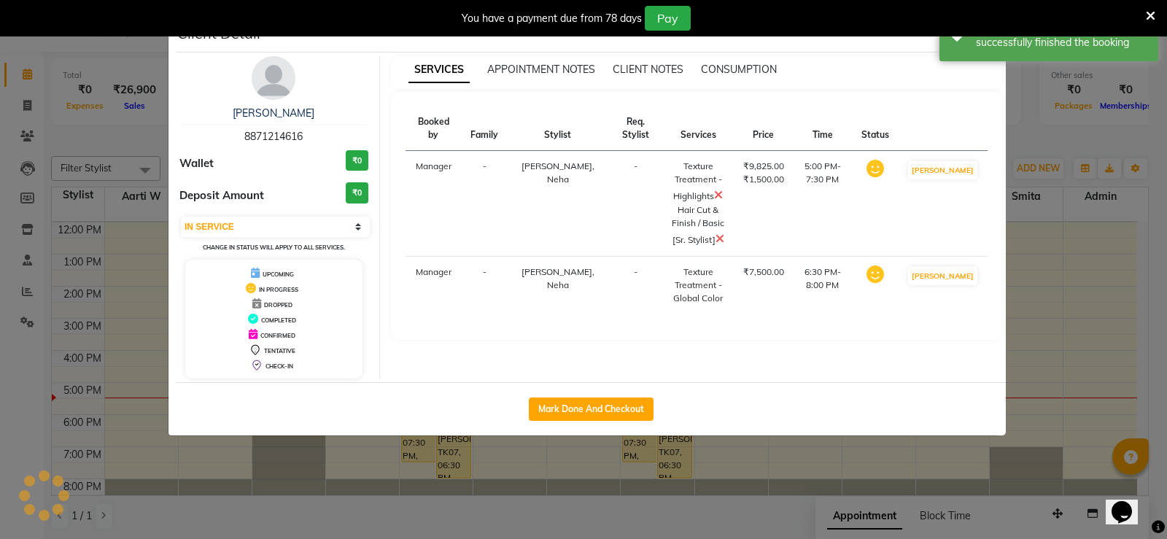
select select "select"
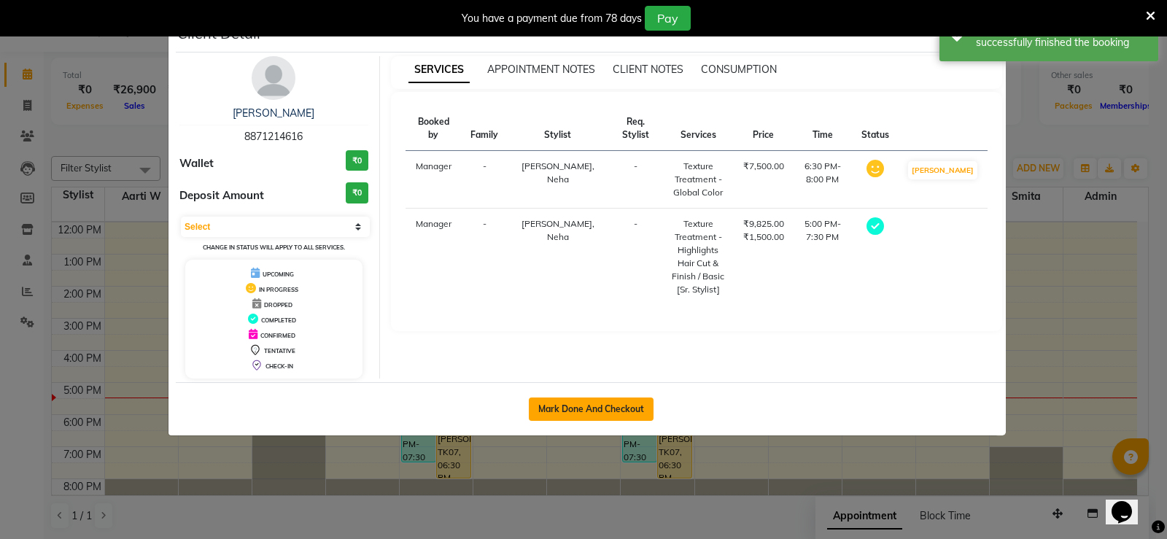
click at [593, 408] on button "Mark Done And Checkout" at bounding box center [591, 409] width 125 height 23
select select "service"
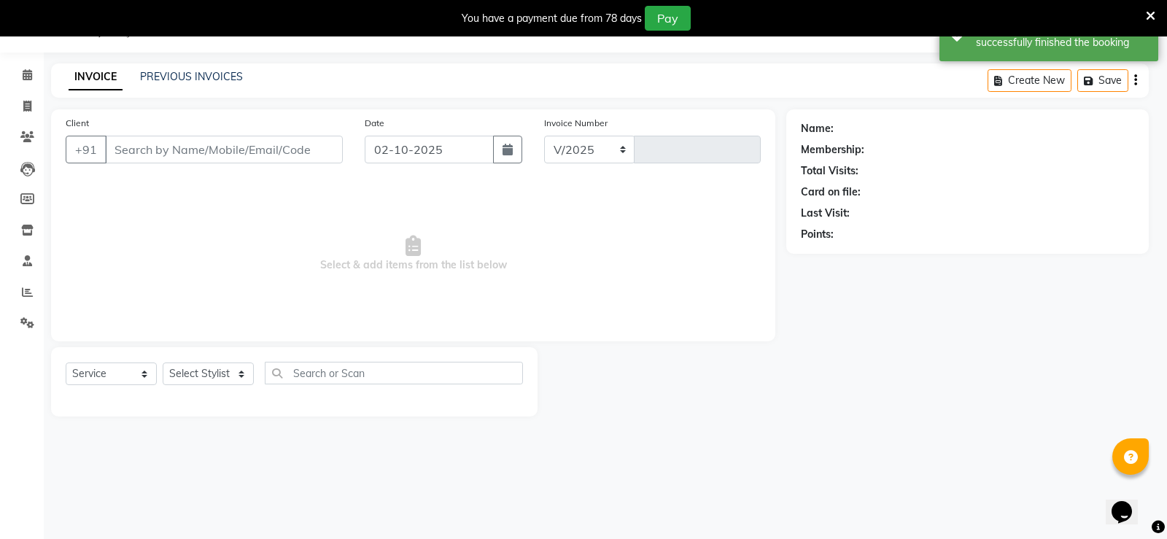
select select "6411"
type input "2818"
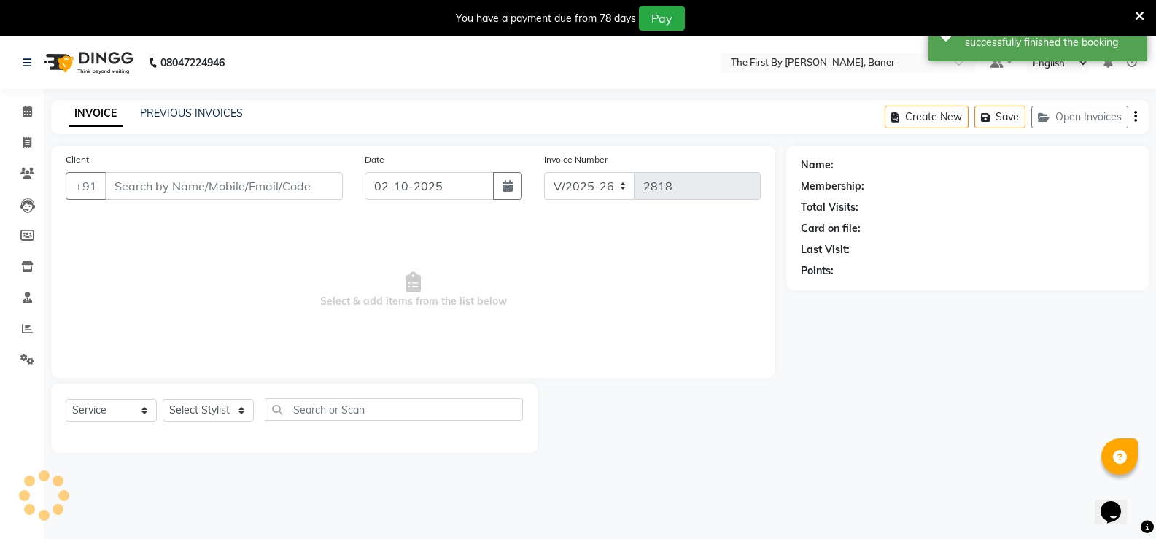
type input "88******16"
select select "49040"
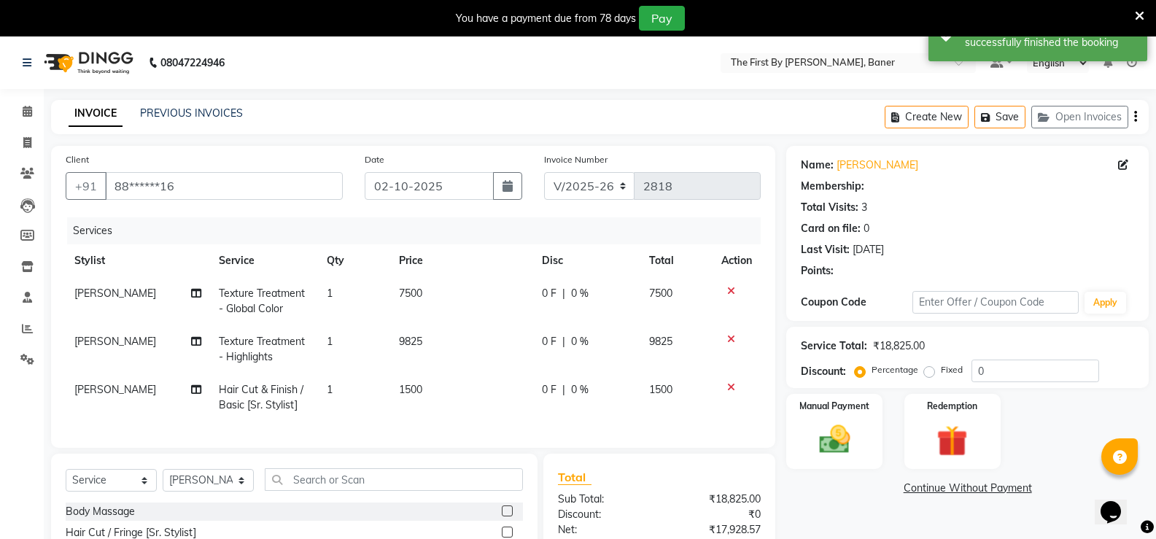
scroll to position [73, 0]
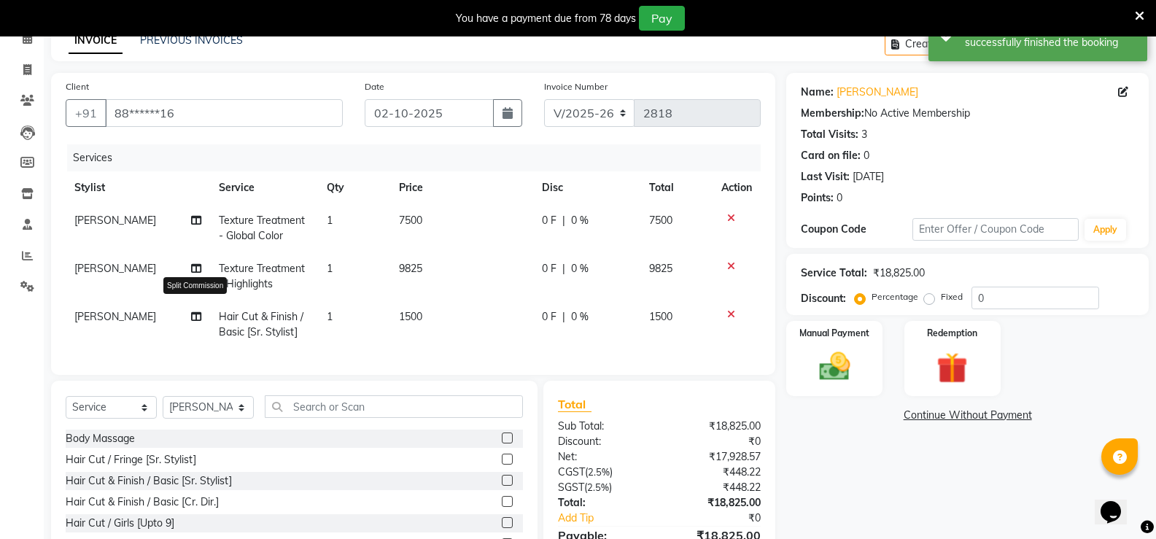
click at [197, 314] on icon at bounding box center [196, 316] width 10 height 10
select select "49040"
select select "81168"
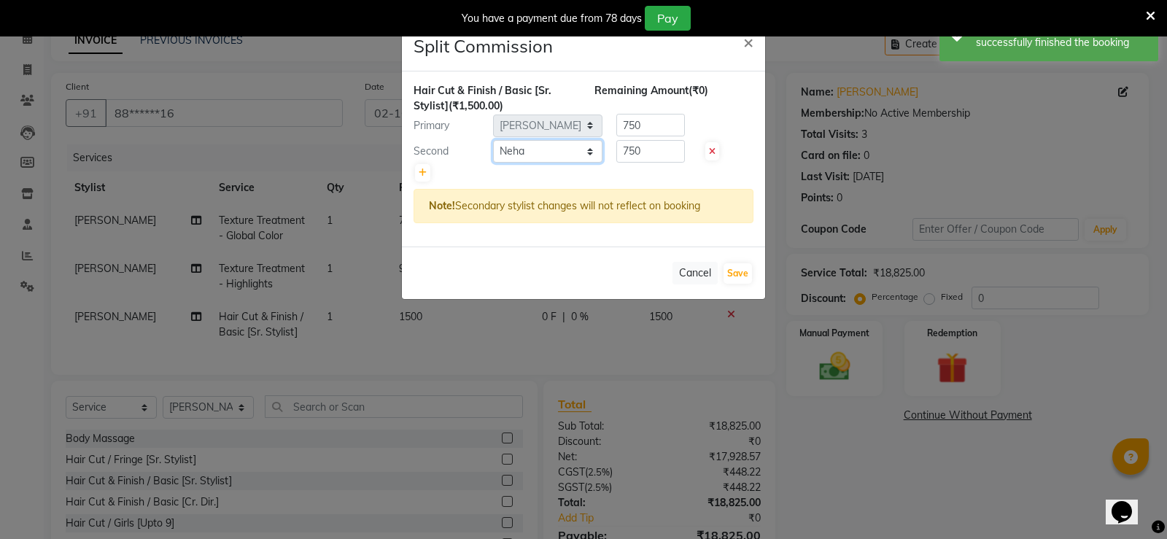
click at [593, 150] on select "Select Aarti W Abhishek Admin [PERSON_NAME] [PERSON_NAME] [PERSON_NAME] Manager…" at bounding box center [547, 151] width 109 height 23
click at [723, 152] on div at bounding box center [708, 151] width 30 height 15
click at [714, 151] on icon at bounding box center [712, 151] width 7 height 9
type input "1500"
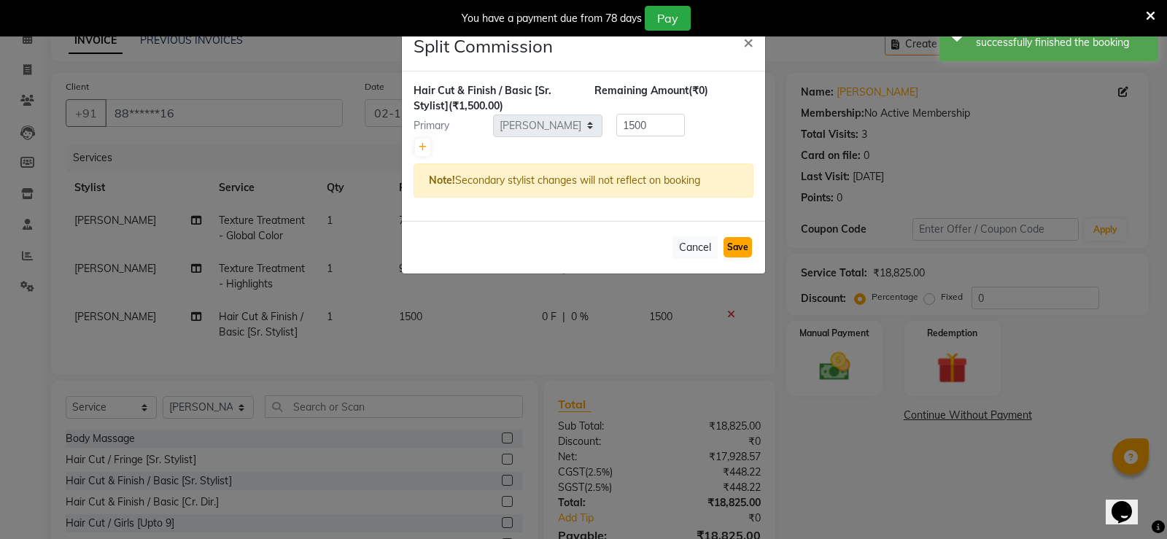
click at [736, 249] on button "Save" at bounding box center [738, 247] width 28 height 20
select select "Select"
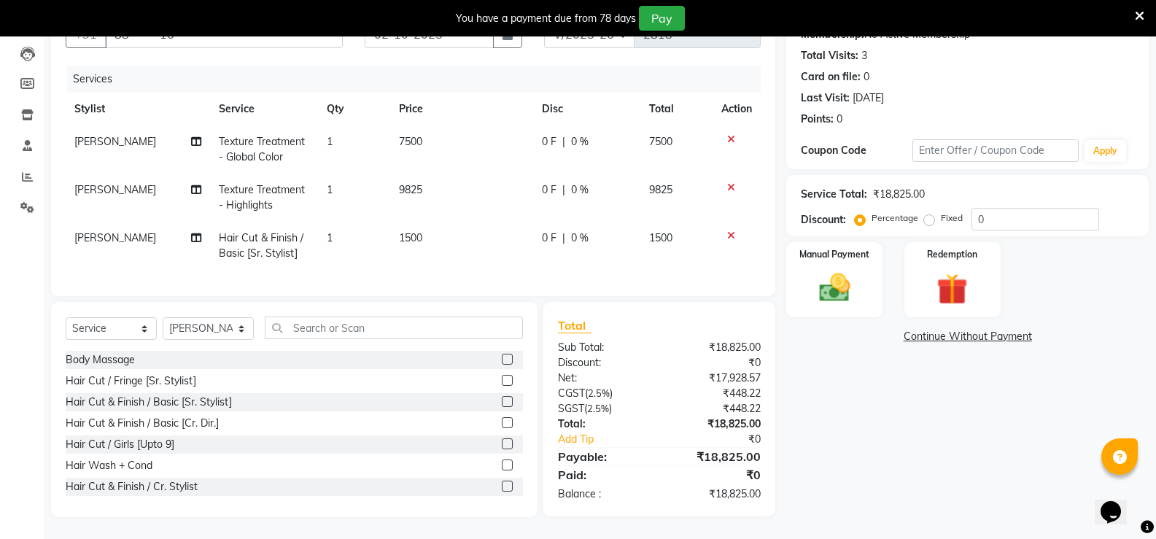
scroll to position [0, 0]
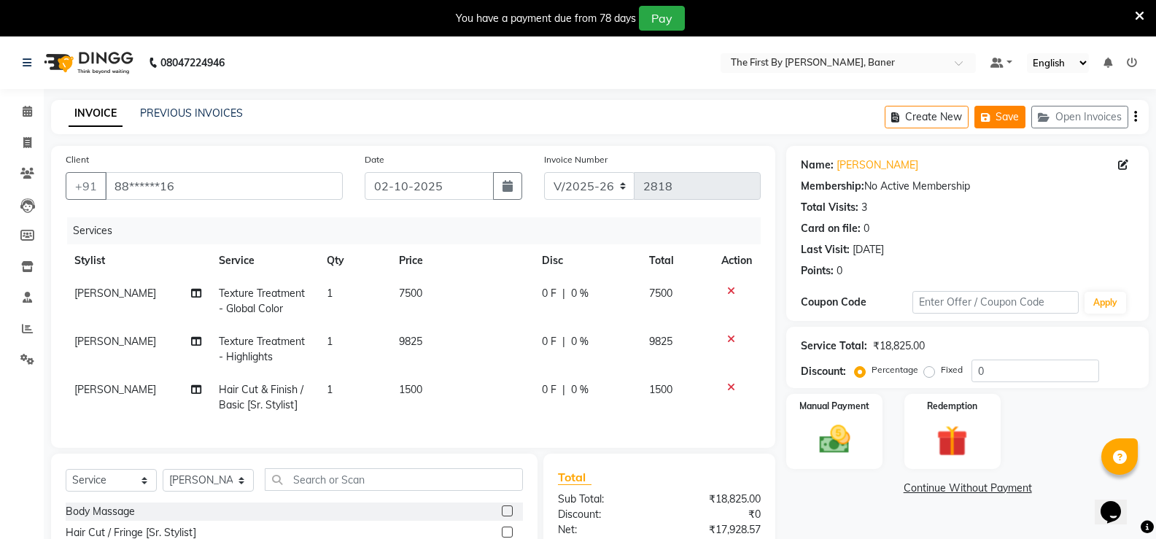
click at [1012, 109] on button "Save" at bounding box center [999, 117] width 51 height 23
click at [1011, 121] on button "Save" at bounding box center [999, 117] width 51 height 23
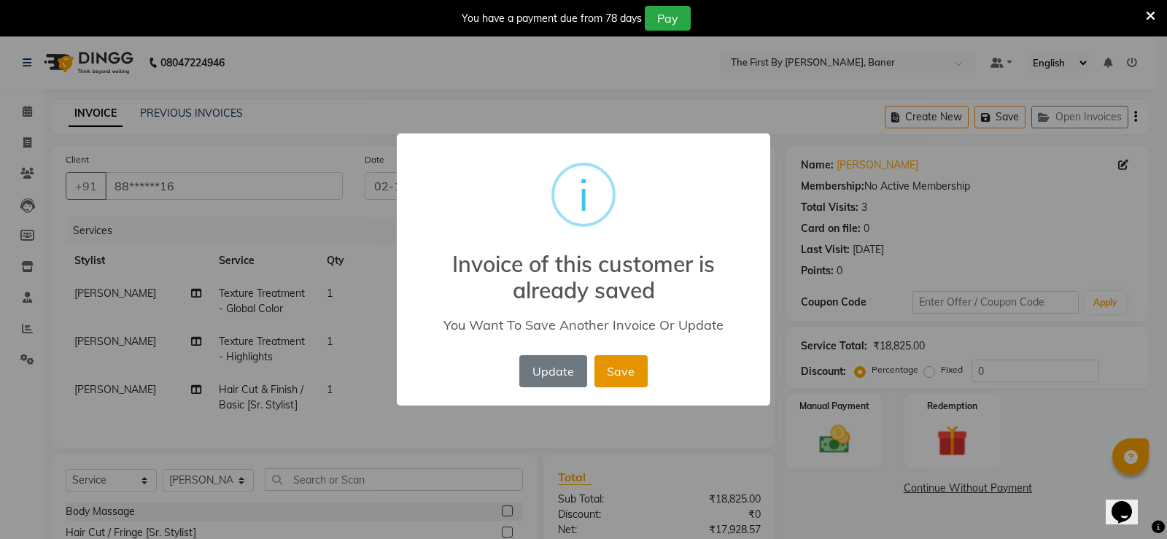
click at [615, 379] on button "Save" at bounding box center [620, 371] width 53 height 32
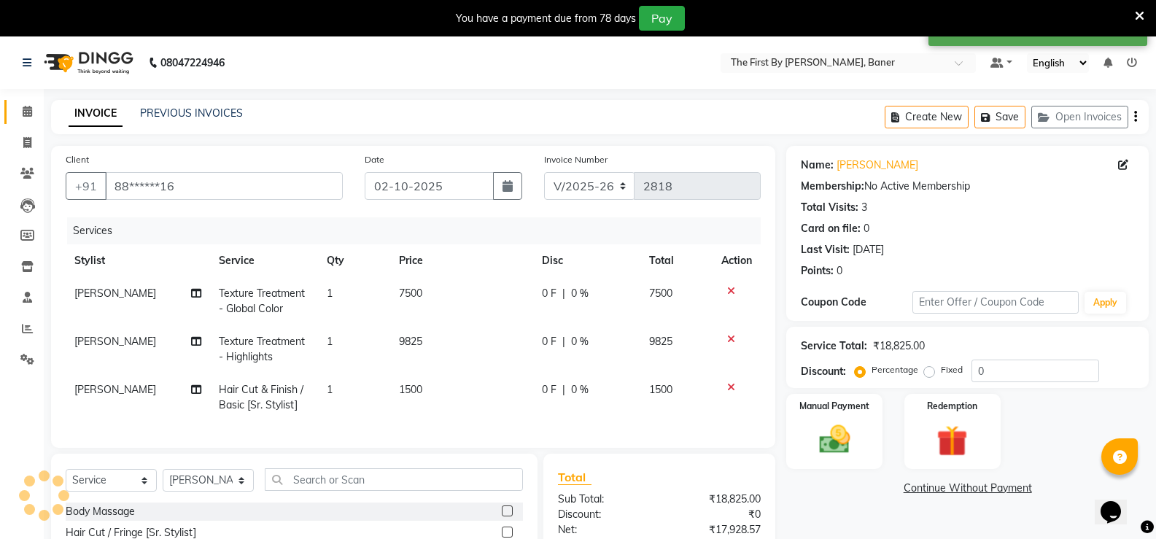
click at [9, 107] on link "Calendar" at bounding box center [21, 112] width 35 height 24
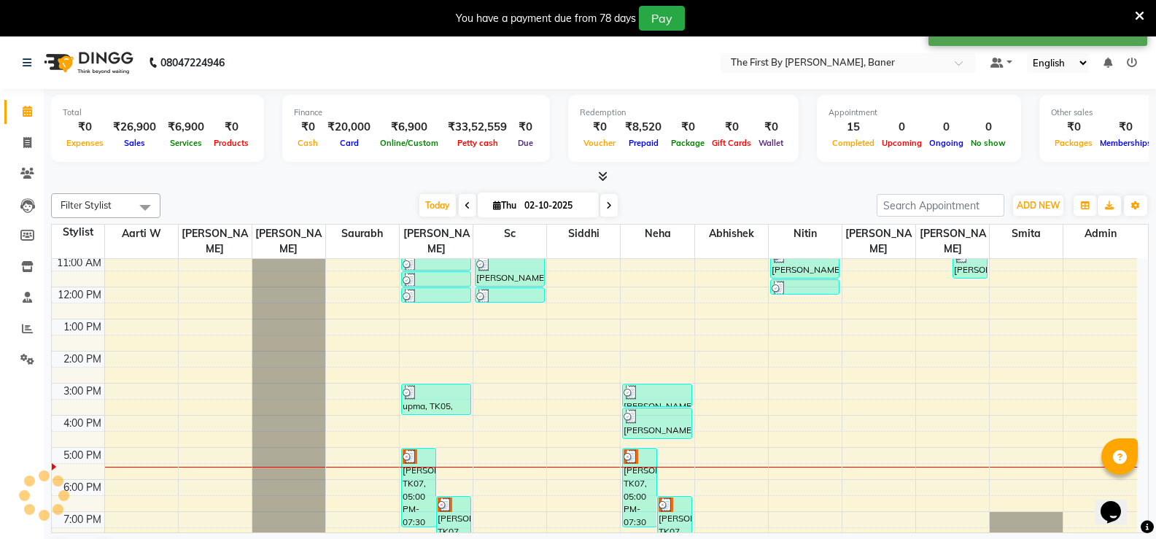
scroll to position [128, 0]
